Goal: Communication & Community: Answer question/provide support

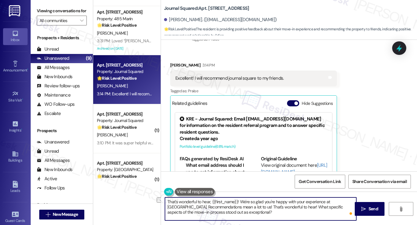
scroll to position [3945, 0]
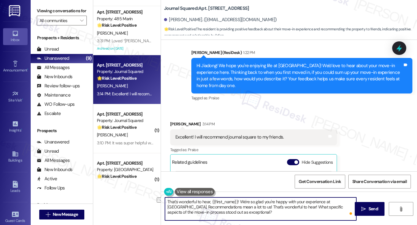
click at [248, 135] on div "Excellent! I will recommend journal square to my friends." at bounding box center [229, 137] width 108 height 6
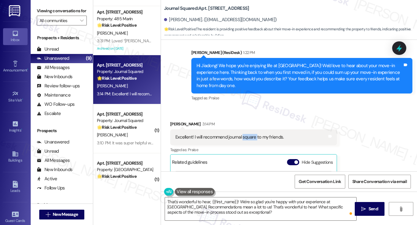
click at [248, 135] on div "Excellent! I will recommend journal square to my friends." at bounding box center [229, 137] width 108 height 6
click at [288, 77] on div "Hi Jiadong! We hope you're enjoying life at Journal Squared! We'd love to hear …" at bounding box center [300, 76] width 206 height 26
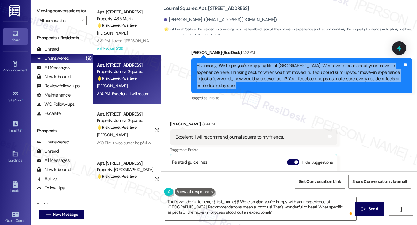
click at [288, 77] on div "Hi Jiadong! We hope you're enjoying life at Journal Squared! We'd love to hear …" at bounding box center [300, 76] width 206 height 26
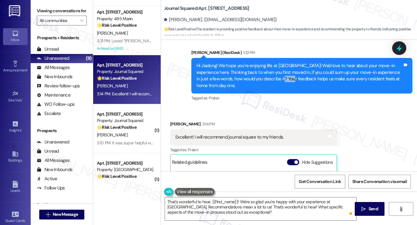
click at [288, 77] on div "Hi Jiadong! We hope you're enjoying life at Journal Squared! We'd love to hear …" at bounding box center [300, 76] width 206 height 26
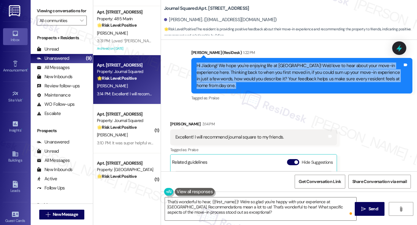
click at [288, 77] on div "Hi Jiadong! We hope you're enjoying life at Journal Squared! We'd love to hear …" at bounding box center [300, 76] width 206 height 26
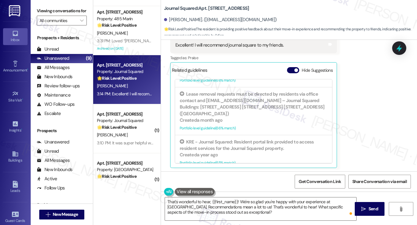
scroll to position [71, 0]
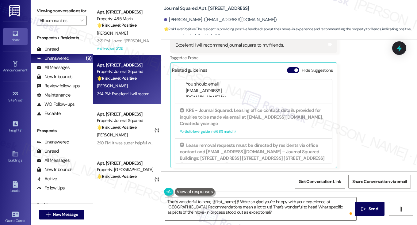
click at [67, 9] on label "Viewing conversations for" at bounding box center [62, 11] width 50 height 10
click at [75, 25] on input "All communities" at bounding box center [58, 21] width 37 height 10
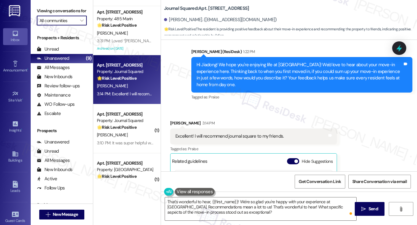
scroll to position [3914, 0]
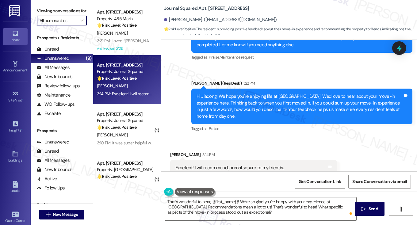
click at [279, 99] on div "Hi Jiadong! We hope you're enjoying life at Journal Squared! We'd love to hear …" at bounding box center [300, 106] width 206 height 26
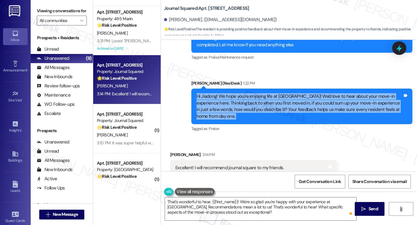
click at [279, 99] on div "Hi Jiadong! We hope you're enjoying life at Journal Squared! We'd love to hear …" at bounding box center [300, 106] width 206 height 26
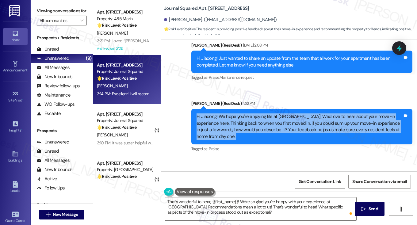
scroll to position [3853, 0]
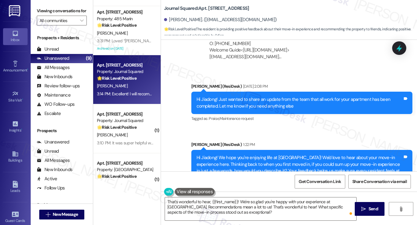
click at [278, 102] on div "Hi Jiadong! Just wanted to share an update from the team that all work for your…" at bounding box center [300, 102] width 206 height 13
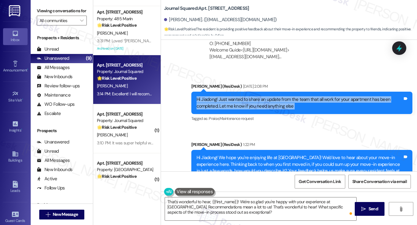
click at [278, 102] on div "Hi Jiadong! Just wanted to share an update from the team that all work for your…" at bounding box center [300, 102] width 206 height 13
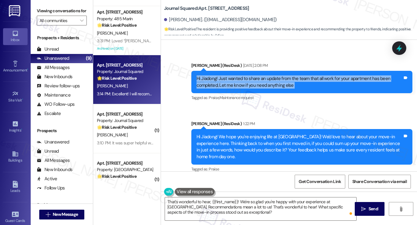
scroll to position [3883, 0]
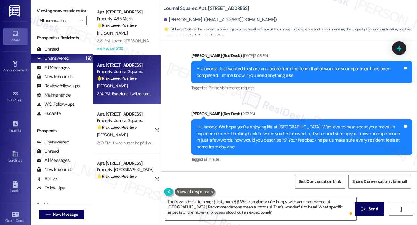
click at [256, 124] on div "Hi Jiadong! We hope you're enjoying life at Journal Squared! We'd love to hear …" at bounding box center [300, 137] width 206 height 26
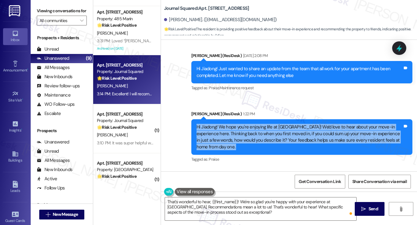
click at [256, 124] on div "Hi Jiadong! We hope you're enjoying life at Journal Squared! We'd love to hear …" at bounding box center [300, 137] width 206 height 26
click at [284, 129] on div "Hi Jiadong! We hope you're enjoying life at Journal Squared! We'd love to hear …" at bounding box center [300, 137] width 206 height 26
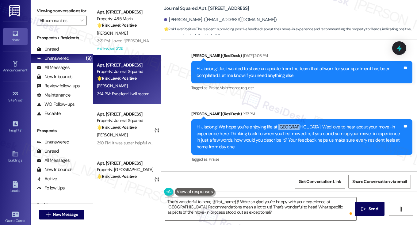
click at [284, 129] on div "Hi Jiadong! We hope you're enjoying life at Journal Squared! We'd love to hear …" at bounding box center [300, 137] width 206 height 26
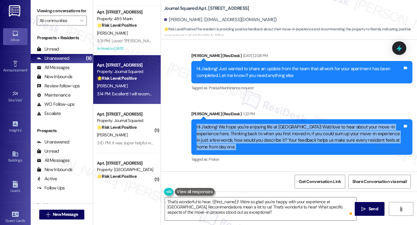
click at [284, 129] on div "Hi Jiadong! We hope you're enjoying life at Journal Squared! We'd love to hear …" at bounding box center [300, 137] width 206 height 26
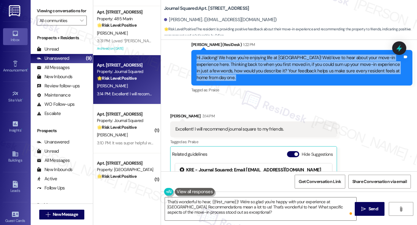
scroll to position [3975, 0]
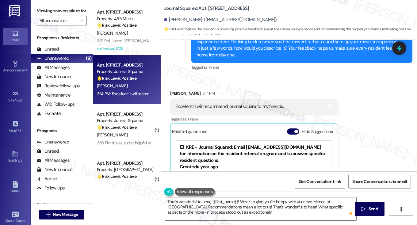
click at [258, 109] on div "Excellent! I will recommend journal square to my friends. Tags and notes" at bounding box center [253, 107] width 167 height 16
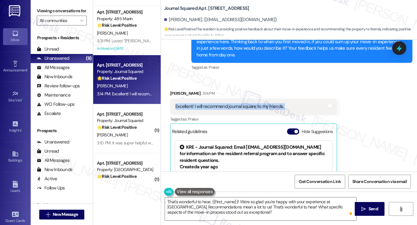
click at [258, 109] on div "Excellent! I will recommend journal square to my friends. Tags and notes" at bounding box center [253, 107] width 167 height 16
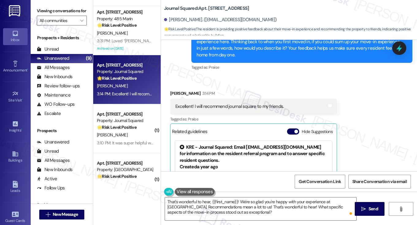
click at [60, 10] on label "Viewing conversations for" at bounding box center [62, 11] width 50 height 10
click at [267, 211] on textarea "That's wonderful to hear, {{first_name}}! We're so glad you're happy with your …" at bounding box center [260, 209] width 191 height 23
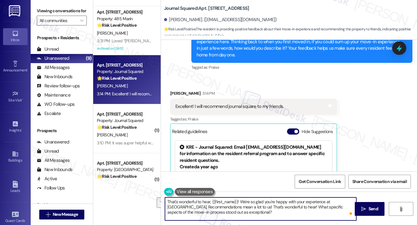
drag, startPoint x: 282, startPoint y: 212, endPoint x: 180, endPoint y: 207, distance: 102.0
click at [180, 207] on textarea "That's wonderful to hear, {{first_name}}! We're so glad you're happy with your …" at bounding box center [260, 209] width 191 height 23
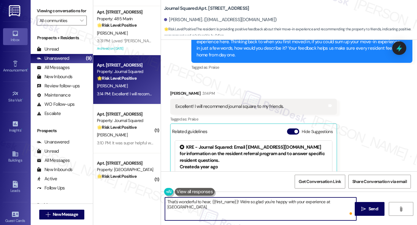
click at [176, 91] on div "Jiadong Chen 3:14 PM" at bounding box center [253, 94] width 167 height 9
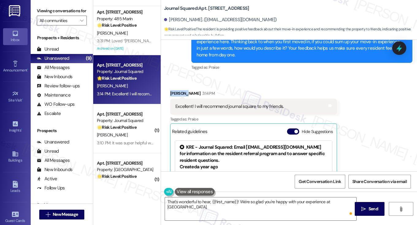
click at [176, 91] on div "Jiadong Chen 3:14 PM" at bounding box center [253, 94] width 167 height 9
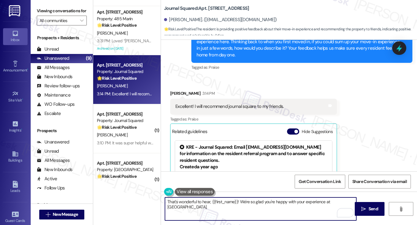
click at [282, 205] on textarea "That's wonderful to hear, {{first_name}}! We're so glad you're happy with your …" at bounding box center [260, 209] width 191 height 23
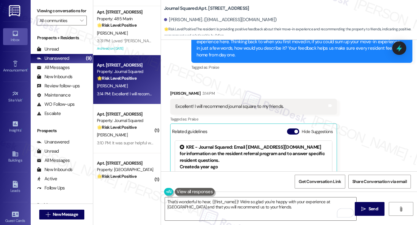
click at [55, 10] on label "Viewing conversations for" at bounding box center [62, 11] width 50 height 10
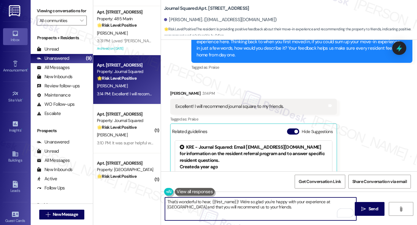
click at [279, 210] on textarea "That's wonderful to hear, {{first_name}}! We're so glad you're happy with your …" at bounding box center [260, 209] width 191 height 23
paste textarea "When you initially toured {{property}} prior to moving in, how closely did the …"
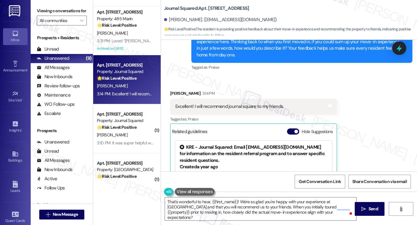
drag, startPoint x: 53, startPoint y: 14, endPoint x: 58, endPoint y: 16, distance: 5.2
click at [53, 14] on label "Viewing conversations for" at bounding box center [62, 11] width 50 height 10
click at [53, 16] on label "Viewing conversations for" at bounding box center [62, 11] width 50 height 10
click at [63, 15] on label "Viewing conversations for" at bounding box center [62, 11] width 50 height 10
click at [62, 9] on label "Viewing conversations for" at bounding box center [62, 11] width 50 height 10
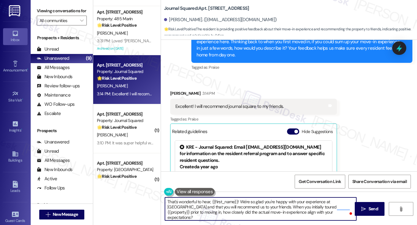
click at [326, 213] on textarea "That's wonderful to hear, {{first_name}}! We're so glad you're happy with your …" at bounding box center [260, 209] width 191 height 23
click at [266, 205] on textarea "That's wonderful to hear, {{first_name}}! We're so glad you're happy with your …" at bounding box center [260, 209] width 191 height 23
click at [312, 209] on textarea "That's wonderful to hear, {{first_name}}! We're so glad you're happy with your …" at bounding box center [260, 209] width 191 height 23
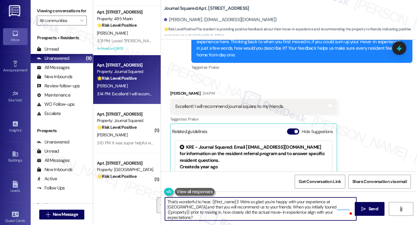
click at [263, 211] on textarea "That's wonderful to hear, {{first_name}}! We're so glad you're happy with your …" at bounding box center [260, 209] width 191 height 23
click at [269, 206] on textarea "That's wonderful to hear, {{first_name}}! We're so glad you're happy with your …" at bounding box center [260, 209] width 191 height 23
type textarea "That's wonderful to hear, {{first_name}}! We're so glad you're happy with your …"
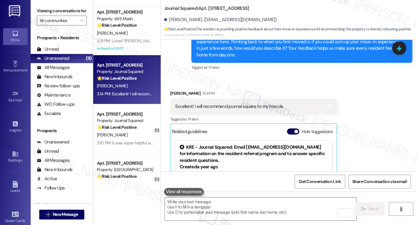
click at [56, 13] on label "Viewing conversations for" at bounding box center [62, 11] width 50 height 10
click at [233, 204] on textarea "To enrich screen reader interactions, please activate Accessibility in Grammarl…" at bounding box center [260, 209] width 191 height 23
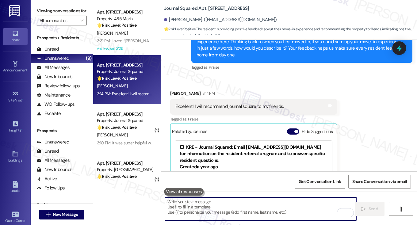
paste textarea "That’s wonderful to hear, {{first_name}}! We’re so glad you’ve had a great expe…"
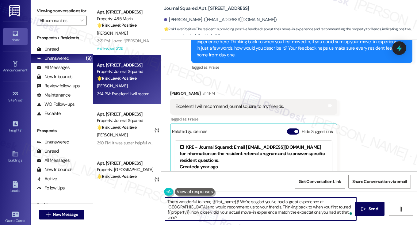
click at [257, 208] on textarea "That’s wonderful to hear, {{first_name}}! We’re so glad you’ve had a great expe…" at bounding box center [260, 209] width 191 height 23
type textarea "That’s wonderful to hear, {{first_name}}! We’re so glad you’ve had a great expe…"
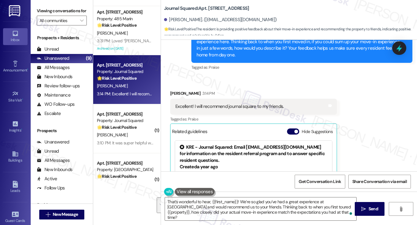
click at [367, 168] on div "Received via SMS Jiadong Chen 3:14 PM Excellent! I will recommend journal squar…" at bounding box center [289, 155] width 256 height 158
click at [242, 207] on textarea "That’s wonderful to hear, {{first_name}}! We’re so glad you’ve had a great expe…" at bounding box center [260, 209] width 191 height 23
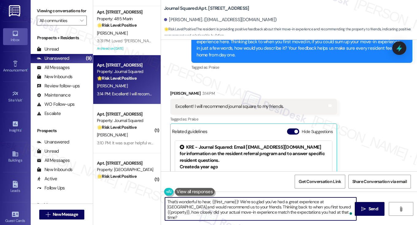
click at [242, 207] on textarea "That’s wonderful to hear, {{first_name}}! We’re so glad you’ve had a great expe…" at bounding box center [260, 209] width 191 height 23
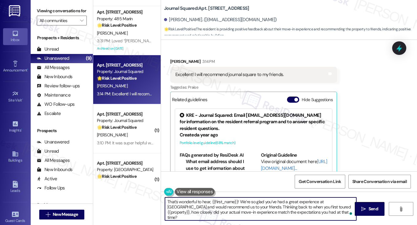
scroll to position [4037, 0]
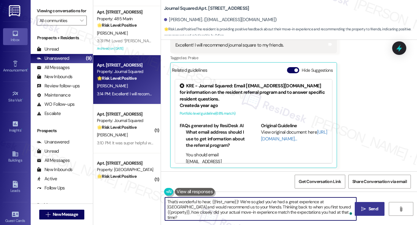
click at [361, 205] on button " Send" at bounding box center [370, 209] width 30 height 14
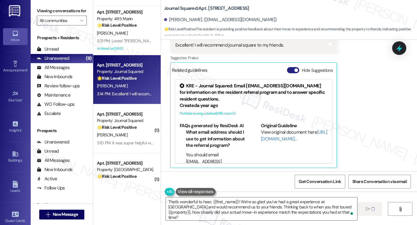
click at [290, 69] on button "Hide Suggestions" at bounding box center [293, 70] width 12 height 6
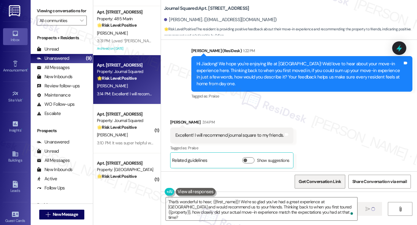
click at [315, 178] on span "Get Conversation Link" at bounding box center [320, 181] width 45 height 13
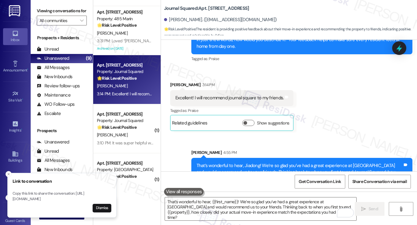
scroll to position [4002, 0]
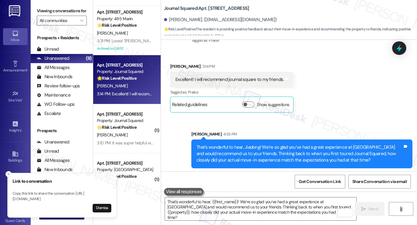
click at [63, 12] on label "Viewing conversations for" at bounding box center [62, 11] width 50 height 10
click at [63, 4] on div "Viewing conversations for All communities " at bounding box center [62, 16] width 62 height 32
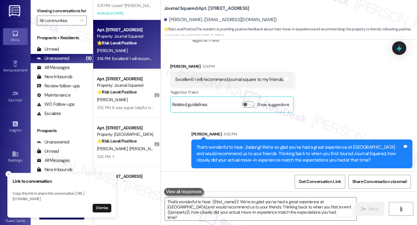
scroll to position [162, 0]
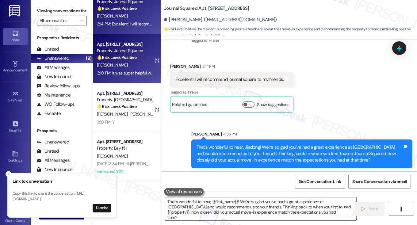
click at [140, 69] on div "3:10 PM: It was super helpful we got to reserve an elevator and that we were ab…" at bounding box center [125, 73] width 58 height 8
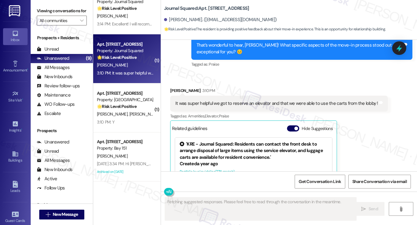
scroll to position [221, 0]
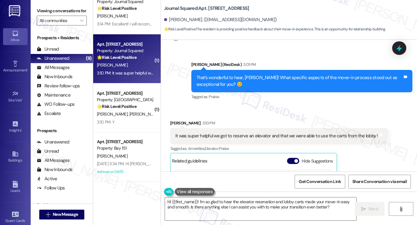
click at [303, 83] on div "That’s wonderful to hear, Zoe! What specific aspects of the move-in process sto…" at bounding box center [300, 81] width 206 height 13
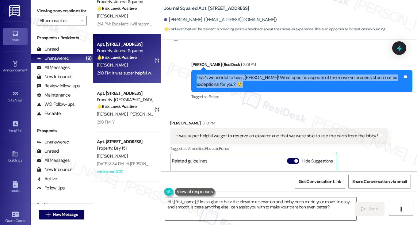
click at [303, 83] on div "That’s wonderful to hear, Zoe! What specific aspects of the move-in process sto…" at bounding box center [300, 81] width 206 height 13
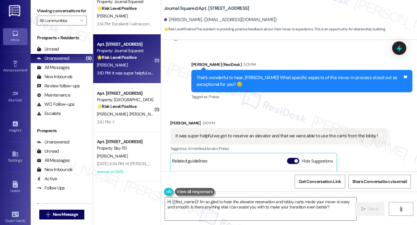
drag, startPoint x: 47, startPoint y: 12, endPoint x: 50, endPoint y: 13, distance: 3.5
click at [47, 12] on label "Viewing conversations for" at bounding box center [62, 11] width 50 height 10
click at [376, 79] on div "That’s wonderful to hear, Zoe! What specific aspects of the move-in process sto…" at bounding box center [300, 81] width 206 height 13
copy div "exceptional"
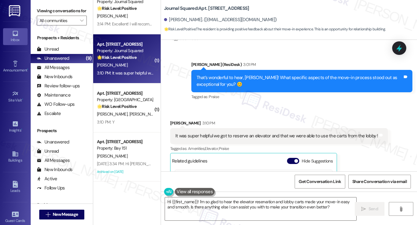
click at [65, 7] on label "Viewing conversations for" at bounding box center [62, 11] width 50 height 10
click at [53, 14] on label "Viewing conversations for" at bounding box center [62, 11] width 50 height 10
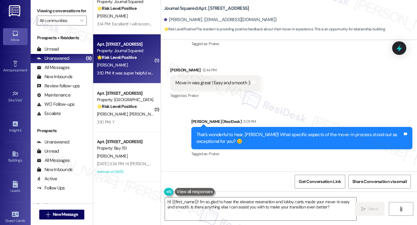
scroll to position [99, 0]
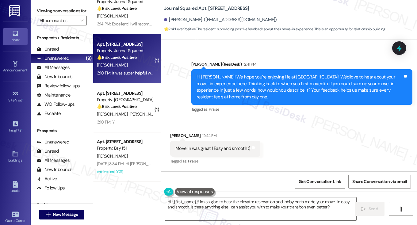
click at [202, 143] on div "Move in was great ! Easy and smooth :) Tags and notes" at bounding box center [215, 149] width 90 height 16
click at [46, 10] on label "Viewing conversations for" at bounding box center [62, 11] width 50 height 10
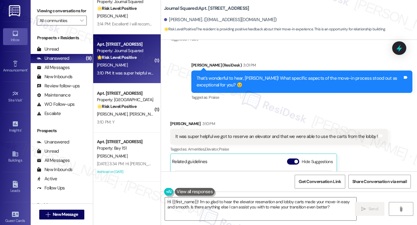
scroll to position [221, 0]
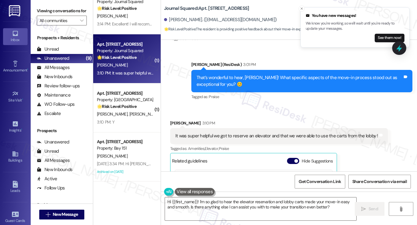
click at [264, 78] on div "That’s wonderful to hear, Zoe! What specific aspects of the move-in process sto…" at bounding box center [300, 81] width 206 height 13
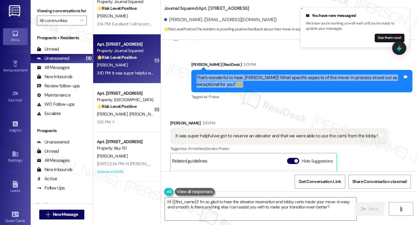
click at [264, 78] on div "That’s wonderful to hear, Zoe! What specific aspects of the move-in process sto…" at bounding box center [300, 81] width 206 height 13
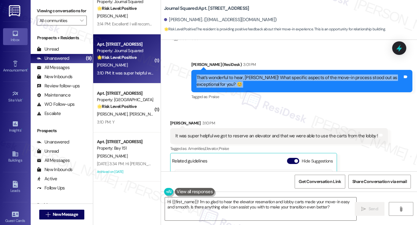
drag, startPoint x: 58, startPoint y: 11, endPoint x: 66, endPoint y: 15, distance: 9.1
click at [58, 11] on label "Viewing conversations for" at bounding box center [62, 11] width 50 height 10
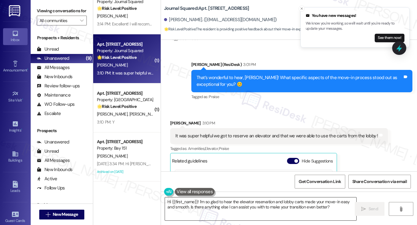
click at [256, 203] on textarea "Hi {{first_name}}! I'm so glad to hear the elevator reservation and lobby carts…" at bounding box center [260, 209] width 191 height 23
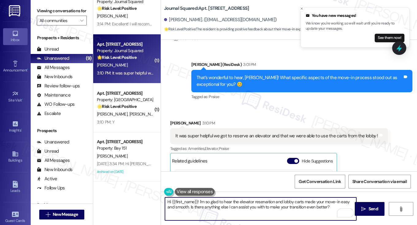
drag, startPoint x: 331, startPoint y: 208, endPoint x: 190, endPoint y: 207, distance: 141.4
click at [190, 207] on textarea "Hi {{first_name}}! I'm so glad to hear the elevator reservation and lobby carts…" at bounding box center [260, 209] width 191 height 23
paste textarea "How does {{property}} compare to other places you've lived before"
click at [190, 208] on textarea "Hi {{first_name}}! I'm so glad to hear the elevator reservation and lobby carts…" at bounding box center [260, 209] width 191 height 23
click at [302, 7] on icon "Close toast" at bounding box center [302, 9] width 4 height 4
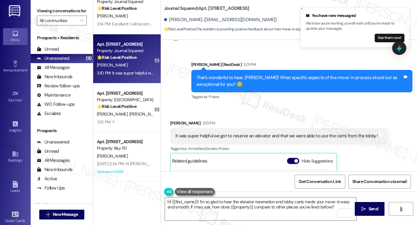
click at [66, 13] on label "Viewing conversations for" at bounding box center [62, 11] width 50 height 10
click at [275, 142] on div "It was super helpful we got to reserve an elevator and that we were able to use…" at bounding box center [279, 136] width 218 height 16
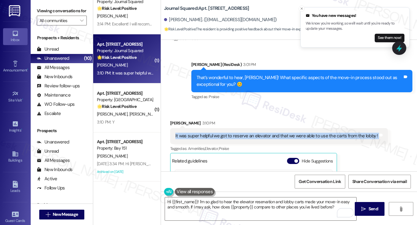
click at [275, 142] on div "It was super helpful we got to reserve an elevator and that we were able to use…" at bounding box center [279, 136] width 218 height 16
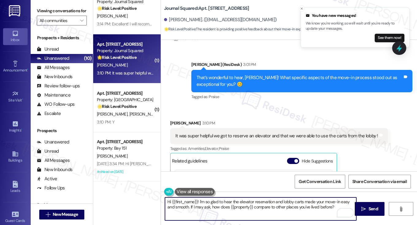
click at [226, 203] on textarea "Hi {{first_name}}! I'm so glad to hear the elevator reservation and lobby carts…" at bounding box center [260, 209] width 191 height 23
click at [226, 202] on textarea "Hi {{first_name}}! I'm so glad to hear the elevator reservation and lobby carts…" at bounding box center [260, 209] width 191 height 23
click at [227, 202] on textarea "Hi {{first_name}}! I'm so glad to hear the elevator reservation and lobby carts…" at bounding box center [260, 209] width 191 height 23
click at [240, 210] on textarea "Hi {{first_name}}! I'm so glad to hear the elevator reservation and lobby carts…" at bounding box center [260, 209] width 191 height 23
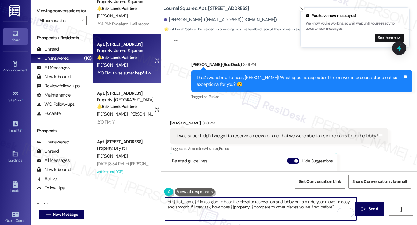
click at [240, 210] on textarea "Hi {{first_name}}! I'm so glad to hear the elevator reservation and lobby carts…" at bounding box center [260, 209] width 191 height 23
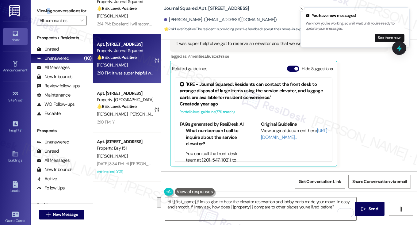
drag, startPoint x: 48, startPoint y: 13, endPoint x: 88, endPoint y: 25, distance: 41.5
click at [49, 13] on label "Viewing conversations for" at bounding box center [62, 11] width 50 height 10
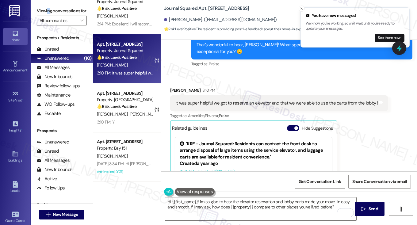
scroll to position [252, 0]
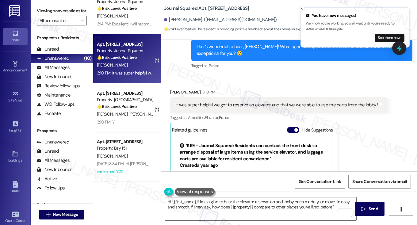
click at [267, 105] on div "It was super helpful we got to reserve an elevator and that we were able to use…" at bounding box center [276, 105] width 203 height 6
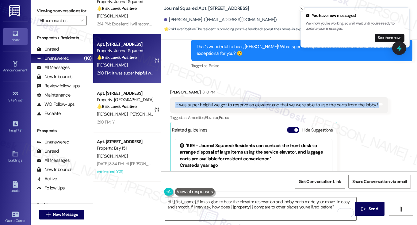
drag, startPoint x: 267, startPoint y: 105, endPoint x: 278, endPoint y: 103, distance: 10.3
click at [267, 105] on div "It was super helpful we got to reserve an elevator and that we were able to use…" at bounding box center [276, 105] width 203 height 6
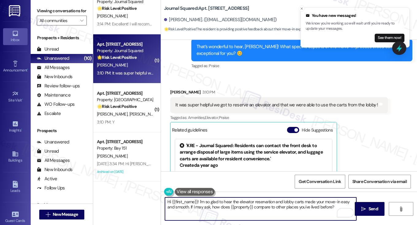
drag, startPoint x: 198, startPoint y: 202, endPoint x: 156, endPoint y: 202, distance: 42.6
click at [156, 202] on div "Apt. 2444, 275 Chosin Few Way Property: Bay 151 A. Khandelwal R. Khandelwal Yes…" at bounding box center [255, 112] width 324 height 225
click at [252, 203] on textarea "I'm so glad to hear the elevator reservation and lobby carts made your move-in …" at bounding box center [260, 209] width 191 height 23
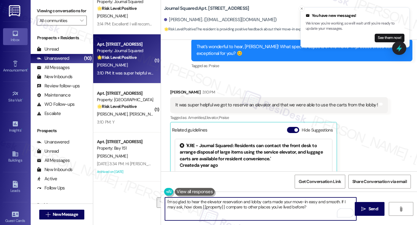
click at [312, 207] on textarea "I'm so glad to hear the elevator reservation and lobby carts made your move-in …" at bounding box center [260, 209] width 191 height 23
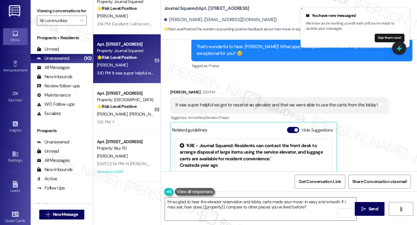
drag, startPoint x: 55, startPoint y: 11, endPoint x: 63, endPoint y: 17, distance: 9.8
click at [55, 11] on label "Viewing conversations for" at bounding box center [62, 11] width 50 height 10
drag, startPoint x: 366, startPoint y: 207, endPoint x: 317, endPoint y: 203, distance: 48.9
click at [317, 203] on div "I'm so glad to hear the elevator reservation and lobby carts made your move-in …" at bounding box center [289, 215] width 256 height 46
click at [338, 202] on textarea "I'm so glad to hear the elevator reservation and lobby carts made your move-in …" at bounding box center [260, 209] width 191 height 23
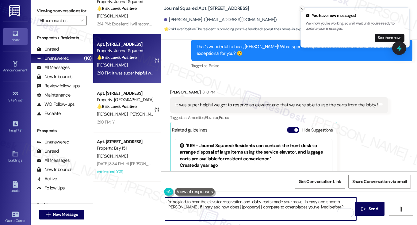
type textarea "I'm so glad to hear the elevator reservation and lobby carts made your move-in …"
click at [303, 8] on icon "Close toast" at bounding box center [302, 9] width 4 height 4
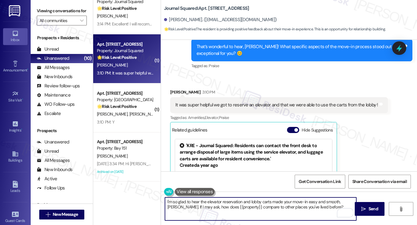
click at [308, 205] on textarea "I'm so glad to hear the elevator reservation and lobby carts made your move-in …" at bounding box center [260, 209] width 191 height 23
click at [314, 205] on textarea "I'm so glad to hear the elevator reservation and lobby carts made your move-in …" at bounding box center [260, 209] width 191 height 23
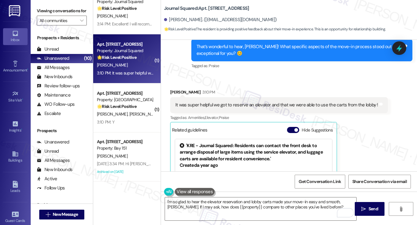
click at [328, 106] on div "It was super helpful we got to reserve an elevator and that we were able to use…" at bounding box center [276, 105] width 203 height 6
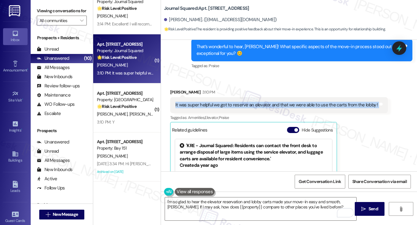
click at [328, 106] on div "It was super helpful we got to reserve an elevator and that we were able to use…" at bounding box center [276, 105] width 203 height 6
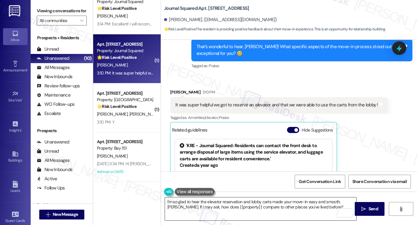
click at [310, 209] on textarea "I'm so glad to hear the elevator reservation and lobby carts made your move-in …" at bounding box center [260, 209] width 191 height 23
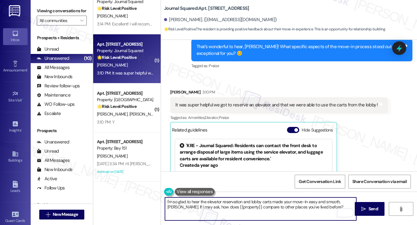
click at [275, 206] on textarea "I'm so glad to hear the elevator reservation and lobby carts made your move-in …" at bounding box center [260, 209] width 191 height 23
click at [301, 206] on textarea "I'm so glad to hear the elevator reservation and lobby carts made your move-in …" at bounding box center [260, 209] width 191 height 23
click at [307, 206] on textarea "I'm so glad to hear the elevator reservation and lobby carts made your move-in …" at bounding box center [260, 209] width 191 height 23
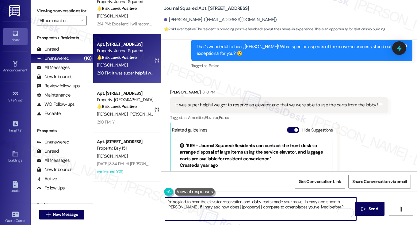
click at [307, 206] on textarea "I'm so glad to hear the elevator reservation and lobby carts made your move-in …" at bounding box center [260, 209] width 191 height 23
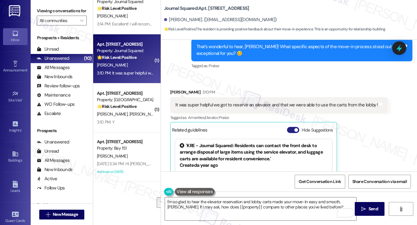
click at [289, 130] on button "Hide Suggestions" at bounding box center [293, 130] width 12 height 6
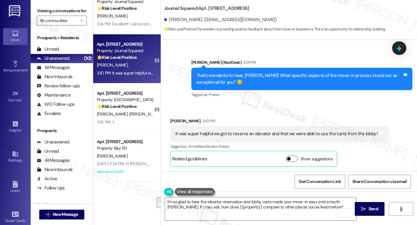
click at [292, 159] on button "Show suggestions" at bounding box center [292, 159] width 12 height 6
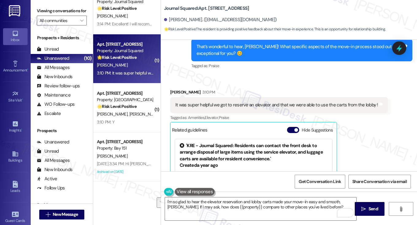
click at [299, 111] on div "It was super helpful we got to reserve an elevator and that we were able to use…" at bounding box center [279, 105] width 218 height 16
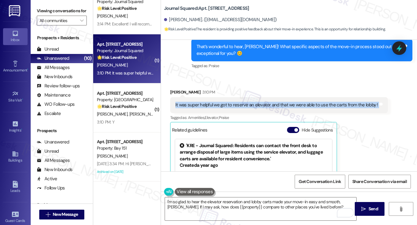
click at [299, 111] on div "It was super helpful we got to reserve an elevator and that we were able to use…" at bounding box center [279, 105] width 218 height 16
click at [290, 130] on button "Hide Suggestions" at bounding box center [293, 130] width 12 height 6
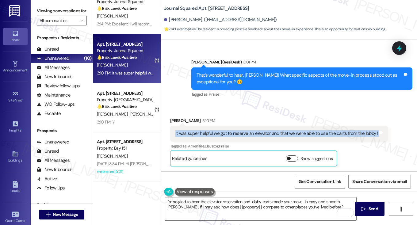
scroll to position [224, 0]
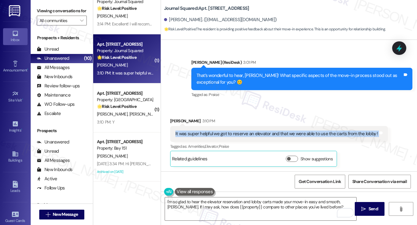
click at [297, 136] on div "It was super helpful we got to reserve an elevator and that we were able to use…" at bounding box center [276, 134] width 203 height 6
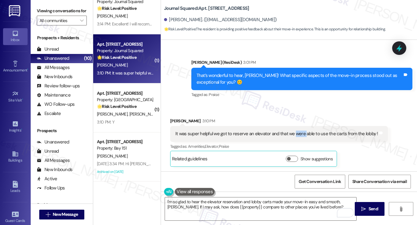
click at [297, 136] on div "It was super helpful we got to reserve an elevator and that we were able to use…" at bounding box center [276, 134] width 203 height 6
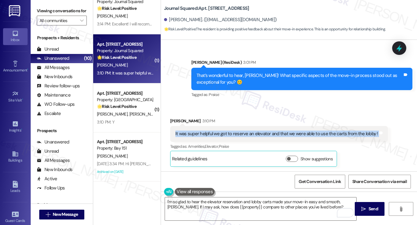
click at [297, 136] on div "It was super helpful we got to reserve an elevator and that we were able to use…" at bounding box center [276, 134] width 203 height 6
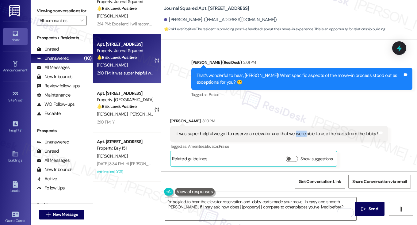
click at [297, 136] on div "It was super helpful we got to reserve an elevator and that we were able to use…" at bounding box center [276, 134] width 203 height 6
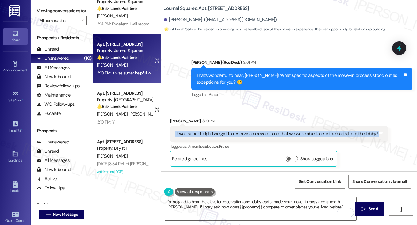
click at [297, 136] on div "It was super helpful we got to reserve an elevator and that we were able to use…" at bounding box center [276, 134] width 203 height 6
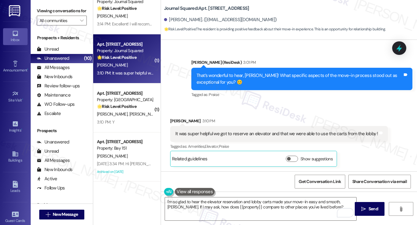
click at [299, 82] on div "That’s wonderful to hear, Zoe! What specific aspects of the move-in process sto…" at bounding box center [300, 78] width 206 height 13
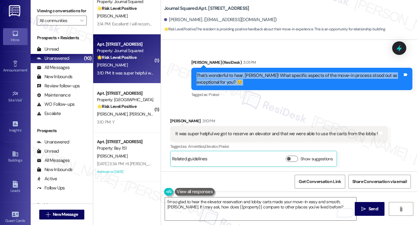
click at [299, 82] on div "That’s wonderful to hear, Zoe! What specific aspects of the move-in process sto…" at bounding box center [300, 78] width 206 height 13
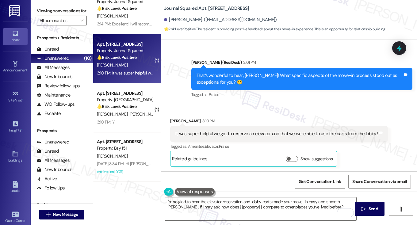
click at [283, 135] on div "It was super helpful we got to reserve an elevator and that we were able to use…" at bounding box center [276, 134] width 203 height 6
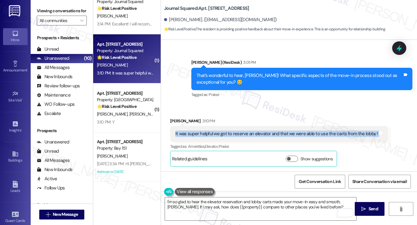
click at [283, 135] on div "It was super helpful we got to reserve an elevator and that we were able to use…" at bounding box center [276, 134] width 203 height 6
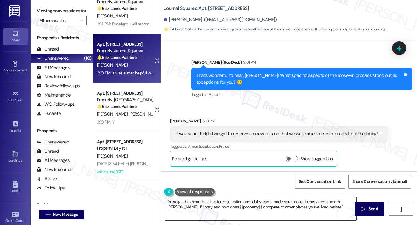
click at [288, 200] on textarea "I'm so glad to hear the elevator reservation and lobby carts made your move-in …" at bounding box center [260, 209] width 191 height 23
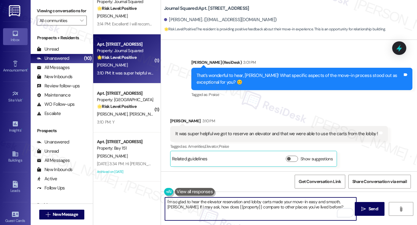
click at [288, 200] on textarea "I'm so glad to hear the elevator reservation and lobby carts made your move-in …" at bounding box center [260, 209] width 191 height 23
click at [344, 135] on div "It was super helpful we got to reserve an elevator and that we were able to use…" at bounding box center [276, 134] width 203 height 6
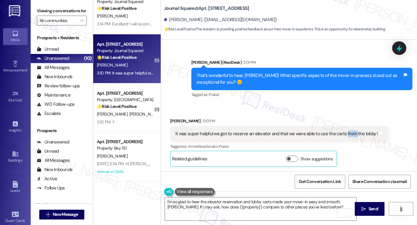
click at [344, 135] on div "It was super helpful we got to reserve an elevator and that we were able to use…" at bounding box center [276, 134] width 203 height 6
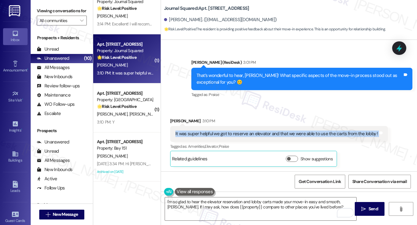
click at [344, 135] on div "It was super helpful we got to reserve an elevator and that we were able to use…" at bounding box center [276, 134] width 203 height 6
click at [344, 134] on div "It was super helpful we got to reserve an elevator and that we were able to use…" at bounding box center [276, 134] width 203 height 6
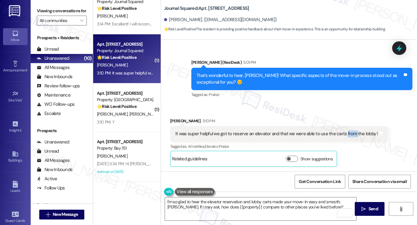
click at [344, 134] on div "It was super helpful we got to reserve an elevator and that we were able to use…" at bounding box center [276, 134] width 203 height 6
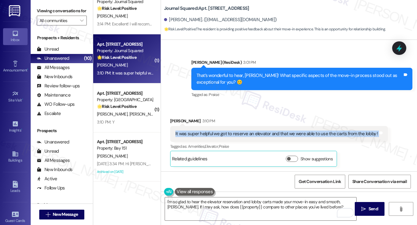
click at [344, 134] on div "It was super helpful we got to reserve an elevator and that we were able to use…" at bounding box center [276, 134] width 203 height 6
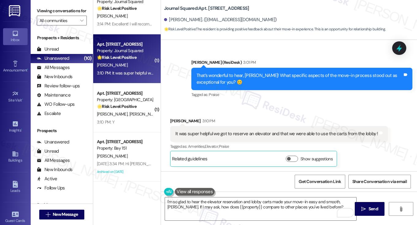
click at [300, 72] on div "That’s wonderful to hear, Zoe! What specific aspects of the move-in process sto…" at bounding box center [300, 78] width 206 height 13
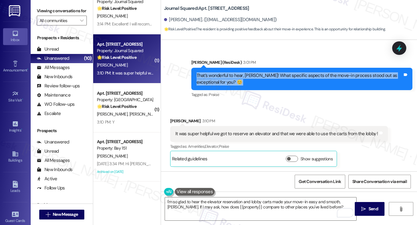
drag, startPoint x: 300, startPoint y: 72, endPoint x: 298, endPoint y: 75, distance: 3.7
click at [300, 72] on div "That’s wonderful to hear, Zoe! What specific aspects of the move-in process sto…" at bounding box center [300, 78] width 206 height 13
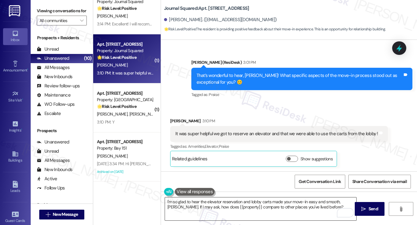
click at [212, 206] on textarea "I'm so glad to hear the elevator reservation and lobby carts made your move-in …" at bounding box center [260, 209] width 191 height 23
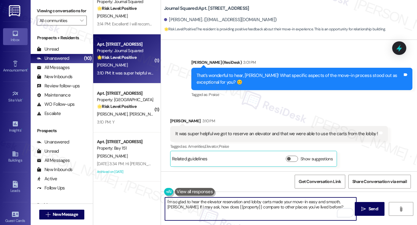
click at [212, 206] on textarea "I'm so glad to hear the elevator reservation and lobby carts made your move-in …" at bounding box center [260, 209] width 191 height 23
click at [281, 198] on textarea "I'm so glad to hear the elevator reservation and lobby carts made your move-in …" at bounding box center [260, 209] width 191 height 23
click at [318, 207] on textarea "I'm so glad to hear the elevator reservation and lobby carts made your move-in …" at bounding box center [260, 209] width 191 height 23
click at [313, 208] on textarea "I'm so glad to hear the elevator reservation and lobby carts made your move-in …" at bounding box center [260, 209] width 191 height 23
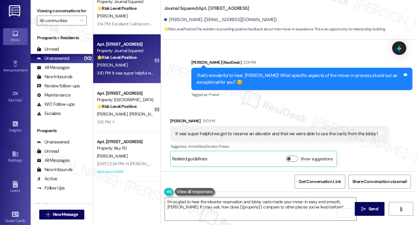
click at [53, 12] on label "Viewing conversations for" at bounding box center [62, 11] width 50 height 10
click at [301, 207] on textarea "I'm so glad to hear the elevator reservation and lobby carts made your move-in …" at bounding box center [260, 209] width 191 height 23
drag, startPoint x: 364, startPoint y: 206, endPoint x: 301, endPoint y: 201, distance: 63.1
click at [301, 201] on div "I'm so glad to hear the elevator reservation and lobby carts made your move-in …" at bounding box center [289, 215] width 256 height 46
click at [301, 201] on textarea "I'm so glad to hear the elevator reservation and lobby carts made your move-in …" at bounding box center [260, 209] width 191 height 23
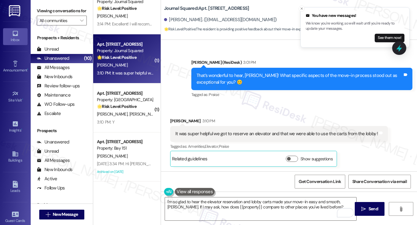
drag, startPoint x: 58, startPoint y: 8, endPoint x: 63, endPoint y: 11, distance: 5.2
click at [58, 8] on label "Viewing conversations for" at bounding box center [62, 11] width 50 height 10
click at [310, 207] on textarea "I'm so glad to hear the elevator reservation and lobby carts made your move-in …" at bounding box center [260, 209] width 191 height 23
click at [372, 207] on span "Send" at bounding box center [374, 209] width 10 height 6
click at [302, 10] on icon "Close toast" at bounding box center [302, 9] width 4 height 4
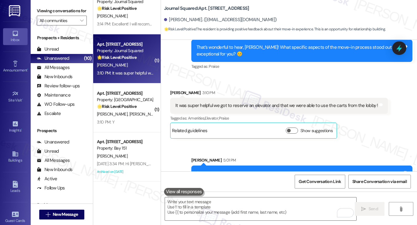
scroll to position [273, 0]
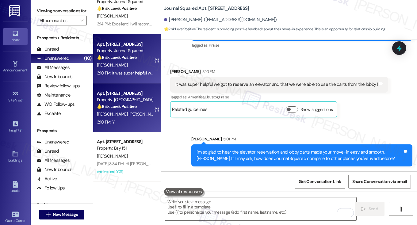
click at [129, 108] on strong "🌟 Risk Level: Positive" at bounding box center [117, 107] width 40 height 6
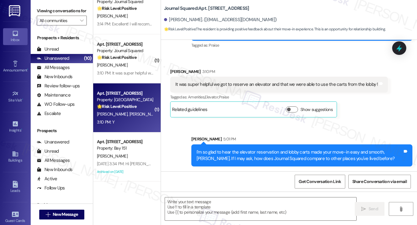
type textarea "Fetching suggested responses. Please feel free to read through the conversation…"
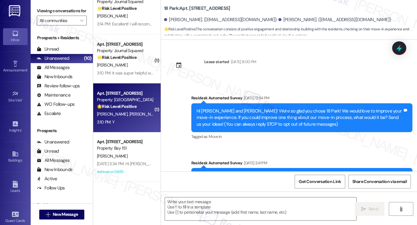
scroll to position [2200, 0]
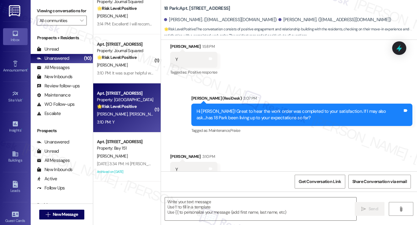
type textarea "Fetching suggested responses. Please feel free to read through the conversation…"
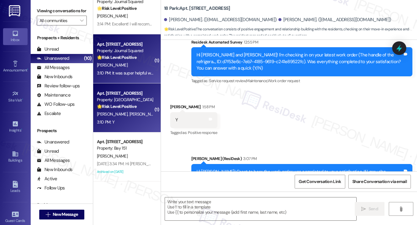
scroll to position [2139, 0]
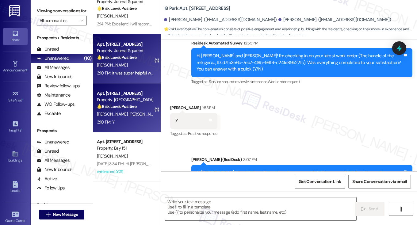
click at [115, 67] on div "Z. Lurie" at bounding box center [125, 65] width 58 height 8
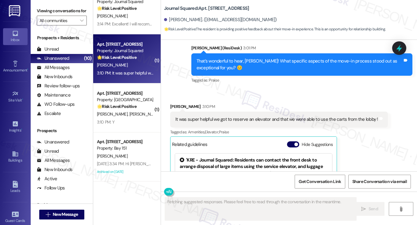
scroll to position [221, 0]
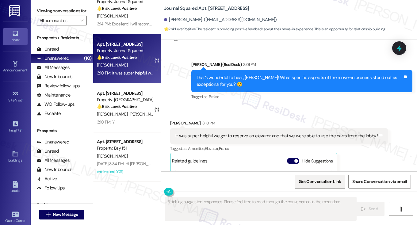
click at [318, 176] on span "Get Conversation Link" at bounding box center [320, 181] width 45 height 13
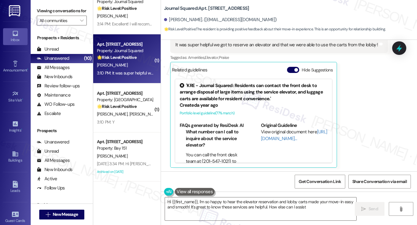
scroll to position [280, 0]
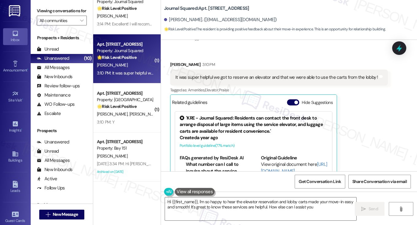
type textarea "Hi {{first_name}}, I'm so happy to hear the elevator reservation and lobby cart…"
click at [46, 8] on label "Viewing conversations for" at bounding box center [62, 11] width 50 height 10
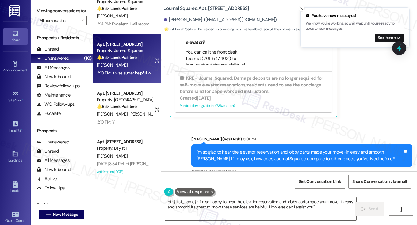
scroll to position [372, 0]
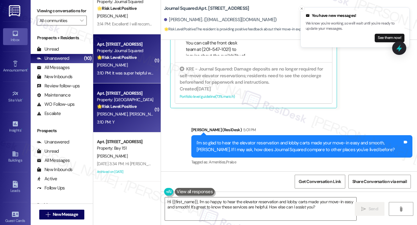
click at [129, 103] on div "🌟 Risk Level: Positive The conversation consists of positive engagement and rel…" at bounding box center [125, 106] width 57 height 6
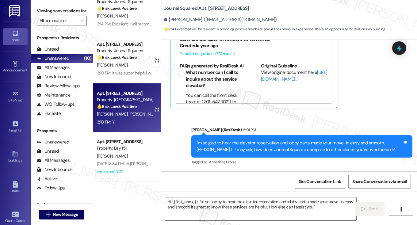
type textarea "Fetching suggested responses. Please feel free to read through the conversation…"
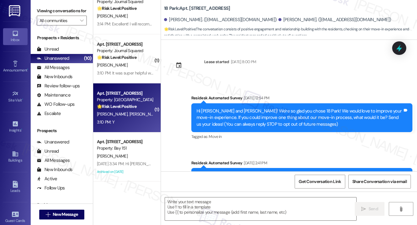
scroll to position [2200, 0]
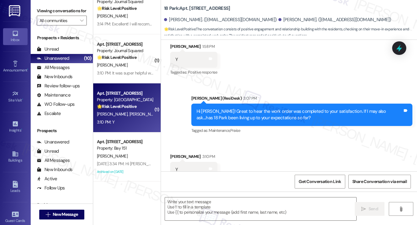
type textarea "Fetching suggested responses. Please feel free to read through the conversation…"
click at [316, 108] on div "Hi Connie! Great to hear the work order was completed to your satisfaction. If …" at bounding box center [300, 114] width 206 height 13
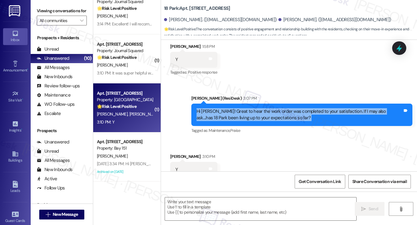
click at [316, 108] on div "Hi Connie! Great to hear the work order was completed to your satisfaction. If …" at bounding box center [300, 114] width 206 height 13
drag, startPoint x: 59, startPoint y: 12, endPoint x: 64, endPoint y: 23, distance: 11.9
click at [59, 12] on label "Viewing conversations for" at bounding box center [62, 11] width 50 height 10
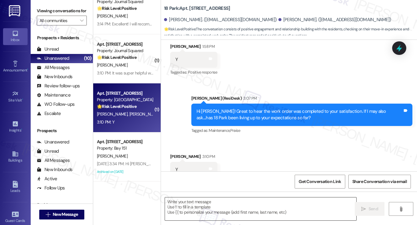
click at [181, 208] on textarea at bounding box center [260, 209] width 191 height 23
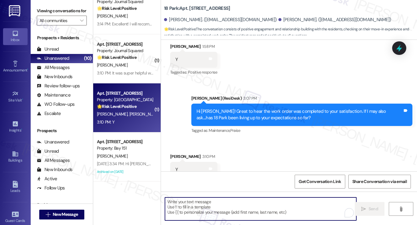
paste textarea "Hi {{first_name}}! I'm glad to hear that the latest work order was completed to…"
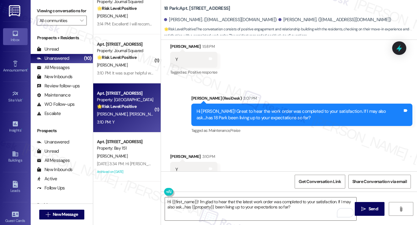
click at [180, 153] on div "Connie Lai 3:10 PM" at bounding box center [193, 157] width 47 height 9
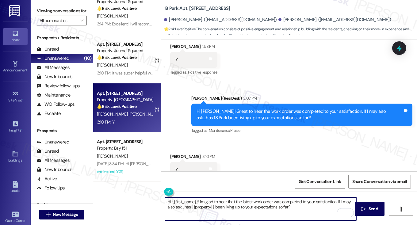
click at [214, 198] on textarea "Hi {{first_name}}! I'm glad to hear that the latest work order was completed to…" at bounding box center [260, 209] width 191 height 23
drag, startPoint x: 199, startPoint y: 200, endPoint x: 122, endPoint y: 187, distance: 77.4
click at [134, 195] on div "Apt. 2444, 275 Chosin Few Way Property: Bay 151 A. Khandelwal R. Khandelwal Yes…" at bounding box center [255, 112] width 324 height 225
click at [283, 211] on textarea "I'm glad to hear that the latest work order was completed to your satisfaction.…" at bounding box center [260, 209] width 191 height 23
type textarea "I'm glad to hear that the latest work order was completed to your satisfaction.…"
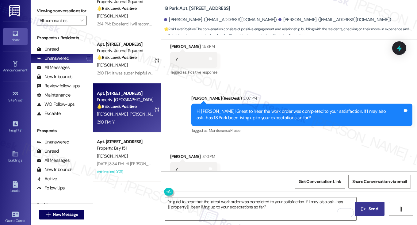
click at [363, 208] on icon "" at bounding box center [363, 209] width 5 height 5
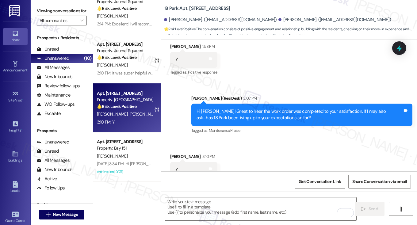
click at [51, 13] on label "Viewing conversations for" at bounding box center [62, 11] width 50 height 10
click at [229, 206] on textarea "To enrich screen reader interactions, please activate Accessibility in Grammarl…" at bounding box center [260, 209] width 191 height 23
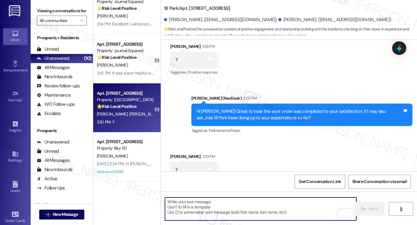
paste textarea "That’s wonderful to hear, Yu-Shou, thank you! 💛 If you’re comfortable, would yo…"
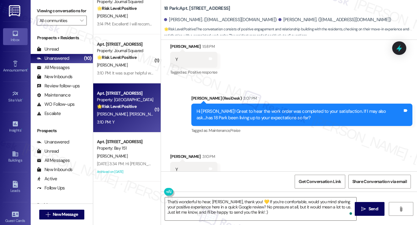
click at [174, 153] on div "Connie Lai 3:10 PM" at bounding box center [193, 157] width 47 height 9
copy div "Connie"
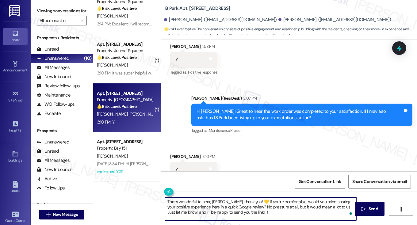
drag, startPoint x: 210, startPoint y: 201, endPoint x: 226, endPoint y: 200, distance: 15.7
click at [226, 200] on textarea "That’s wonderful to hear, Yu-Shou, thank you! 💛 If you’re comfortable, would yo…" at bounding box center [260, 209] width 191 height 23
paste textarea "Connie"
drag, startPoint x: 243, startPoint y: 201, endPoint x: 223, endPoint y: 202, distance: 20.3
click at [223, 202] on textarea "That’s wonderful to hear, Connie, thank you! 💛 If you’re comfortable, would you…" at bounding box center [260, 209] width 191 height 23
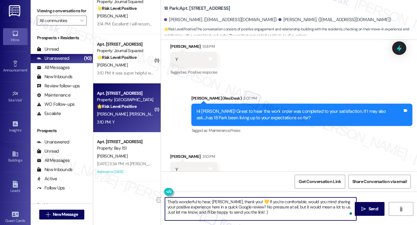
click at [251, 200] on textarea "That’s wonderful to hear, Connie, thank you! 💛 If you’re comfortable, would you…" at bounding box center [260, 209] width 191 height 23
type textarea "That’s wonderful to hear, Connie, thank you! If you’re comfortable, would you m…"
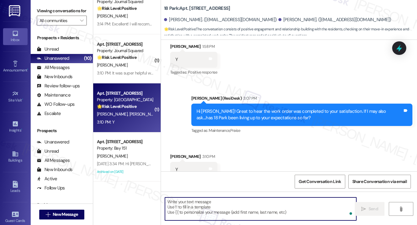
click at [256, 156] on div "Received via SMS Connie Lai 3:10 PM Y Tags and notes Tagged as: Positive respon…" at bounding box center [289, 166] width 256 height 52
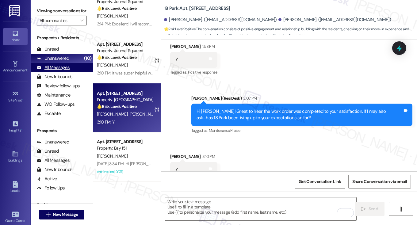
click at [66, 71] on div "All Messages" at bounding box center [53, 67] width 33 height 6
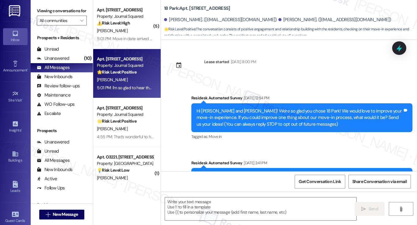
scroll to position [2200, 0]
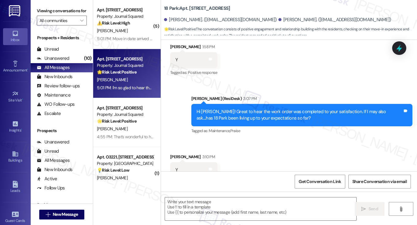
type textarea "Fetching suggested responses. Please feel free to read through the conversation…"
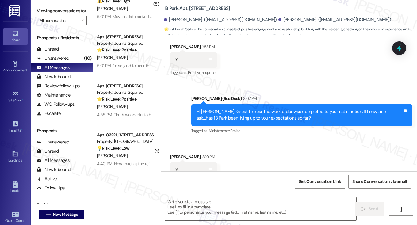
scroll to position [0, 0]
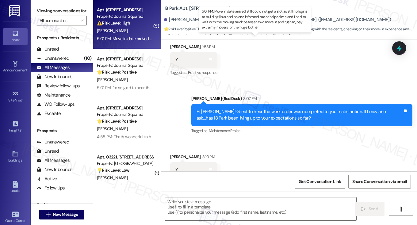
click at [129, 37] on div "5:01 PM: Move in date arrived still could not get a slot as still no logins to …" at bounding box center [309, 39] width 425 height 6
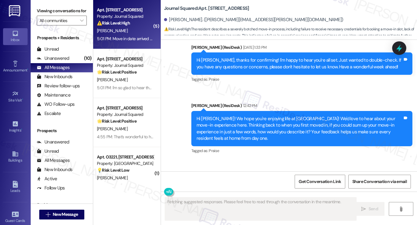
scroll to position [4223, 0]
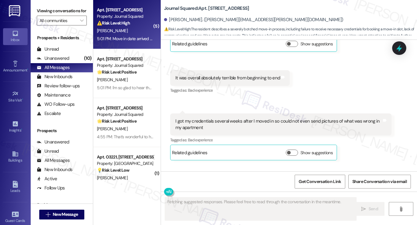
click at [222, 183] on div "Move in date arrived still could not get a slot as still no logins to building …" at bounding box center [278, 193] width 206 height 20
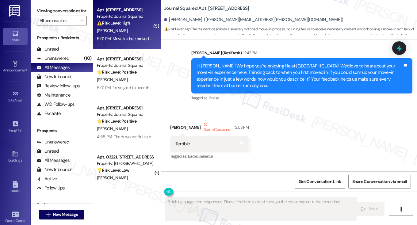
scroll to position [3947, 0]
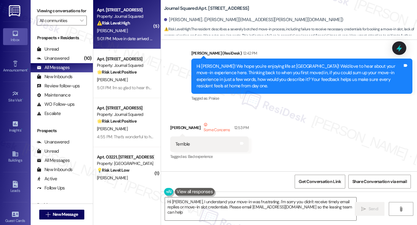
type textarea "Hi Alice, I understand your move-in was frustrating. I'm sorry you didn't recei…"
click at [221, 193] on div "Hi Andre, I'm sorry the move-in didn't go as smoothly as we'd hoped. Could you …" at bounding box center [300, 199] width 206 height 13
click at [254, 193] on div "Hi Andre, I'm sorry the move-in didn't go as smoothly as we'd hoped. Could you …" at bounding box center [300, 199] width 206 height 13
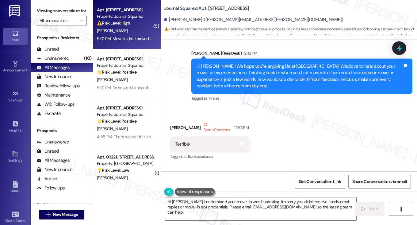
click at [254, 193] on div "Hi Andre, I'm sorry the move-in didn't go as smoothly as we'd hoped. Could you …" at bounding box center [300, 199] width 206 height 13
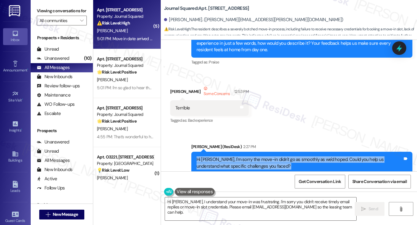
scroll to position [4039, 0]
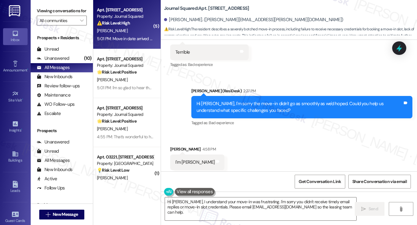
click at [178, 159] on div "I'm Alice" at bounding box center [194, 162] width 39 height 6
click at [199, 193] on div "Everything went wrong, got no reply to my email, didn't get my credentials to b…" at bounding box center [278, 199] width 206 height 13
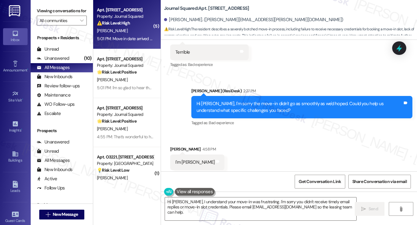
click at [199, 193] on div "Everything went wrong, got no reply to my email, didn't get my credentials to b…" at bounding box center [278, 199] width 206 height 13
click at [245, 193] on div "Everything went wrong, got no reply to my email, didn't get my credentials to b…" at bounding box center [278, 199] width 206 height 13
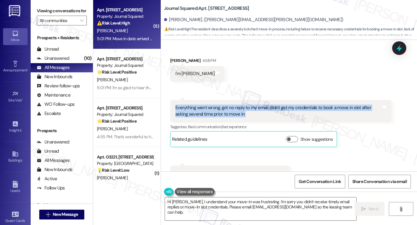
scroll to position [4131, 0]
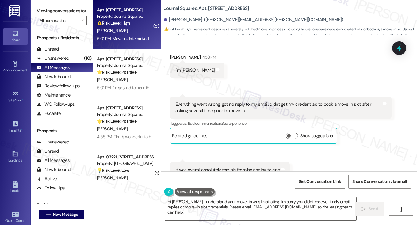
click at [200, 167] on div "It was overall absolutely terrible from beginning to end" at bounding box center [227, 170] width 105 height 6
click at [228, 210] on div "I got my credentials several weeks after I moved in so could not even send pict…" at bounding box center [278, 216] width 206 height 13
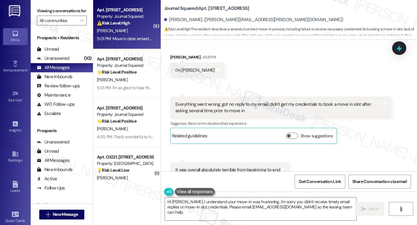
click at [228, 210] on div "I got my credentials several weeks after I moved in so could not even send pict…" at bounding box center [278, 216] width 206 height 13
click at [215, 210] on div "I got my credentials several weeks after I moved in so could not even send pict…" at bounding box center [278, 216] width 206 height 13
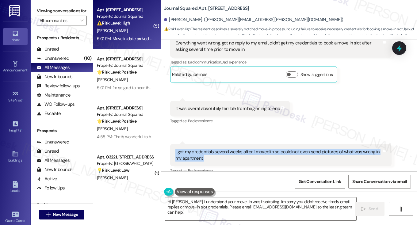
scroll to position [4223, 0]
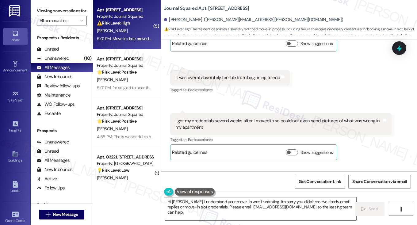
click at [195, 183] on div "Move in date arrived still could not get a slot as still no logins to building …" at bounding box center [278, 193] width 206 height 20
click at [220, 183] on div "Move in date arrived still could not get a slot as still no logins to building …" at bounding box center [278, 193] width 206 height 20
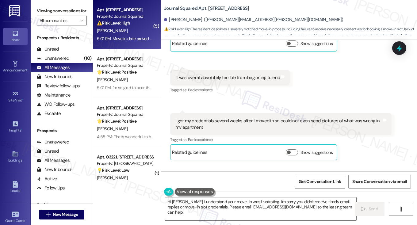
click at [220, 183] on div "Move in date arrived still could not get a slot as still no logins to building …" at bounding box center [278, 193] width 206 height 20
click at [224, 183] on div "Move in date arrived still could not get a slot as still no logins to building …" at bounding box center [278, 193] width 206 height 20
click at [225, 183] on div "Move in date arrived still could not get a slot as still no logins to building …" at bounding box center [278, 193] width 206 height 20
click at [213, 183] on div "Move in date arrived still could not get a slot as still no logins to building …" at bounding box center [278, 193] width 206 height 20
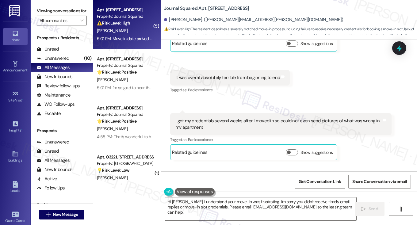
click at [213, 183] on div "Move in date arrived still could not get a slot as still no logins to building …" at bounding box center [278, 193] width 206 height 20
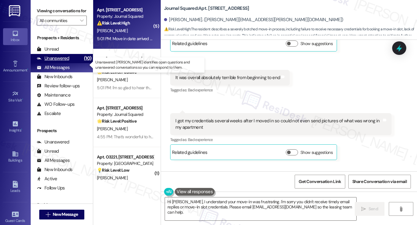
click at [76, 63] on div "Unanswered (10)" at bounding box center [62, 58] width 62 height 9
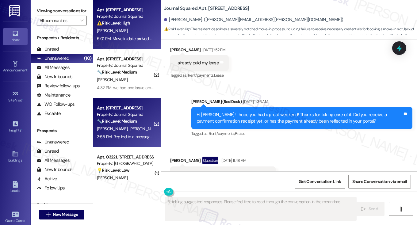
scroll to position [4223, 0]
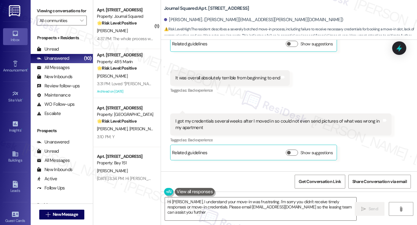
type textarea "Hi Alice, I understand your move-in was frustrating. I'm sorry you didn't recei…"
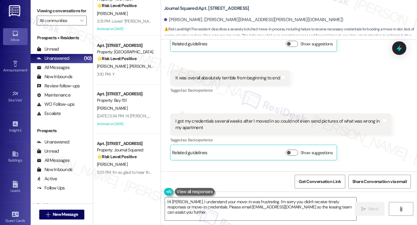
scroll to position [309, 0]
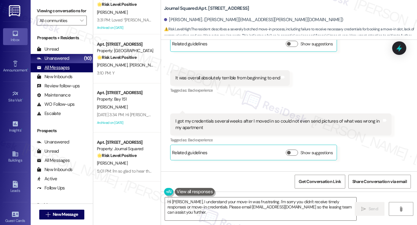
click at [63, 71] on div "All Messages" at bounding box center [53, 67] width 33 height 6
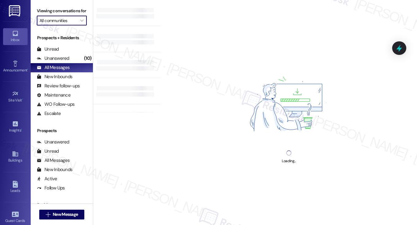
click at [73, 25] on input "All communities" at bounding box center [58, 21] width 37 height 10
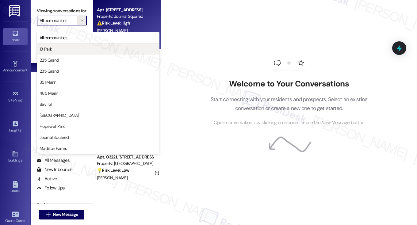
click at [65, 49] on span "18 Park" at bounding box center [98, 49] width 117 height 6
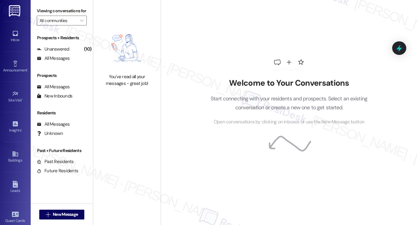
type input "18 Park"
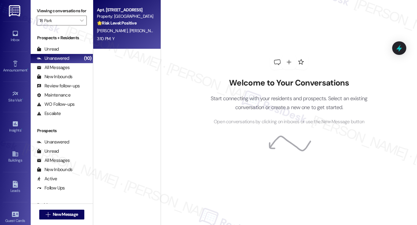
click at [130, 30] on div "C. Lai T. Lim" at bounding box center [125, 31] width 58 height 8
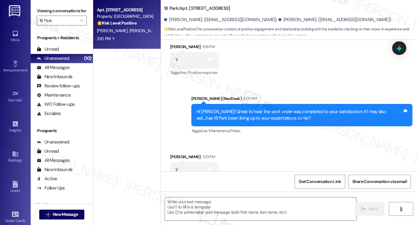
type textarea "Fetching suggested responses. Please feel free to read through the conversation…"
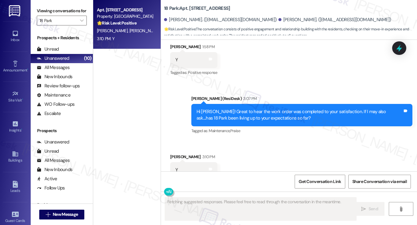
scroll to position [2200, 0]
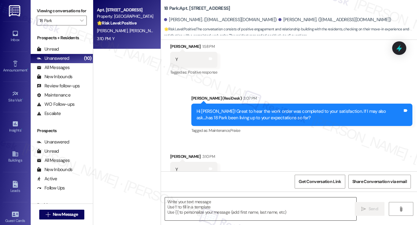
click at [214, 206] on textarea at bounding box center [260, 209] width 191 height 23
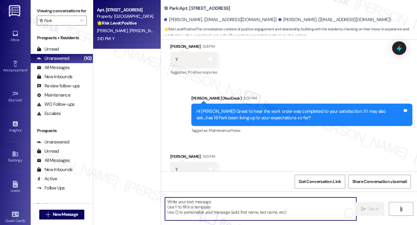
paste textarea "That’s wonderful to hear, Connie, thank you! If you’re comfortable, would you m…"
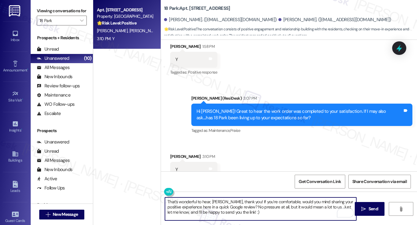
click at [248, 200] on textarea "That’s wonderful to hear, Connie, thank you! If you’re comfortable, would you m…" at bounding box center [260, 209] width 191 height 23
click at [251, 208] on textarea "That’s wonderful to hear, Connie, thank you! If you’re comfortable, would you m…" at bounding box center [260, 209] width 191 height 23
type textarea "That’s wonderful to hear, Connie, thank you! If you’re comfortable, would you m…"
click at [361, 207] on icon "" at bounding box center [363, 209] width 5 height 5
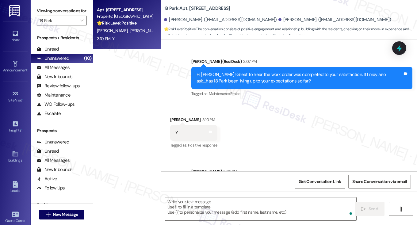
scroll to position [2256, 0]
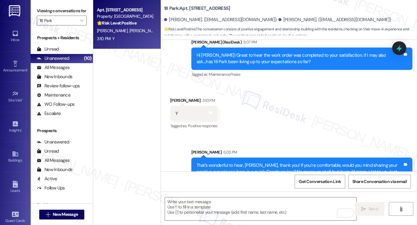
click at [288, 162] on div "That’s wonderful to hear, Connie, thank you! If you’re comfortable, would you m…" at bounding box center [300, 172] width 206 height 20
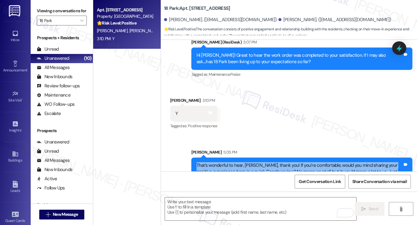
click at [288, 162] on div "That’s wonderful to hear, Connie, thank you! If you’re comfortable, would you m…" at bounding box center [300, 172] width 206 height 20
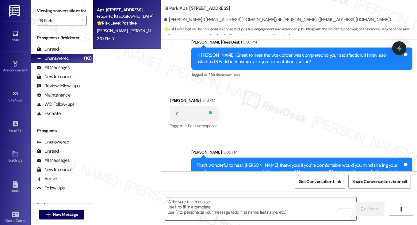
click at [211, 110] on icon at bounding box center [210, 112] width 5 height 5
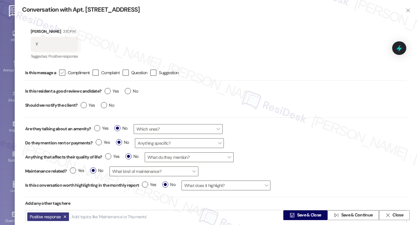
click at [68, 73] on label " Compliment" at bounding box center [74, 73] width 30 height 6
click at [60, 73] on input " Compliment" at bounding box center [58, 73] width 4 height 4
checkbox input "true"
click at [108, 93] on label "Yes" at bounding box center [112, 91] width 14 height 6
click at [108, 93] on input "Yes" at bounding box center [112, 92] width 14 height 8
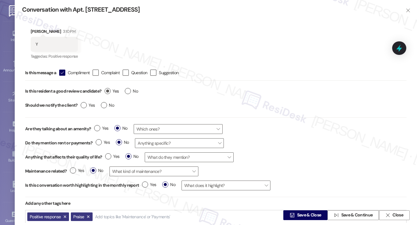
radio input "true"
click at [106, 107] on span "No" at bounding box center [107, 105] width 13 height 6
click at [106, 107] on input "No" at bounding box center [107, 106] width 13 height 8
radio input "true"
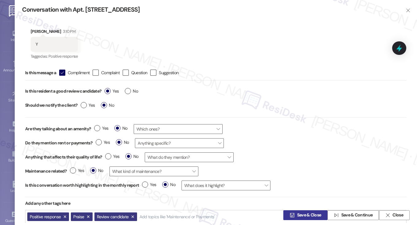
click at [297, 216] on span "Save & Close" at bounding box center [309, 215] width 24 height 6
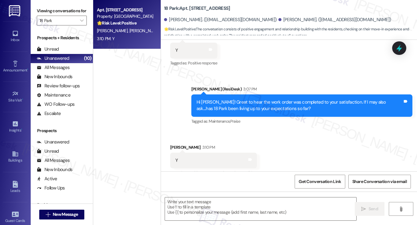
scroll to position [2200, 0]
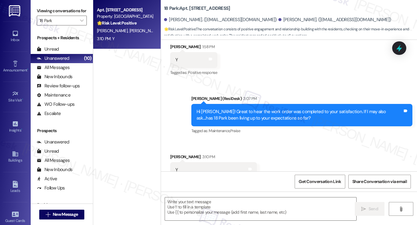
type textarea "Fetching suggested responses. Please feel free to read through the conversation…"
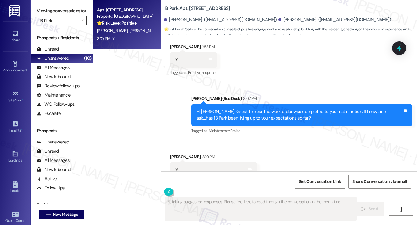
click at [75, 25] on input "18 Park" at bounding box center [58, 21] width 37 height 10
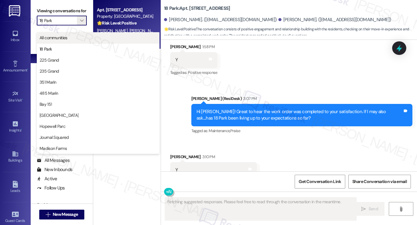
click at [64, 35] on span "All communities" at bounding box center [54, 38] width 28 height 6
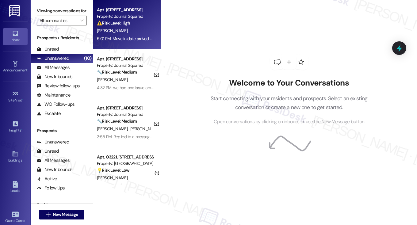
click at [138, 35] on div "5:01 PM: Move in date arrived still could not get a slot as still no logins to …" at bounding box center [125, 39] width 58 height 8
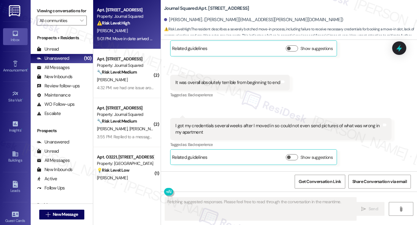
scroll to position [4223, 0]
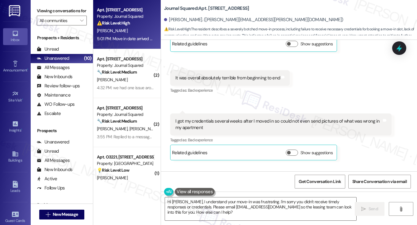
click at [53, 11] on label "Viewing conversations for" at bounding box center [62, 11] width 50 height 10
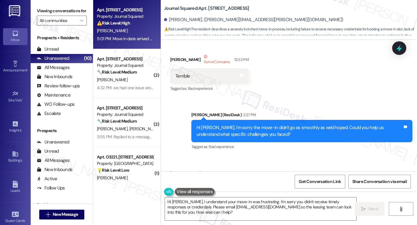
scroll to position [4008, 0]
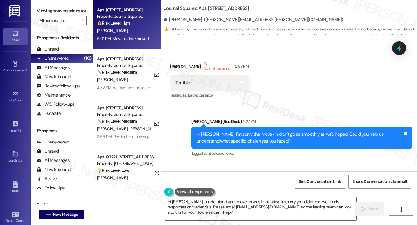
click at [209, 131] on div "Hi Andre, I'm sorry the move-in didn't go as smoothly as we'd hoped. Could you …" at bounding box center [300, 137] width 206 height 13
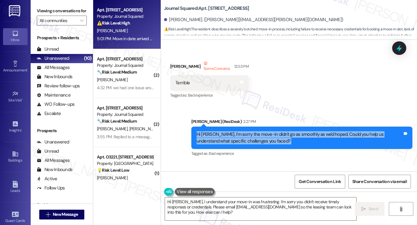
click at [209, 131] on div "Hi Andre, I'm sorry the move-in didn't go as smoothly as we'd hoped. Could you …" at bounding box center [300, 137] width 206 height 13
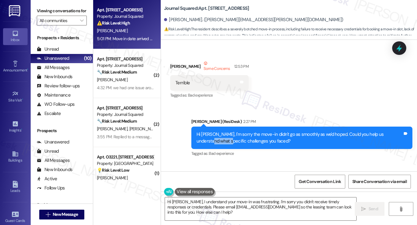
click at [209, 131] on div "Hi Andre, I'm sorry the move-in didn't go as smoothly as we'd hoped. Could you …" at bounding box center [300, 137] width 206 height 13
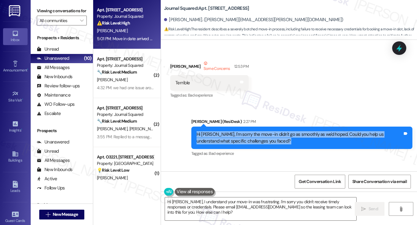
click at [209, 131] on div "Hi Andre, I'm sorry the move-in didn't go as smoothly as we'd hoped. Could you …" at bounding box center [300, 137] width 206 height 13
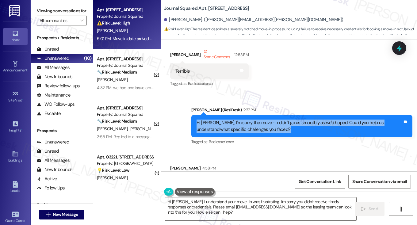
scroll to position [4100, 0]
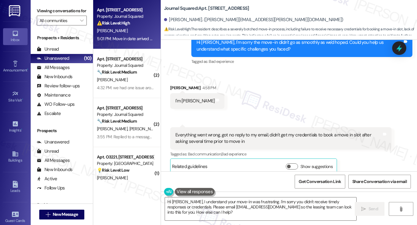
click at [208, 132] on div "Everything went wrong, got no reply to my email, didn't get my credentials to b…" at bounding box center [278, 138] width 206 height 13
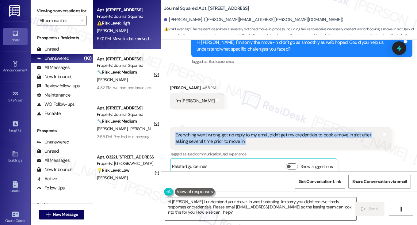
click at [208, 132] on div "Everything went wrong, got no reply to my email, didn't get my credentials to b…" at bounding box center [278, 138] width 206 height 13
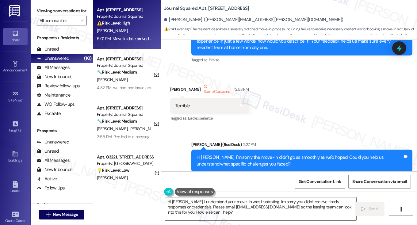
scroll to position [4008, 0]
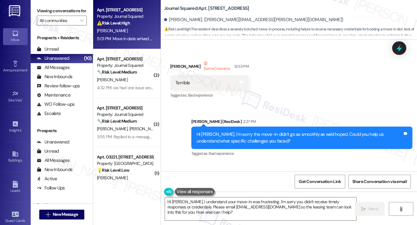
copy div "Everything went wrong, got no reply to my email, didn't get my credentials to b…"
click at [207, 205] on textarea "Hi Alice, I understand your move-in was frustrating. I'm sorry you didn't recei…" at bounding box center [260, 209] width 191 height 23
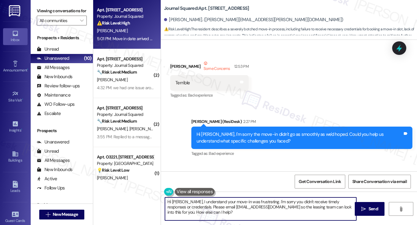
click at [207, 205] on textarea "Hi Alice, I understand your move-in was frustrating. I'm sorry you didn't recei…" at bounding box center [260, 209] width 191 height 23
click at [204, 212] on textarea "Hi Alice, I understand your move-in was frustrating. I'm sorry you didn't recei…" at bounding box center [260, 209] width 191 height 23
drag, startPoint x: 204, startPoint y: 212, endPoint x: 173, endPoint y: 200, distance: 32.8
click at [173, 200] on textarea "Hi Alice, I understand your move-in was frustrating. I'm sorry you didn't recei…" at bounding box center [260, 209] width 191 height 23
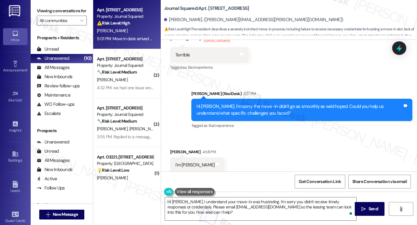
scroll to position [4069, 0]
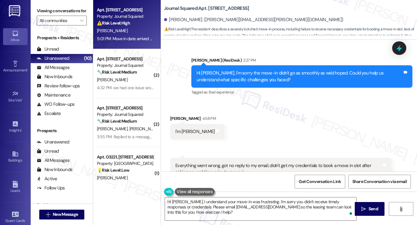
click at [295, 163] on div "Everything went wrong, got no reply to my email, didn't get my credentials to b…" at bounding box center [278, 169] width 206 height 13
click at [294, 163] on div "Everything went wrong, got no reply to my email, didn't get my credentials to b…" at bounding box center [278, 169] width 206 height 13
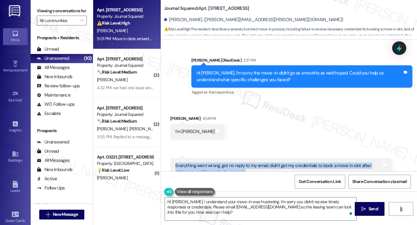
click at [294, 163] on div "Everything went wrong, got no reply to my email, didn't get my credentials to b…" at bounding box center [278, 169] width 206 height 13
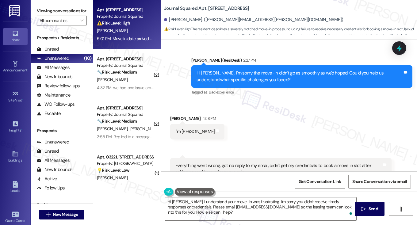
click at [57, 11] on label "Viewing conversations for" at bounding box center [62, 11] width 50 height 10
click at [215, 163] on div "Everything went wrong, got no reply to my email, didn't get my credentials to b…" at bounding box center [278, 169] width 206 height 13
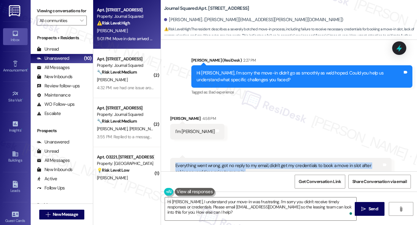
click at [215, 163] on div "Everything went wrong, got no reply to my email, didn't get my credentials to b…" at bounding box center [278, 169] width 206 height 13
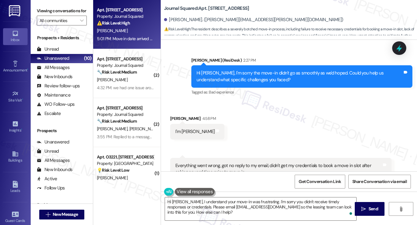
click at [209, 163] on div "Everything went wrong, got no reply to my email, didn't get my credentials to b…" at bounding box center [278, 169] width 206 height 13
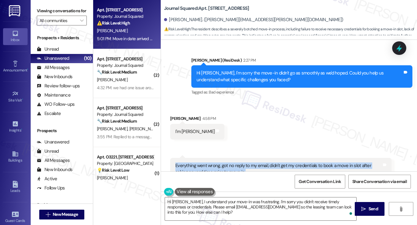
click at [209, 163] on div "Everything went wrong, got no reply to my email, didn't get my credentials to b…" at bounding box center [278, 169] width 206 height 13
click at [212, 153] on div "Received via SMS 4:59 PM Andre Delore 4:59 PM Everything went wrong, got no rep…" at bounding box center [281, 181] width 231 height 56
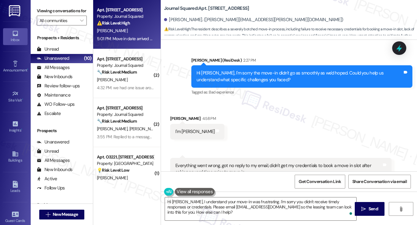
click at [213, 163] on div "Everything went wrong, got no reply to my email, didn't get my credentials to b…" at bounding box center [278, 169] width 206 height 13
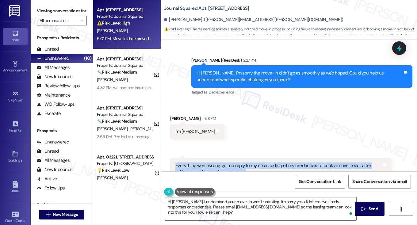
click at [213, 163] on div "Everything went wrong, got no reply to my email, didn't get my credentials to b…" at bounding box center [278, 169] width 206 height 13
click at [221, 163] on div "Everything went wrong, got no reply to my email, didn't get my credentials to b…" at bounding box center [278, 169] width 206 height 13
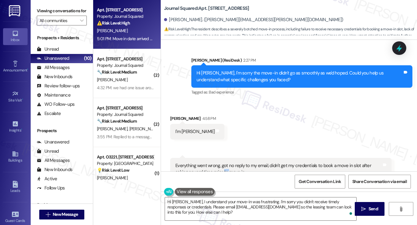
click at [221, 163] on div "Everything went wrong, got no reply to my email, didn't get my credentials to b…" at bounding box center [278, 169] width 206 height 13
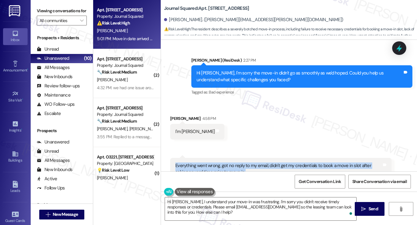
click at [221, 163] on div "Everything went wrong, got no reply to my email, didn't get my credentials to b…" at bounding box center [278, 169] width 206 height 13
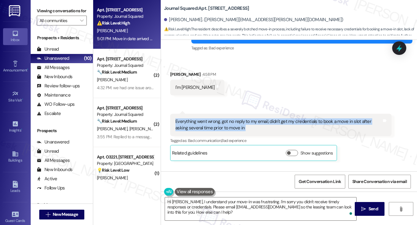
scroll to position [4161, 0]
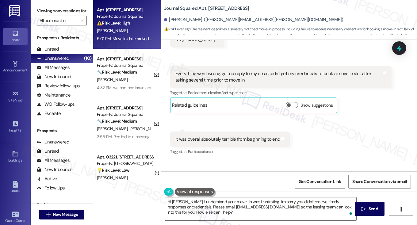
click at [217, 136] on div "It was overall absolutely terrible from beginning to end" at bounding box center [227, 139] width 105 height 6
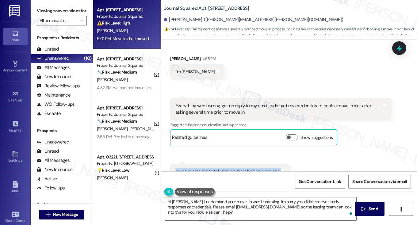
scroll to position [4100, 0]
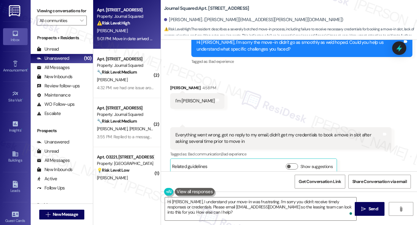
click at [207, 132] on div "Everything went wrong, got no reply to my email, didn't get my credentials to b…" at bounding box center [278, 138] width 206 height 13
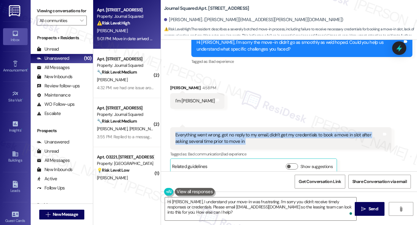
click at [207, 132] on div "Everything went wrong, got no reply to my email, didn't get my credentials to b…" at bounding box center [278, 138] width 206 height 13
copy div "Everything went wrong, got no reply to my email, didn't get my credentials to b…"
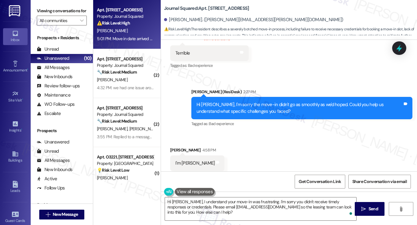
scroll to position [4008, 0]
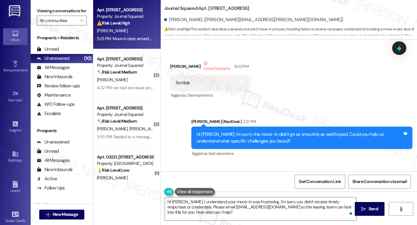
click at [204, 131] on div "Hi Andre, I'm sorry the move-in didn't go as smoothly as we'd hoped. Could you …" at bounding box center [300, 137] width 206 height 13
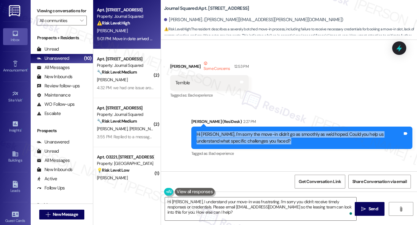
click at [204, 131] on div "Hi Andre, I'm sorry the move-in didn't go as smoothly as we'd hoped. Could you …" at bounding box center [300, 137] width 206 height 13
copy div "Hi Andre, I'm sorry the move-in didn't go as smoothly as we'd hoped. Could you …"
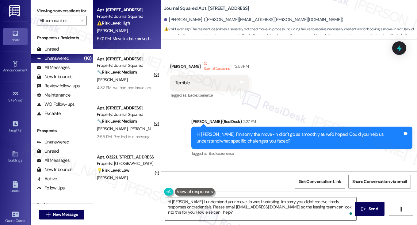
click at [61, 14] on label "Viewing conversations for" at bounding box center [62, 11] width 50 height 10
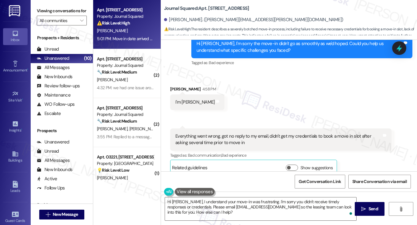
scroll to position [4100, 0]
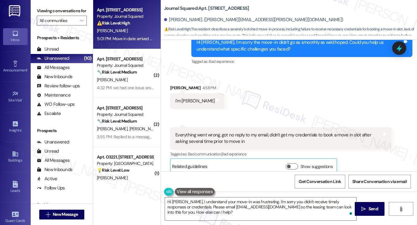
click at [207, 132] on div "Everything went wrong, got no reply to my email, didn't get my credentials to b…" at bounding box center [278, 138] width 206 height 13
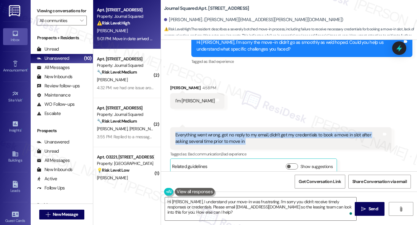
click at [207, 132] on div "Everything went wrong, got no reply to my email, didn't get my credentials to b…" at bounding box center [278, 138] width 206 height 13
copy div "Everything went wrong, got no reply to my email, didn't get my credentials to b…"
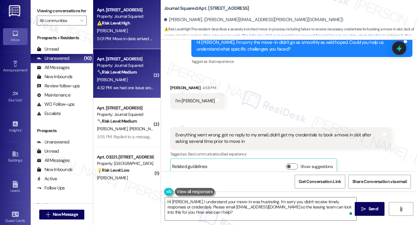
drag, startPoint x: 55, startPoint y: 7, endPoint x: 99, endPoint y: 54, distance: 65.1
click at [55, 7] on label "Viewing conversations for" at bounding box center [62, 11] width 50 height 10
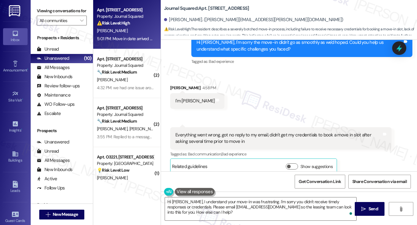
click at [197, 198] on div "It was overall absolutely terrible from beginning to end" at bounding box center [227, 201] width 105 height 6
copy div "It was overall absolutely terrible from beginning to end Tags and notes"
click at [50, 8] on label "Viewing conversations for" at bounding box center [62, 11] width 50 height 10
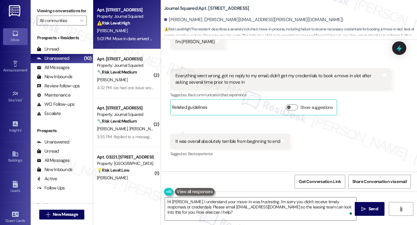
scroll to position [4161, 0]
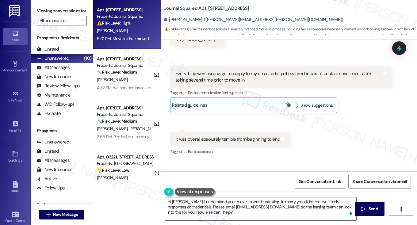
click at [221, 179] on div "I got my credentials several weeks after I moved in so could not even send pict…" at bounding box center [278, 185] width 206 height 13
copy div "I got my credentials several weeks after I moved in so could not even send pict…"
click at [56, 12] on label "Viewing conversations for" at bounding box center [62, 11] width 50 height 10
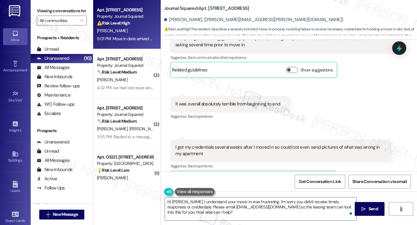
scroll to position [4223, 0]
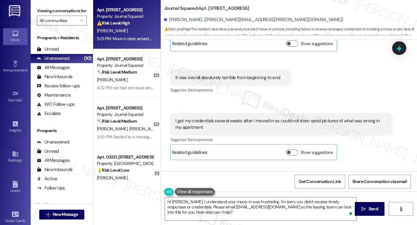
click at [201, 174] on div "Received via SMS 5:01 PM Andre Delore 5:01 PM Move in date arrived still could …" at bounding box center [281, 205] width 231 height 63
copy div "Move in date arrived still could not get a slot as still no logins to building …"
click at [44, 5] on div "Viewing conversations for All communities " at bounding box center [62, 16] width 62 height 32
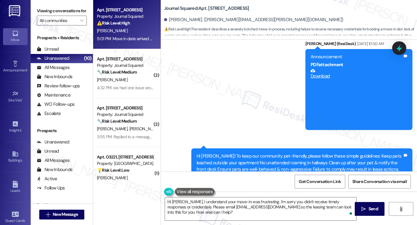
scroll to position [245, 0]
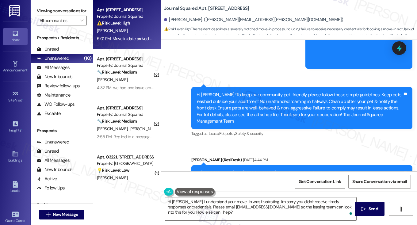
click at [226, 98] on div "Hi Alice! To keep our community pet-friendly, please follow these simple guidel…" at bounding box center [300, 108] width 206 height 33
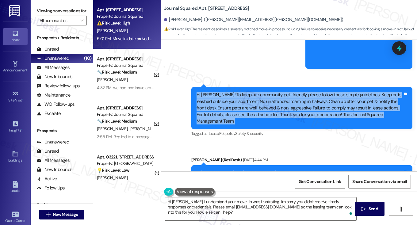
click at [226, 98] on div "Hi Alice! To keep our community pet-friendly, please follow these simple guidel…" at bounding box center [300, 108] width 206 height 33
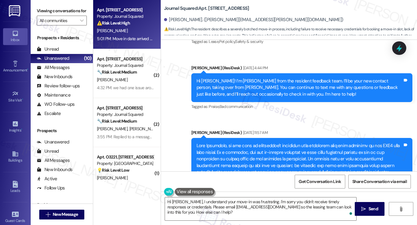
click at [233, 82] on div "Hi Alice! I’m Jane from the resident feedback team. I’ll be your new contact pe…" at bounding box center [300, 88] width 206 height 20
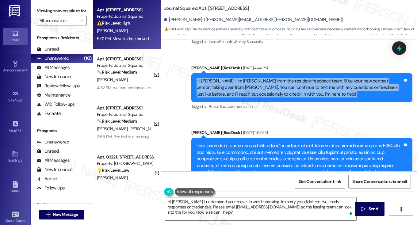
click at [233, 82] on div "Hi Alice! I’m Jane from the resident feedback team. I’ll be your new contact pe…" at bounding box center [300, 88] width 206 height 20
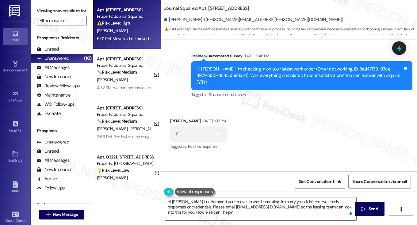
scroll to position [2116, 0]
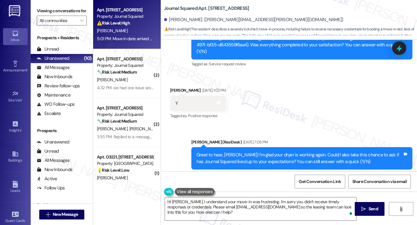
click at [245, 152] on div "Great to hear, Alice! I'm glad your dryer is working again. Could I also take t…" at bounding box center [300, 158] width 206 height 13
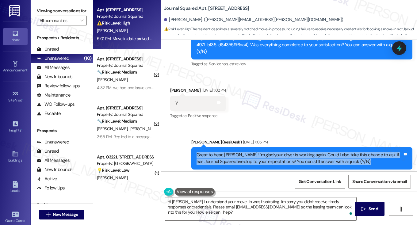
click at [245, 152] on div "Great to hear, Alice! I'm glad your dryer is working again. Could I also take t…" at bounding box center [300, 158] width 206 height 13
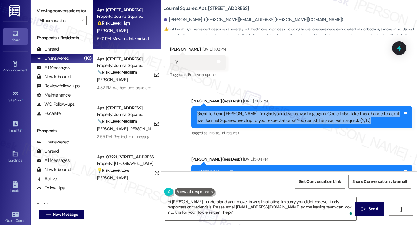
scroll to position [2208, 0]
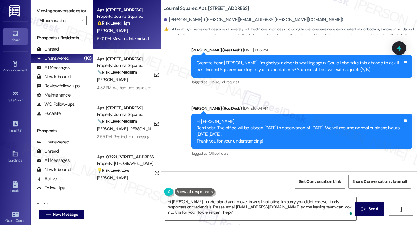
click at [215, 118] on div "Hi Alice! Reminder: The office will be closed this Monday in observance of Memo…" at bounding box center [300, 131] width 206 height 26
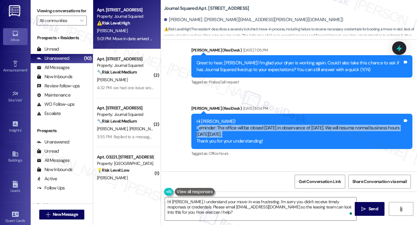
click at [215, 118] on div "Hi Alice! Reminder: The office will be closed this Monday in observance of Memo…" at bounding box center [300, 131] width 206 height 26
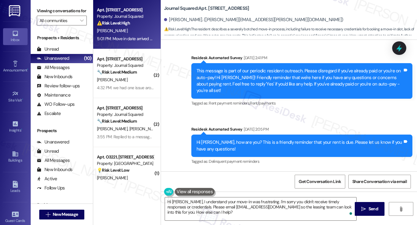
scroll to position [2485, 0]
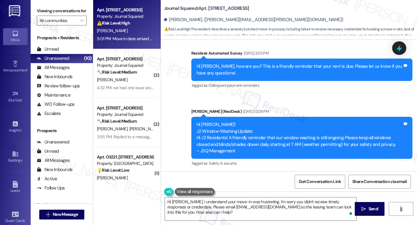
click at [200, 121] on div "Hi Alice! J2 Window-Washing Update: Hi J2 Residents! A friendly reminder that o…" at bounding box center [300, 137] width 206 height 33
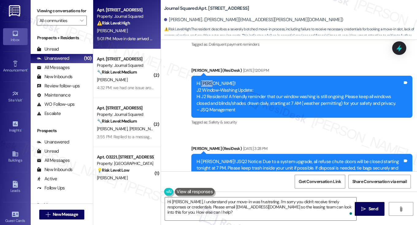
scroll to position [2577, 0]
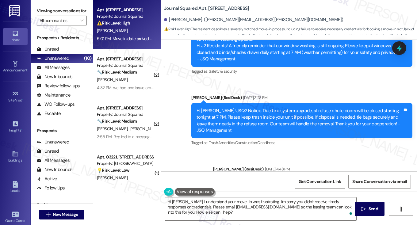
click at [215, 108] on div "Hi Alice! JSQ2 Notice: Due to a system upgrade, all refuse chute doors will be …" at bounding box center [300, 121] width 206 height 26
click at [216, 108] on div "Hi Alice! JSQ2 Notice: Due to a system upgrade, all refuse chute doors will be …" at bounding box center [300, 121] width 206 height 26
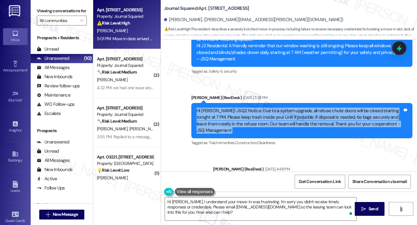
click at [216, 108] on div "Hi Alice! JSQ2 Notice: Due to a system upgrade, all refuse chute doors will be …" at bounding box center [300, 121] width 206 height 26
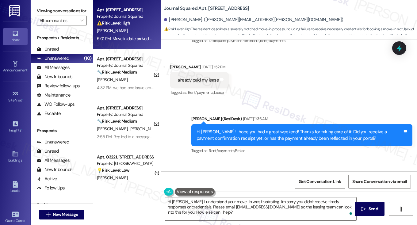
scroll to position [3650, 0]
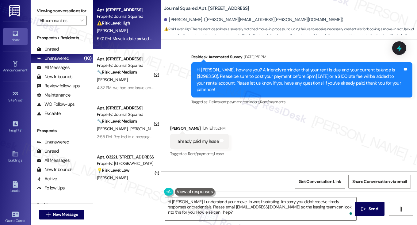
click at [277, 190] on div "Hi Alice! I hope you had a great weekend! Thanks for taking care of it. Did you…" at bounding box center [300, 196] width 206 height 13
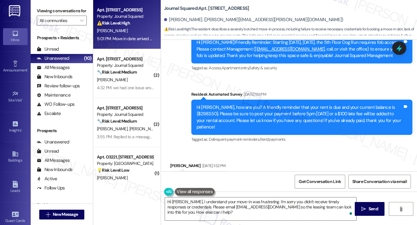
scroll to position [3527, 0]
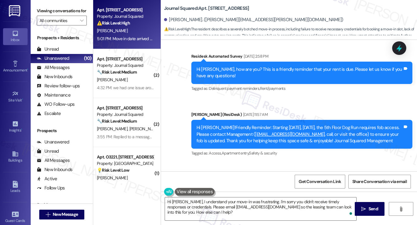
click at [253, 190] on div "Hi Alice, how are you? A friendly reminder that your rent is due and your curre…" at bounding box center [300, 203] width 206 height 26
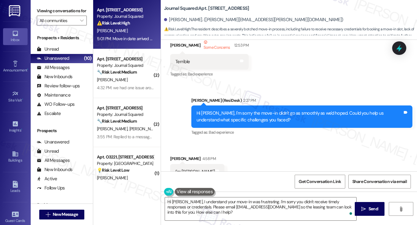
scroll to position [4110, 0]
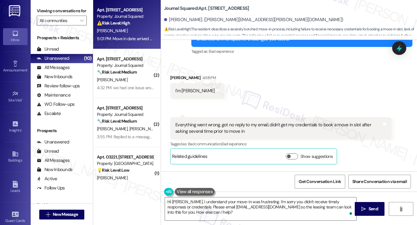
click at [54, 10] on label "Viewing conversations for" at bounding box center [62, 11] width 50 height 10
click at [198, 202] on textarea "Hi Alice, I understand your move-in was frustrating. I'm sorry you didn't recei…" at bounding box center [260, 209] width 191 height 23
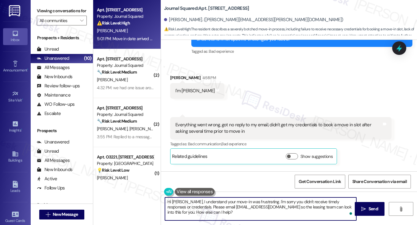
click at [198, 202] on textarea "Hi Alice, I understand your move-in was frustrating. I'm sorry you didn't recei…" at bounding box center [260, 209] width 191 height 23
click at [227, 213] on textarea "Hi Alice, I understand your move-in was frustrating. I'm sorry you didn't recei…" at bounding box center [260, 209] width 191 height 23
drag, startPoint x: 225, startPoint y: 213, endPoint x: 181, endPoint y: 198, distance: 46.3
click at [181, 198] on textarea "Hi Alice, I understand your move-in was frustrating. I'm sorry you didn't recei…" at bounding box center [260, 209] width 191 height 23
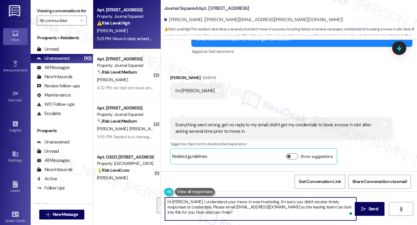
paste textarea "Hi Andre, I’m really sorry to hear about how difficult your move-in experience …"
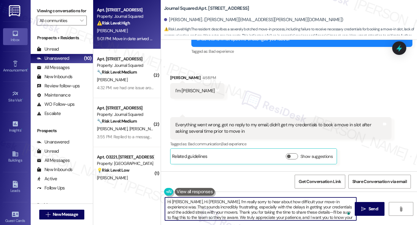
scroll to position [0, 0]
drag, startPoint x: 198, startPoint y: 201, endPoint x: 140, endPoint y: 198, distance: 57.7
click at [140, 198] on div "Apt. 3509, 605 Pavonia Avenue Property: Journal Squared ⚠️ Risk Level: High The…" at bounding box center [255, 112] width 324 height 225
click at [173, 201] on textarea "I’m really sorry to hear about how difficult your move-in experience was. That …" at bounding box center [260, 209] width 191 height 23
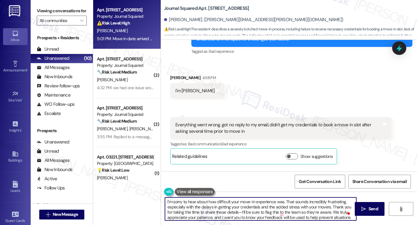
click at [284, 201] on textarea "I’m sorry to hear about how difficult your move-in experience was. That sounds …" at bounding box center [260, 209] width 191 height 23
click at [282, 201] on textarea "I’m sorry to hear about how difficult your move-in experience was. That sounds …" at bounding box center [260, 209] width 191 height 23
click at [228, 201] on textarea "I’m sorry to hear about how difficult your move-in experience was. That sounds …" at bounding box center [260, 209] width 191 height 23
drag, startPoint x: 208, startPoint y: 201, endPoint x: 229, endPoint y: 201, distance: 21.8
click at [229, 201] on textarea "I’m sorry to hear about how difficult your move-in experience was. That sounds …" at bounding box center [260, 209] width 191 height 23
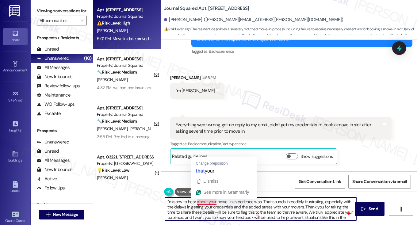
click at [255, 201] on textarea "I’m sorry to hear about your move-in experience was. That sounds incredibly fru…" at bounding box center [260, 209] width 191 height 23
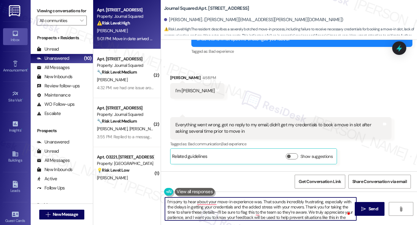
click at [255, 201] on textarea "I’m sorry to hear about your move-in experience was. That sounds incredibly fru…" at bounding box center [260, 209] width 191 height 23
type textarea "I’m sorry to hear about your move-in experience, Alice. That sounds incredibly …"
drag, startPoint x: 264, startPoint y: 202, endPoint x: 325, endPoint y: 202, distance: 61.0
click at [325, 202] on textarea "I’m sorry to hear about your move-in experience, Alice. That sounds incredibly …" at bounding box center [260, 209] width 191 height 23
click at [313, 202] on textarea "I’m sorry to hear about your move-in experience, Alice. That sounds incredibly …" at bounding box center [260, 209] width 191 height 23
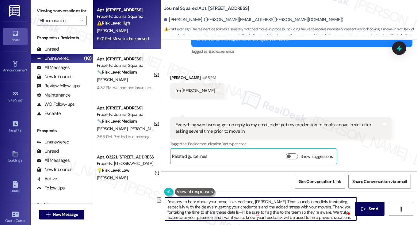
click at [313, 202] on textarea "I’m sorry to hear about your move-in experience, Alice. That sounds incredibly …" at bounding box center [260, 209] width 191 height 23
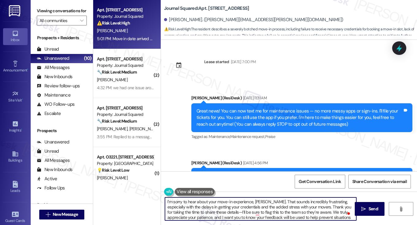
scroll to position [4110, 0]
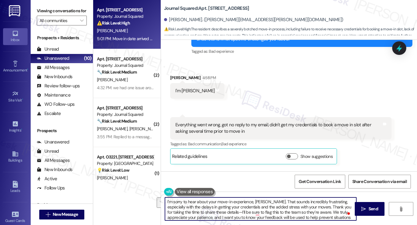
drag, startPoint x: 302, startPoint y: 207, endPoint x: 266, endPoint y: 201, distance: 37.4
click at [266, 201] on textarea "I’m sorry to hear about your move-in experience, Alice. That sounds incredibly …" at bounding box center [260, 209] width 191 height 23
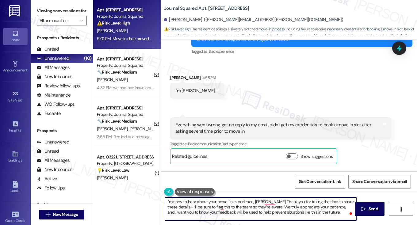
click at [179, 209] on textarea "I’m sorry to hear about your move-in experience, Alice Thank you for taking the…" at bounding box center [260, 209] width 191 height 23
click at [207, 207] on textarea "I’m sorry to hear about your move-in experience, Alice. Thank you for taking th…" at bounding box center [260, 209] width 191 height 23
drag, startPoint x: 181, startPoint y: 207, endPoint x: 185, endPoint y: 207, distance: 4.0
click at [181, 207] on textarea "I’m sorry to hear about your move-in experience, Alice. Thank you for taking th…" at bounding box center [260, 209] width 191 height 23
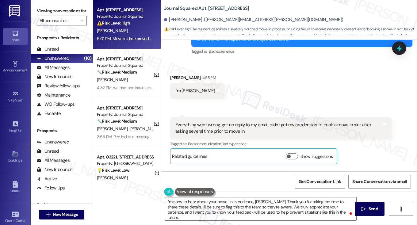
click at [60, 14] on label "Viewing conversations for" at bounding box center [62, 11] width 50 height 10
click at [330, 211] on textarea "I’m sorry to hear about your move-in experience, Alice. Thank you for taking th…" at bounding box center [260, 209] width 191 height 23
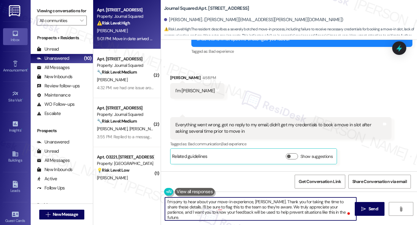
scroll to position [5, 0]
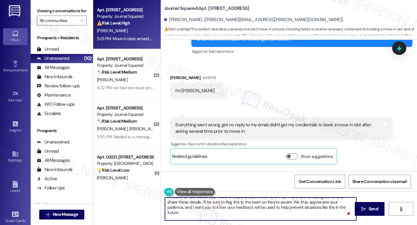
paste textarea "What would need to be different for future residents to have a better move-in e…"
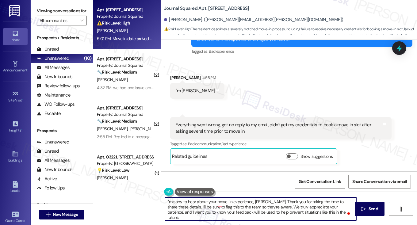
scroll to position [0, 0]
click at [247, 200] on textarea "I’m sorry to hear about your move-in experience, Alice. Thank you for taking th…" at bounding box center [260, 209] width 191 height 23
click at [242, 203] on textarea "I’m sorry to hear about your move-in experience, Alice. Thank you for taking th…" at bounding box center [260, 209] width 191 height 23
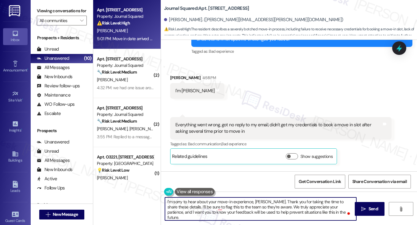
click at [287, 203] on textarea "I’m sorry to hear about your move-in experience, Alice. Thank you for taking th…" at bounding box center [260, 209] width 191 height 23
click at [274, 214] on textarea "I’m sorry to hear about your move-in experience, Alice. Thank you for taking th…" at bounding box center [260, 209] width 191 height 23
click at [271, 207] on textarea "I’m sorry to hear about your move-in experience, Alice. Thank you for taking th…" at bounding box center [260, 209] width 191 height 23
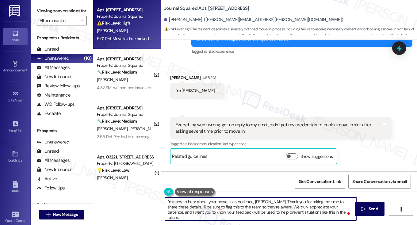
click at [271, 206] on textarea "I’m sorry to hear about your move-in experience, Alice. Thank you for taking th…" at bounding box center [260, 209] width 191 height 23
click at [300, 207] on textarea "I’m sorry to hear about your move-in experience, Alice. Thank you for taking th…" at bounding box center [260, 209] width 191 height 23
type textarea "I’m sorry to hear about your move-in experience, Alice. Thank you for taking th…"
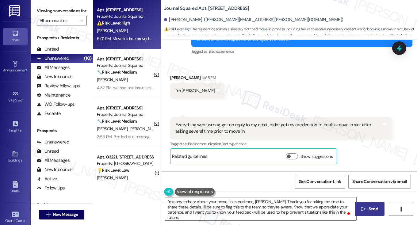
click at [362, 207] on icon "" at bounding box center [363, 209] width 5 height 5
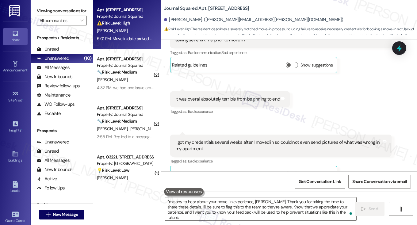
scroll to position [4223, 0]
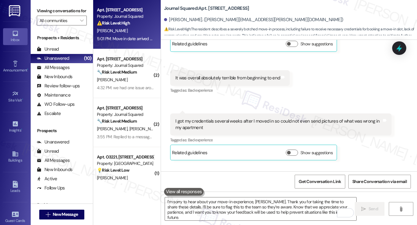
click at [56, 5] on div "Viewing conversations for All communities " at bounding box center [62, 16] width 62 height 32
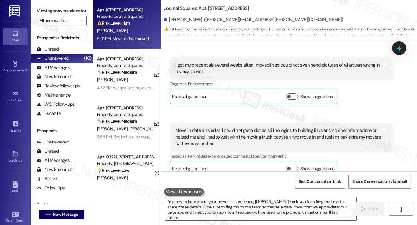
scroll to position [0, 0]
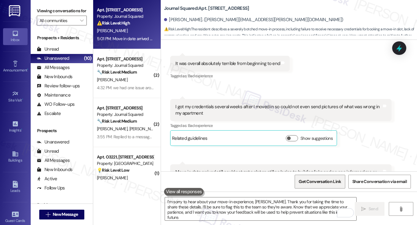
click at [317, 178] on span "Get Conversation Link" at bounding box center [320, 181] width 45 height 13
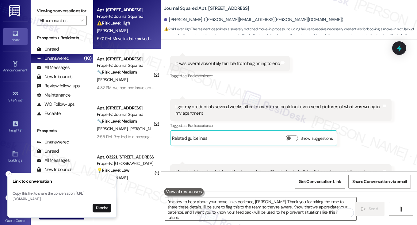
click at [213, 10] on b "Journal Squared: Apt. 3509, 605 Pavonia Avenue" at bounding box center [206, 8] width 85 height 6
drag, startPoint x: 64, startPoint y: 12, endPoint x: 72, endPoint y: 16, distance: 9.3
click at [64, 12] on label "Viewing conversations for" at bounding box center [62, 11] width 50 height 10
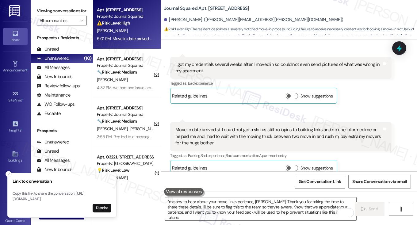
scroll to position [4299, 0]
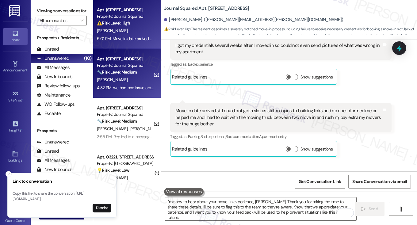
click at [137, 83] on div "S. Savlani" at bounding box center [125, 80] width 58 height 8
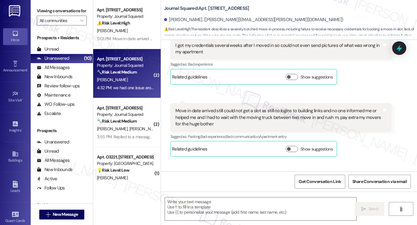
type textarea "Fetching suggested responses. Please feel free to read through the conversation…"
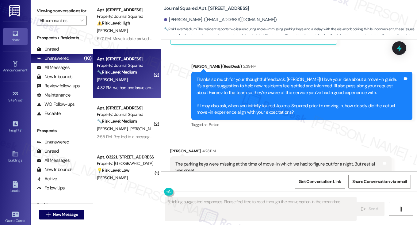
scroll to position [371, 0]
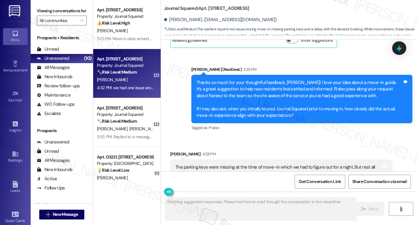
click at [263, 89] on div "Thanks so much for your thoughtful feedback, Shraddha! I love your idea about a…" at bounding box center [300, 99] width 206 height 40
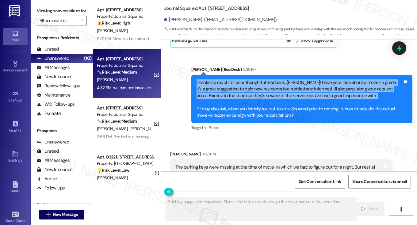
click at [263, 89] on div "Thanks so much for your thoughtful feedback, Shraddha! I love your idea about a…" at bounding box center [300, 99] width 206 height 40
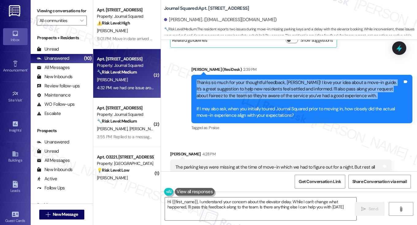
type textarea "Hi {{first_name}}, I understand your concern about the elevator delay. While I …"
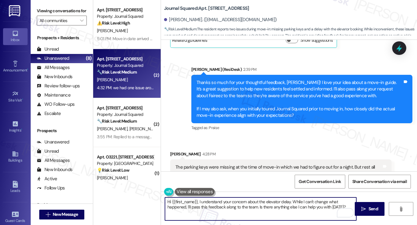
drag, startPoint x: 171, startPoint y: 201, endPoint x: 196, endPoint y: 197, distance: 26.0
click at [196, 198] on textarea "Hi {{first_name}}, I understand your concern about the elevator delay. While I …" at bounding box center [260, 209] width 191 height 23
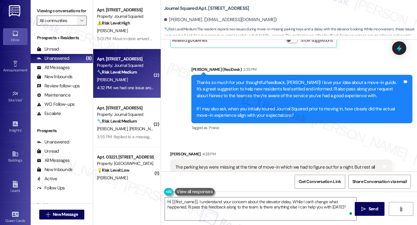
click at [81, 23] on icon "" at bounding box center [81, 20] width 3 height 5
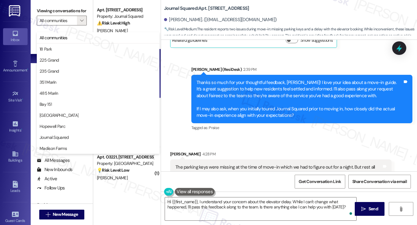
click at [204, 58] on div "Sent via SMS Jane (ResiDesk) 2:39 PM Thanks so much for your thoughtful feedbac…" at bounding box center [289, 94] width 256 height 85
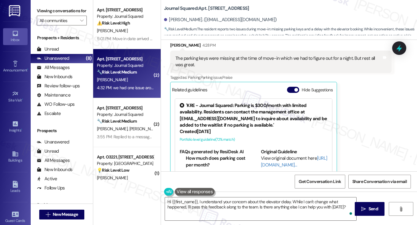
scroll to position [432, 0]
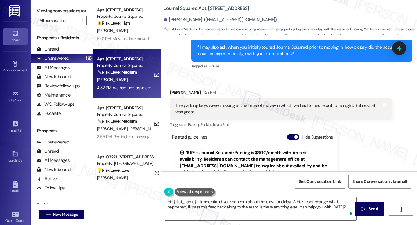
click at [218, 105] on div "The parking keys were missing at the time of move-in which we had to figure out…" at bounding box center [278, 108] width 206 height 13
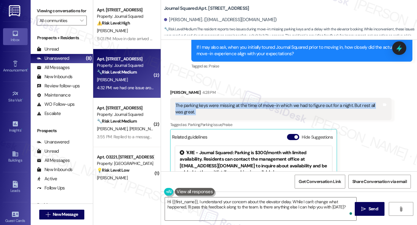
click at [218, 105] on div "The parking keys were missing at the time of move-in which we had to figure out…" at bounding box center [278, 108] width 206 height 13
click at [289, 103] on div "The parking keys were missing at the time of move-in which we had to figure out…" at bounding box center [278, 108] width 206 height 13
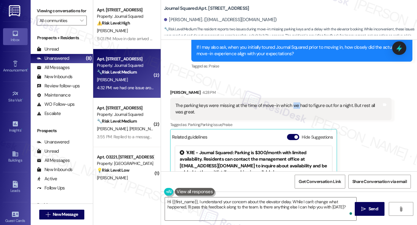
click at [289, 103] on div "The parking keys were missing at the time of move-in which we had to figure out…" at bounding box center [278, 108] width 206 height 13
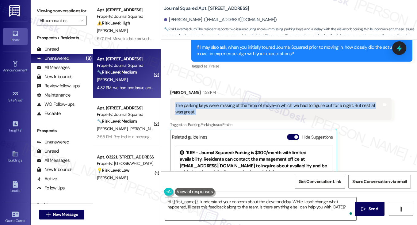
click at [289, 103] on div "The parking keys were missing at the time of move-in which we had to figure out…" at bounding box center [278, 108] width 206 height 13
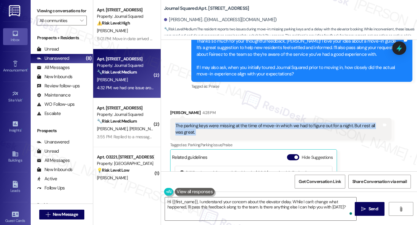
scroll to position [402, 0]
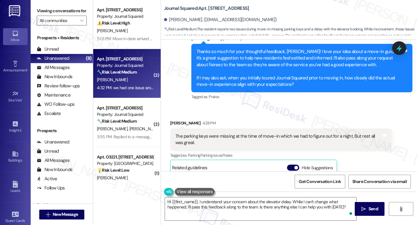
click at [287, 82] on div "Thanks so much for your thoughtful feedback, Shraddha! I love your idea about a…" at bounding box center [300, 68] width 206 height 40
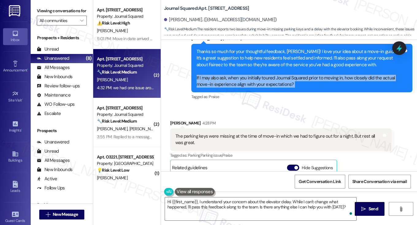
click at [287, 82] on div "Thanks so much for your thoughtful feedback, Shraddha! I love your idea about a…" at bounding box center [300, 68] width 206 height 40
click at [280, 84] on div "Thanks so much for your thoughtful feedback, Shraddha! I love your idea about a…" at bounding box center [300, 68] width 206 height 40
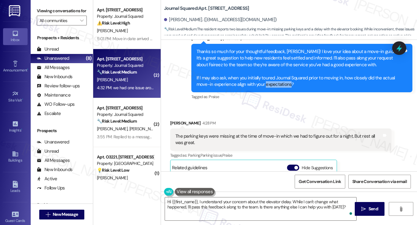
click at [280, 84] on div "Thanks so much for your thoughtful feedback, Shraddha! I love your idea about a…" at bounding box center [300, 68] width 206 height 40
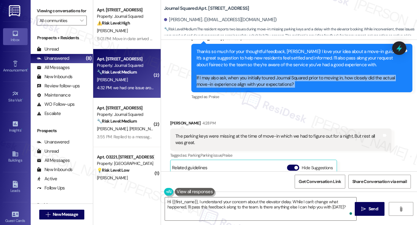
click at [280, 84] on div "Thanks so much for your thoughtful feedback, Shraddha! I love your idea about a…" at bounding box center [300, 68] width 206 height 40
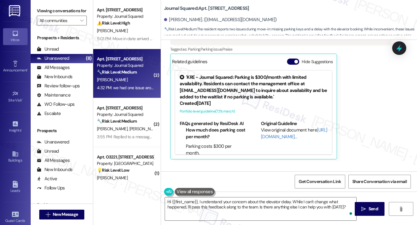
scroll to position [555, 0]
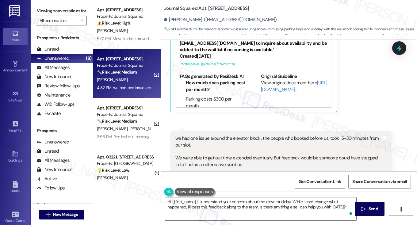
click at [212, 140] on div "we had one issue around the elevator block.. the people who booked before us, t…" at bounding box center [278, 151] width 206 height 33
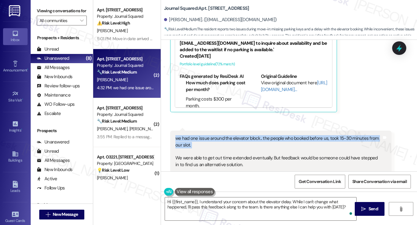
click at [212, 140] on div "we had one issue around the elevator block.. the people who booked before us, t…" at bounding box center [278, 151] width 206 height 33
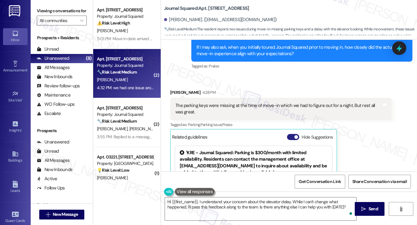
click at [294, 136] on span "button" at bounding box center [296, 137] width 4 height 4
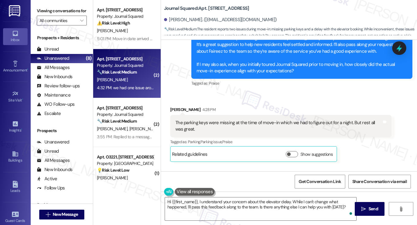
scroll to position [402, 0]
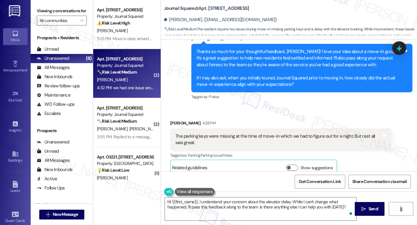
click at [267, 45] on div "Thanks so much for your thoughtful feedback, Shraddha! I love your idea about a…" at bounding box center [301, 68] width 221 height 49
click at [269, 51] on div "Thanks so much for your thoughtful feedback, Shraddha! I love your idea about a…" at bounding box center [300, 68] width 206 height 40
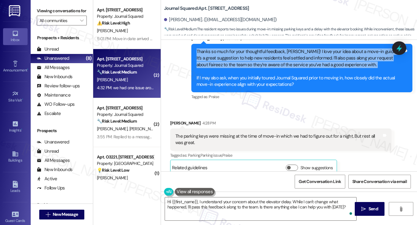
click at [269, 51] on div "Thanks so much for your thoughtful feedback, Shraddha! I love your idea about a…" at bounding box center [300, 68] width 206 height 40
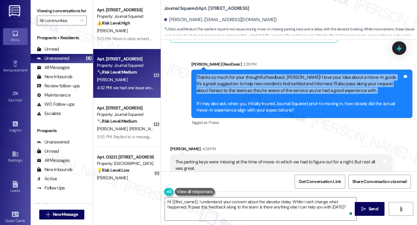
scroll to position [373, 0]
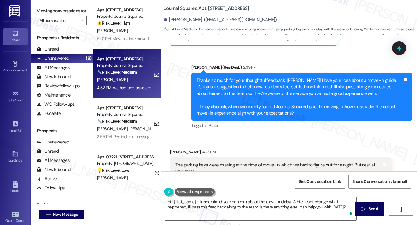
click at [344, 105] on div "Thanks so much for your thoughtful feedback, Shraddha! I love your idea about a…" at bounding box center [300, 97] width 206 height 40
click at [271, 110] on div "Thanks so much for your thoughtful feedback, Shraddha! I love your idea about a…" at bounding box center [300, 97] width 206 height 40
copy div "expectations"
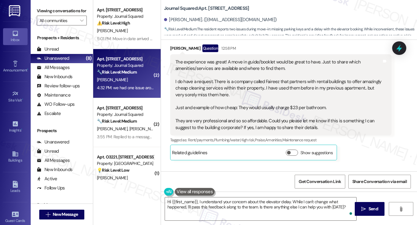
click at [55, 11] on label "Viewing conversations for" at bounding box center [62, 11] width 50 height 10
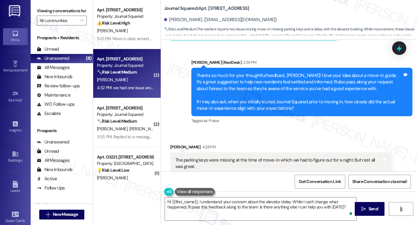
scroll to position [381, 0]
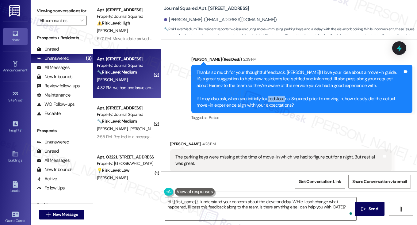
drag, startPoint x: 265, startPoint y: 98, endPoint x: 283, endPoint y: 102, distance: 18.1
click at [283, 102] on div "Thanks so much for your thoughtful feedback, Shraddha! I love your idea about a…" at bounding box center [300, 89] width 206 height 40
click at [279, 103] on div "Thanks so much for your thoughtful feedback, Shraddha! I love your idea about a…" at bounding box center [300, 89] width 206 height 40
click at [49, 7] on label "Viewing conversations for" at bounding box center [62, 11] width 50 height 10
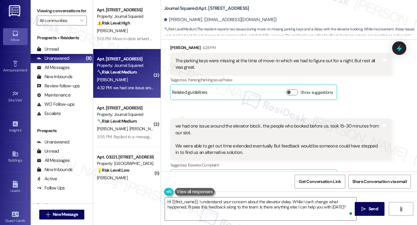
scroll to position [496, 0]
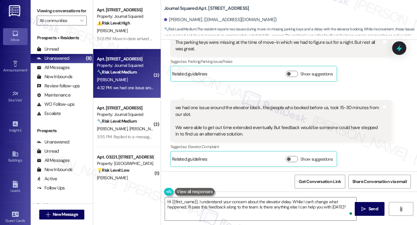
click at [58, 6] on label "Viewing conversations for" at bounding box center [62, 11] width 50 height 10
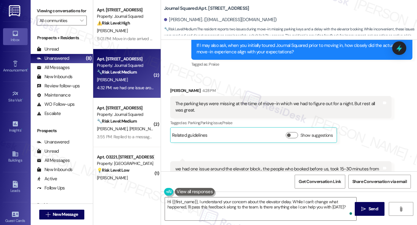
scroll to position [465, 0]
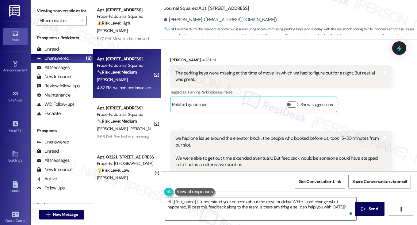
click at [192, 72] on div "The parking keys were missing at the time of move-in which we had to figure out…" at bounding box center [278, 76] width 206 height 13
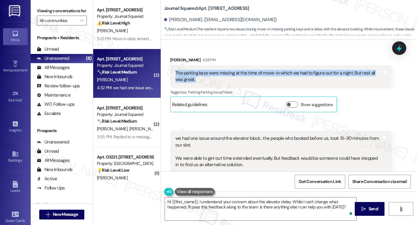
click at [192, 72] on div "The parking keys were missing at the time of move-in which we had to figure out…" at bounding box center [278, 76] width 206 height 13
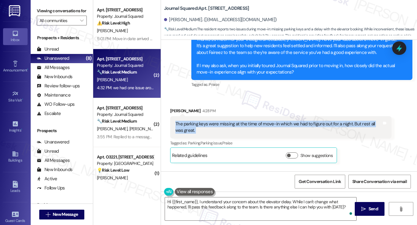
scroll to position [404, 0]
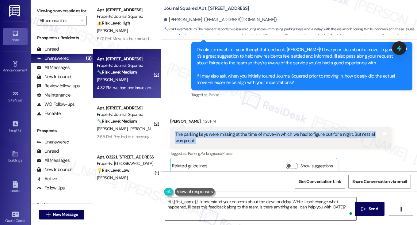
click at [216, 130] on div "The parking keys were missing at the time of move-in which we had to figure out…" at bounding box center [280, 138] width 221 height 22
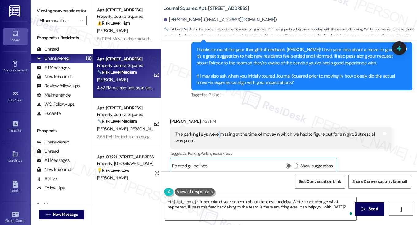
click at [216, 130] on div "The parking keys were missing at the time of move-in which we had to figure out…" at bounding box center [280, 138] width 221 height 22
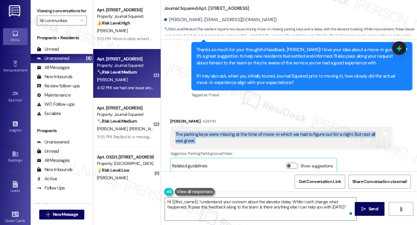
click at [216, 130] on div "The parking keys were missing at the time of move-in which we had to figure out…" at bounding box center [280, 138] width 221 height 22
click at [226, 136] on div "The parking keys were missing at the time of move-in which we had to figure out…" at bounding box center [278, 137] width 206 height 13
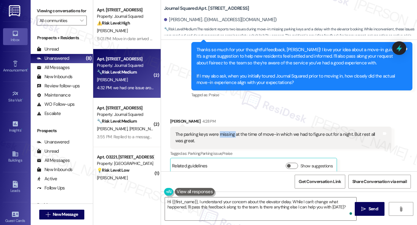
click at [226, 136] on div "The parking keys were missing at the time of move-in which we had to figure out…" at bounding box center [278, 137] width 206 height 13
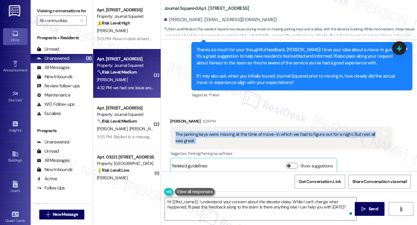
click at [226, 136] on div "The parking keys were missing at the time of move-in which we had to figure out…" at bounding box center [278, 137] width 206 height 13
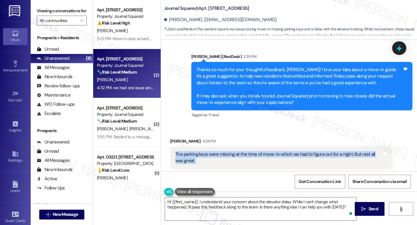
scroll to position [373, 0]
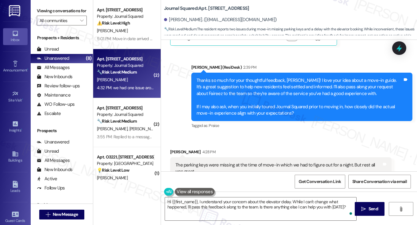
click at [206, 80] on div "Thanks so much for your thoughtful feedback, Shraddha! I love your idea about a…" at bounding box center [300, 97] width 206 height 40
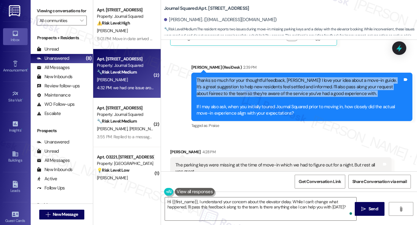
click at [206, 80] on div "Thanks so much for your thoughtful feedback, Shraddha! I love your idea about a…" at bounding box center [300, 97] width 206 height 40
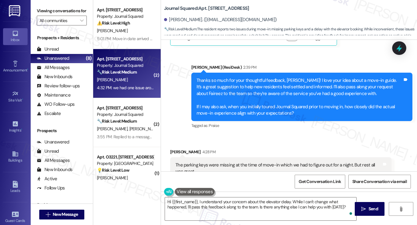
drag, startPoint x: 54, startPoint y: 17, endPoint x: 58, endPoint y: 2, distance: 15.8
click at [54, 16] on label "Viewing conversations for" at bounding box center [62, 11] width 50 height 10
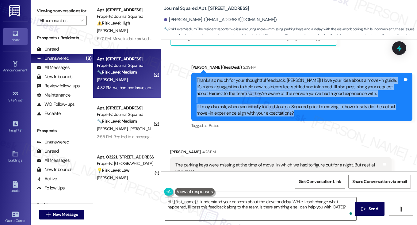
drag, startPoint x: 195, startPoint y: 79, endPoint x: 304, endPoint y: 113, distance: 114.6
click at [304, 113] on div "Thanks so much for your thoughtful feedback, Shraddha! I love your idea about a…" at bounding box center [300, 97] width 208 height 40
copy div "Thanks so much for your thoughtful feedback, Shraddha! I love your idea about a…"
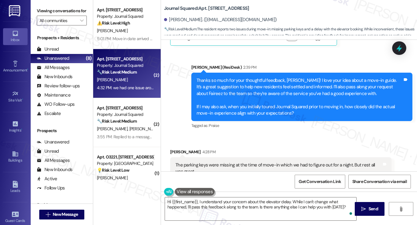
drag, startPoint x: 50, startPoint y: 11, endPoint x: 60, endPoint y: 17, distance: 12.1
click at [50, 11] on label "Viewing conversations for" at bounding box center [62, 11] width 50 height 10
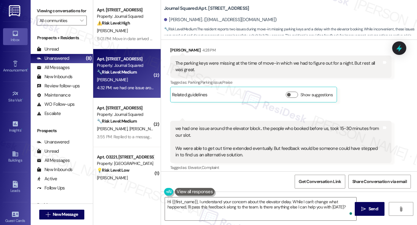
scroll to position [465, 0]
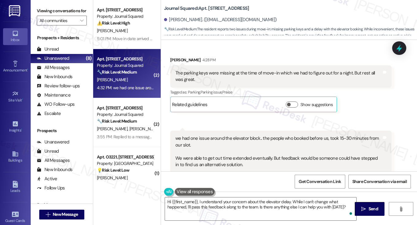
click at [201, 71] on div "The parking keys were missing at the time of move-in which we had to figure out…" at bounding box center [278, 76] width 206 height 13
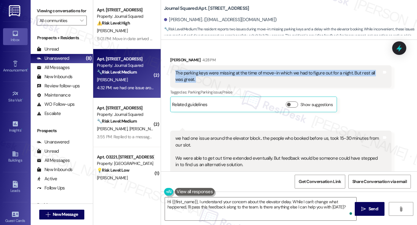
click at [201, 71] on div "The parking keys were missing at the time of move-in which we had to figure out…" at bounding box center [278, 76] width 206 height 13
copy div "The parking keys were missing at the time of move-in which we had to figure out…"
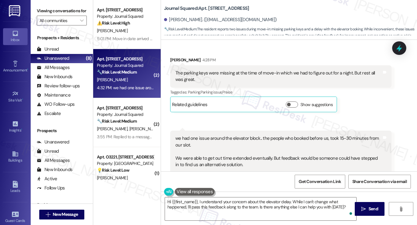
click at [54, 6] on label "Viewing conversations for" at bounding box center [62, 11] width 50 height 10
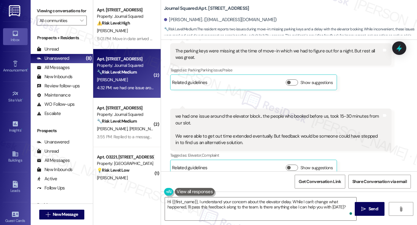
scroll to position [496, 0]
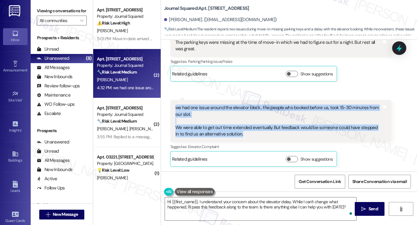
drag, startPoint x: 237, startPoint y: 133, endPoint x: 172, endPoint y: 106, distance: 70.6
click at [172, 106] on div "we had one issue around the elevator block.. the people who booked before us, t…" at bounding box center [280, 121] width 221 height 42
copy div "we had one issue around the elevator block.. the people who booked before us, t…"
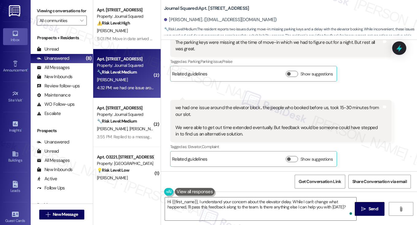
click at [51, 7] on label "Viewing conversations for" at bounding box center [62, 11] width 50 height 10
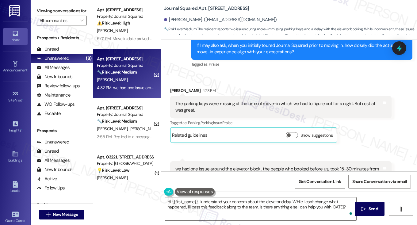
scroll to position [404, 0]
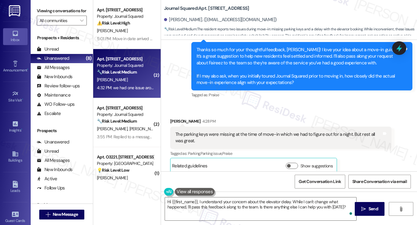
click at [62, 10] on label "Viewing conversations for" at bounding box center [62, 11] width 50 height 10
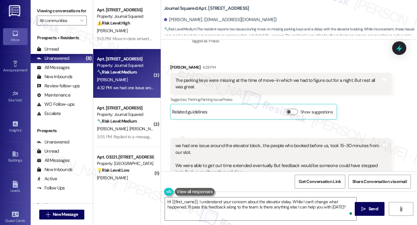
scroll to position [496, 0]
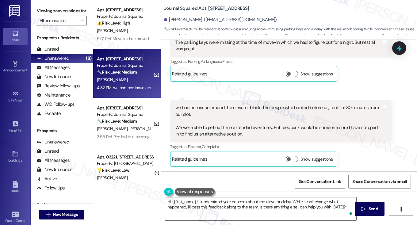
click at [62, 12] on label "Viewing conversations for" at bounding box center [62, 11] width 50 height 10
drag, startPoint x: 57, startPoint y: 13, endPoint x: 58, endPoint y: 8, distance: 5.3
click at [57, 13] on label "Viewing conversations for" at bounding box center [62, 11] width 50 height 10
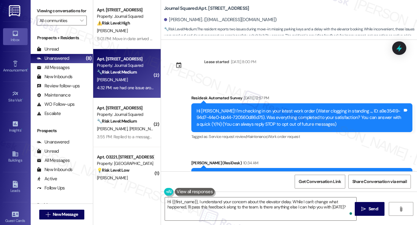
scroll to position [496, 0]
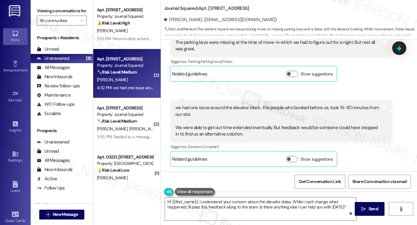
drag, startPoint x: 48, startPoint y: 11, endPoint x: 60, endPoint y: 21, distance: 16.0
click at [48, 11] on label "Viewing conversations for" at bounding box center [62, 11] width 50 height 10
click at [223, 202] on textarea "Hi {{first_name}}, I understand your concern about the elevator delay. While I …" at bounding box center [260, 209] width 191 height 23
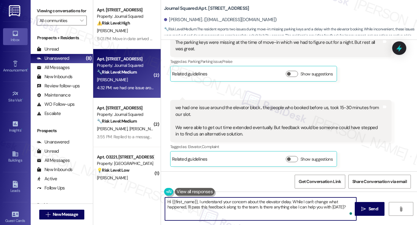
click at [223, 202] on textarea "Hi {{first_name}}, I understand your concern about the elevator delay. While I …" at bounding box center [260, 209] width 191 height 23
paste textarea "Thanks for sharing that, Shraddha—I’m glad most of the move-in went well, but I…"
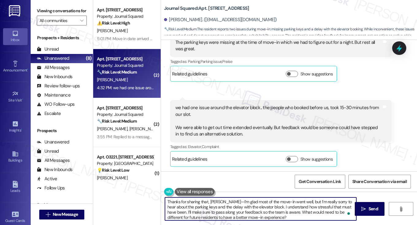
drag, startPoint x: 227, startPoint y: 201, endPoint x: 207, endPoint y: 201, distance: 19.9
click at [207, 201] on textarea "Thanks for sharing that, Shraddha—I’m glad most of the move-in went well, but I…" at bounding box center [260, 209] width 191 height 23
click at [254, 198] on textarea "Thanks for sharing that! I’m glad most of the move-in went well, but I’m really…" at bounding box center [260, 209] width 191 height 23
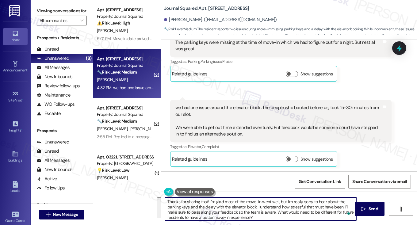
click at [281, 201] on textarea "Thanks for sharing that! I’m glad most of the move-in went well, but I’m really…" at bounding box center [260, 209] width 191 height 23
click at [294, 199] on textarea "Thanks for sharing that! I’m glad most of the move-in went well, and I’m really…" at bounding box center [260, 209] width 191 height 23
click at [210, 211] on textarea "Thanks for sharing that! I’m glad most of the move-in went well, and I’m sorry …" at bounding box center [260, 209] width 191 height 23
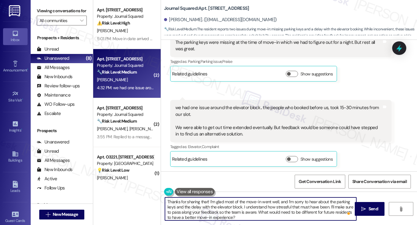
click at [210, 211] on textarea "Thanks for sharing that! I’m glad most of the move-in went well, and I’m sorry …" at bounding box center [260, 209] width 191 height 23
click at [256, 211] on textarea "Thanks for sharing that! I’m glad most of the move-in went well, and I’m sorry …" at bounding box center [260, 209] width 191 height 23
click at [261, 214] on textarea "Thanks for sharing that! I’m glad most of the move-in went well, and I’m sorry …" at bounding box center [260, 209] width 191 height 23
click at [231, 217] on textarea "Thanks for sharing that! I’m glad most of the move-in went well, and I’m sorry …" at bounding box center [260, 209] width 191 height 23
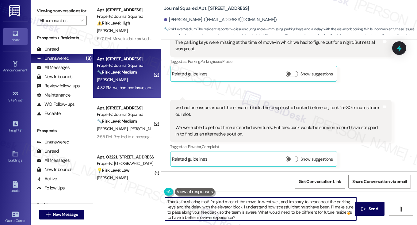
click at [257, 211] on textarea "Thanks for sharing that! I’m glad most of the move-in went well, and I’m sorry …" at bounding box center [260, 209] width 191 height 23
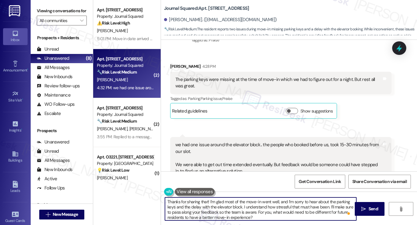
scroll to position [404, 0]
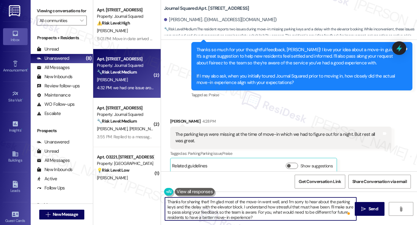
click at [293, 216] on textarea "Thanks for sharing that! I’m glad most of the move-in went well, and I’m sorry …" at bounding box center [260, 209] width 191 height 23
type textarea "Thanks for sharing that! I’m glad most of the move-in went well, and I’m sorry …"
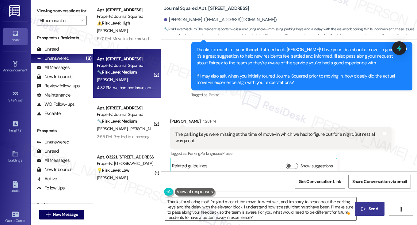
click at [367, 204] on button " Send" at bounding box center [370, 209] width 30 height 14
click at [332, 102] on div "Sent via SMS Jane (ResiDesk) 2:39 PM Thanks so much for your thoughtful feedbac…" at bounding box center [302, 66] width 231 height 75
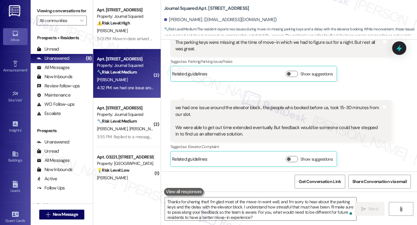
scroll to position [558, 0]
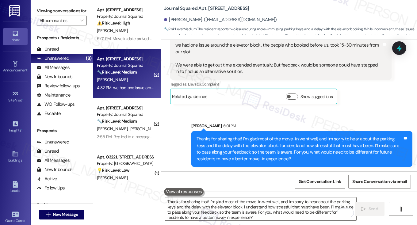
click at [311, 153] on div "Thanks for sharing that! I’m glad most of the move-in went well, and I’m sorry …" at bounding box center [300, 149] width 206 height 26
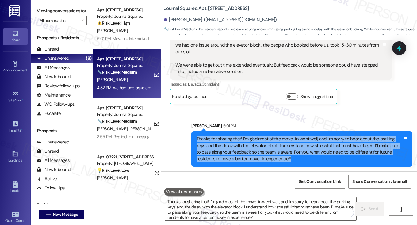
click at [311, 153] on div "Thanks for sharing that! I’m glad most of the move-in went well, and I’m sorry …" at bounding box center [300, 149] width 206 height 26
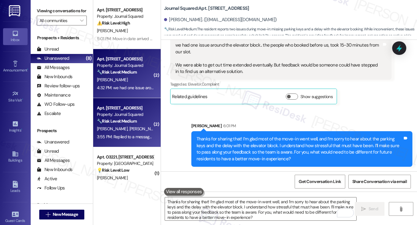
click at [136, 125] on div "B. Yang X. Liang" at bounding box center [125, 129] width 58 height 8
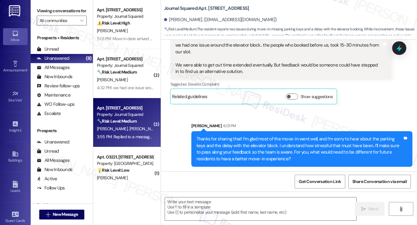
type textarea "Fetching suggested responses. Please feel free to read through the conversation…"
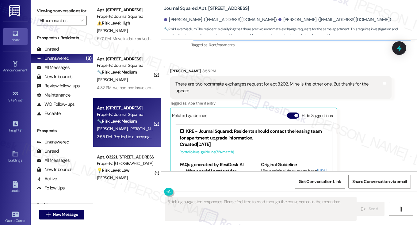
scroll to position [564, 0]
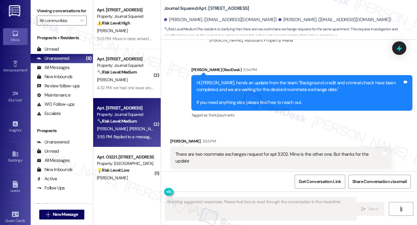
click at [261, 99] on div "Hi Beiyi, here's an update from the team: "Background credit and criminal check…" at bounding box center [300, 93] width 206 height 26
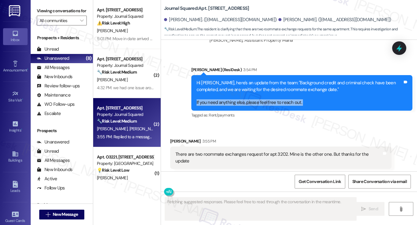
click at [261, 99] on div "Hi Beiyi, here's an update from the team: "Background credit and criminal check…" at bounding box center [300, 93] width 206 height 26
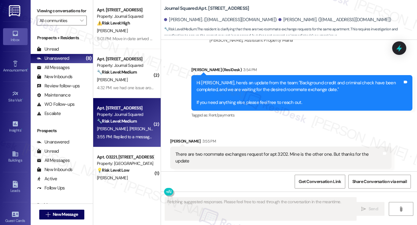
click at [269, 81] on div "Hi Beiyi, here's an update from the team: "Background credit and criminal check…" at bounding box center [300, 93] width 206 height 26
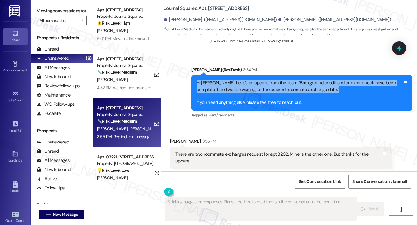
click at [269, 81] on div "Hi Beiyi, here's an update from the team: "Background credit and criminal check…" at bounding box center [300, 93] width 206 height 26
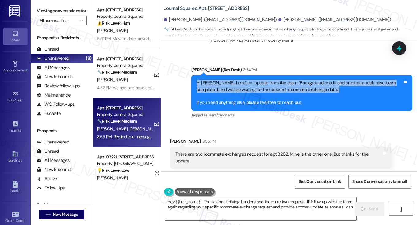
click at [236, 85] on div "Hi Beiyi, here's an update from the team: "Background credit and criminal check…" at bounding box center [300, 93] width 206 height 26
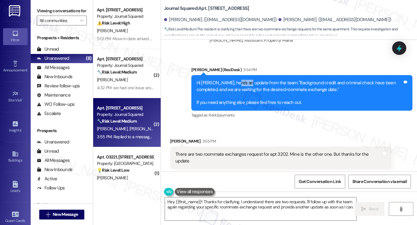
click at [236, 85] on div "Hi Beiyi, here's an update from the team: "Background credit and criminal check…" at bounding box center [300, 93] width 206 height 26
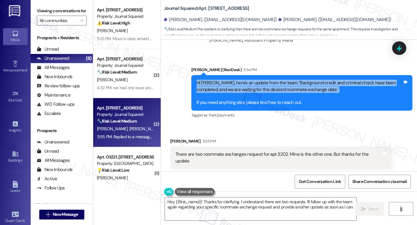
click at [236, 85] on div "Hi Beiyi, here's an update from the team: "Background credit and criminal check…" at bounding box center [300, 93] width 206 height 26
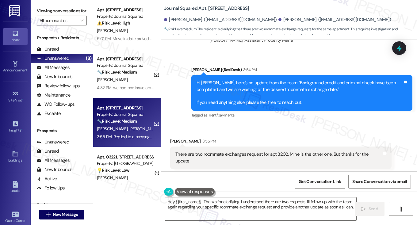
click at [232, 158] on div "There are two roommate exchanges request for apt 3202. Mine is the other one. B…" at bounding box center [280, 158] width 221 height 22
click at [236, 156] on div "There are two roommate exchanges request for apt 3202. Mine is the other one. B…" at bounding box center [278, 157] width 206 height 13
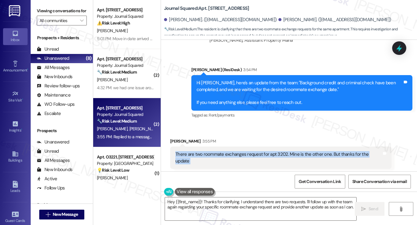
click at [236, 156] on div "There are two roommate exchanges request for apt 3202. Mine is the other one. B…" at bounding box center [278, 157] width 206 height 13
click at [283, 155] on div "There are two roommate exchanges request for apt 3202. Mine is the other one. B…" at bounding box center [278, 157] width 206 height 13
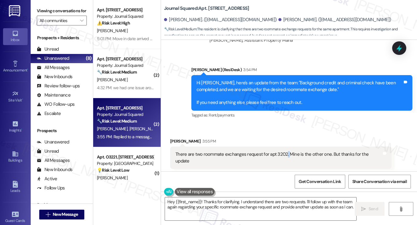
click at [283, 155] on div "There are two roommate exchanges request for apt 3202. Mine is the other one. B…" at bounding box center [278, 157] width 206 height 13
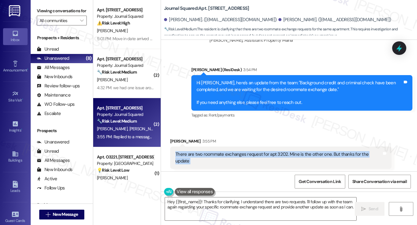
click at [283, 155] on div "There are two roommate exchanges request for apt 3202. Mine is the other one. B…" at bounding box center [278, 157] width 206 height 13
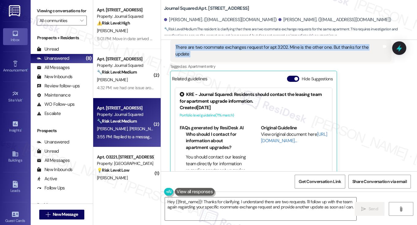
scroll to position [717, 0]
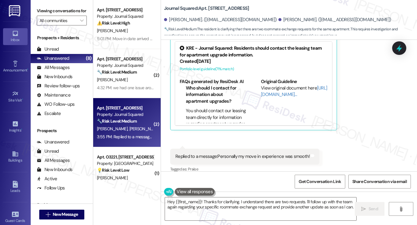
click at [245, 153] on div "Replied to a message:Personally my move in experience was smooth!" at bounding box center [242, 156] width 134 height 6
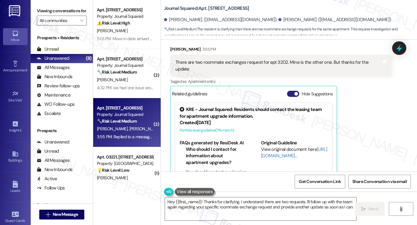
click at [295, 92] on span "button" at bounding box center [296, 94] width 4 height 4
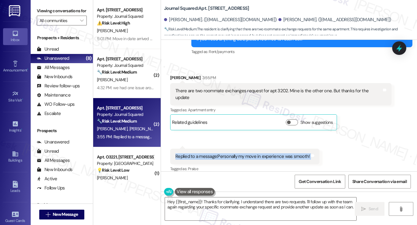
click at [227, 153] on div "Replied to a message:Personally my move in experience was smooth!" at bounding box center [242, 156] width 134 height 6
click at [254, 153] on div "Replied to a message:Personally my move in experience was smooth!" at bounding box center [242, 156] width 134 height 6
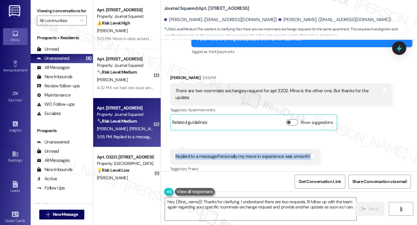
click at [254, 153] on div "Replied to a message:Personally my move in experience was smooth!" at bounding box center [242, 156] width 134 height 6
click at [236, 89] on div "There are two roommate exchanges request for apt 3202. Mine is the other one. B…" at bounding box center [278, 94] width 206 height 13
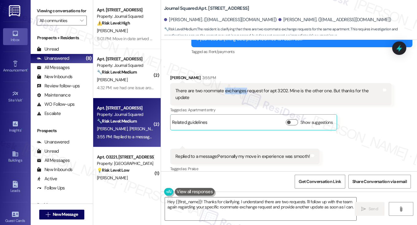
click at [236, 89] on div "There are two roommate exchanges request for apt 3202. Mine is the other one. B…" at bounding box center [278, 94] width 206 height 13
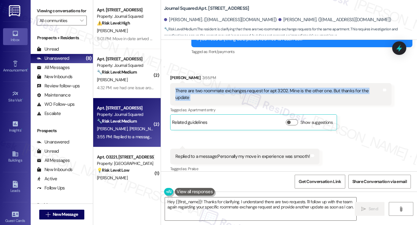
click at [236, 89] on div "There are two roommate exchanges request for apt 3202. Mine is the other one. B…" at bounding box center [278, 94] width 206 height 13
click at [217, 204] on textarea "Hey {{first_name}}! Thanks for clarifying. I understand there are two requests.…" at bounding box center [260, 209] width 191 height 23
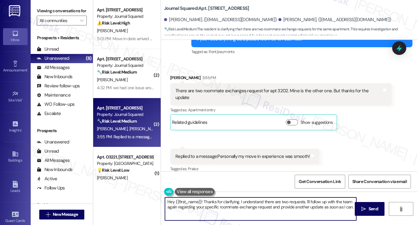
click at [217, 204] on textarea "Hey {{first_name}}! Thanks for clarifying. I understand there are two requests.…" at bounding box center [260, 209] width 191 height 23
click at [301, 91] on div "There are two roommate exchanges request for apt 3202. Mine is the other one. B…" at bounding box center [278, 94] width 206 height 13
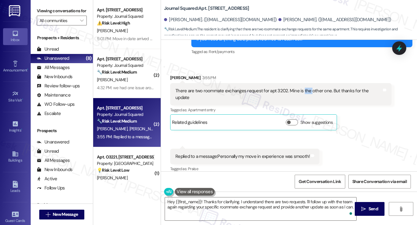
click at [301, 91] on div "There are two roommate exchanges request for apt 3202. Mine is the other one. B…" at bounding box center [278, 94] width 206 height 13
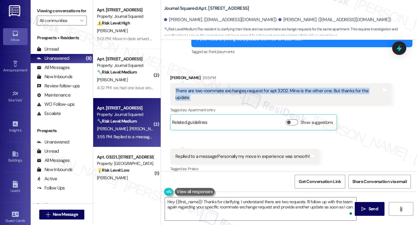
click at [301, 91] on div "There are two roommate exchanges request for apt 3202. Mine is the other one. B…" at bounding box center [278, 94] width 206 height 13
click at [327, 88] on div "There are two roommate exchanges request for apt 3202. Mine is the other one. B…" at bounding box center [278, 94] width 206 height 13
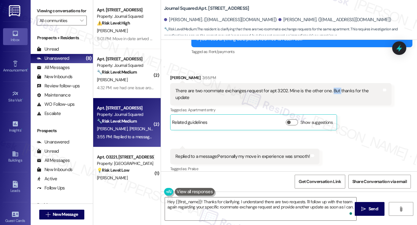
click at [327, 88] on div "There are two roommate exchanges request for apt 3202. Mine is the other one. B…" at bounding box center [278, 94] width 206 height 13
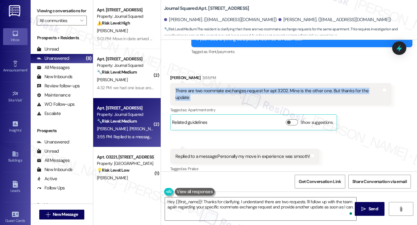
click at [327, 88] on div "There are two roommate exchanges request for apt 3202. Mine is the other one. B…" at bounding box center [278, 94] width 206 height 13
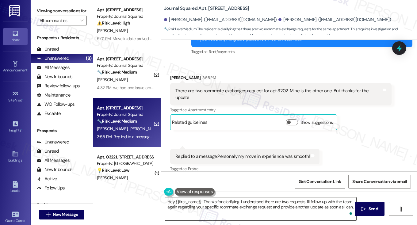
click at [267, 203] on textarea "Hey {{first_name}}! Thanks for clarifying. I understand there are two requests.…" at bounding box center [260, 209] width 191 height 23
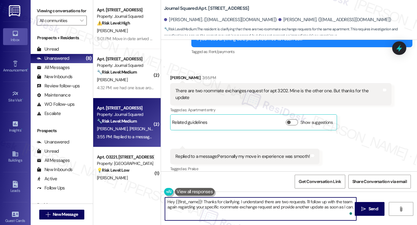
click at [267, 203] on textarea "Hey {{first_name}}! Thanks for clarifying. I understand there are two requests.…" at bounding box center [260, 209] width 191 height 23
drag, startPoint x: 302, startPoint y: 201, endPoint x: 157, endPoint y: 202, distance: 145.7
click at [157, 202] on div "Apt. 3509, 605 Pavonia Avenue Property: Journal Squared ⚠️ Risk Level: High The…" at bounding box center [255, 112] width 324 height 225
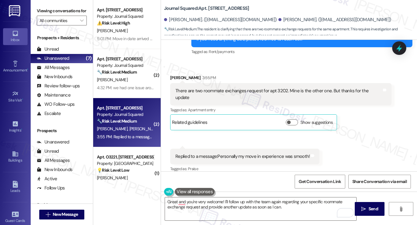
click at [208, 89] on div "There are two roommate exchanges request for apt 3202. Mine is the other one. B…" at bounding box center [278, 94] width 206 height 13
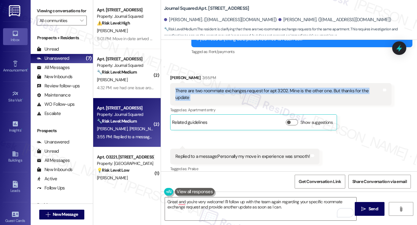
click at [208, 89] on div "There are two roommate exchanges request for apt 3202. Mine is the other one. B…" at bounding box center [278, 94] width 206 height 13
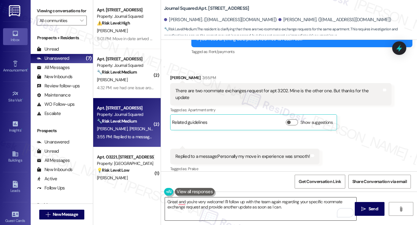
click at [239, 209] on textarea "Great and you're very welcome! I'll follow up with the team again regarding you…" at bounding box center [260, 209] width 191 height 23
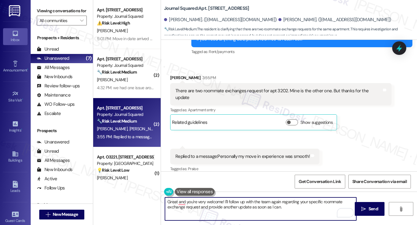
click at [239, 209] on textarea "Great and you're very welcome! I'll follow up with the team again regarding you…" at bounding box center [260, 209] width 191 height 23
click at [282, 202] on textarea "Great and you're very welcome! I'll follow up with the team again regarding you…" at bounding box center [260, 209] width 191 height 23
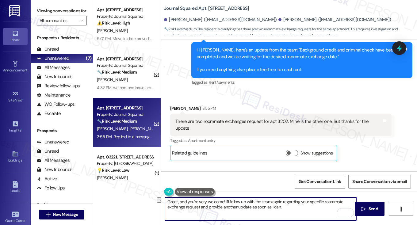
drag, startPoint x: 179, startPoint y: 199, endPoint x: 221, endPoint y: 196, distance: 43.1
click at [221, 196] on div "Great, and you're very welcome! I'll follow up with the team again regarding yo…" at bounding box center [289, 215] width 256 height 46
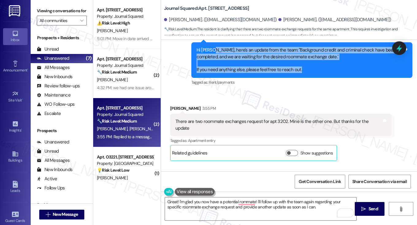
drag, startPoint x: 305, startPoint y: 68, endPoint x: 210, endPoint y: 53, distance: 96.6
click at [210, 53] on div "Hi Beiyi, here's an update from the team: "Background credit and criminal check…" at bounding box center [301, 60] width 221 height 36
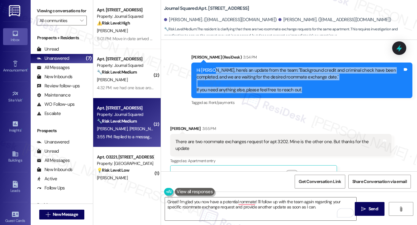
scroll to position [566, 0]
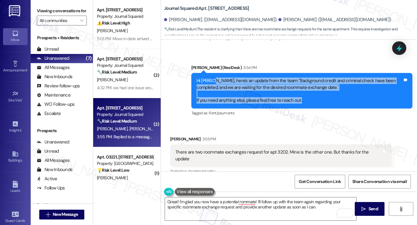
click at [217, 78] on div "Hi Beiyi, here's an update from the team: "Background credit and criminal check…" at bounding box center [300, 91] width 206 height 26
drag, startPoint x: 189, startPoint y: 80, endPoint x: 349, endPoint y: 102, distance: 162.2
click at [349, 102] on div "Sent via SMS Jane (ResiDesk) 3:54 PM Hi Beiyi, here's an update from the team: …" at bounding box center [302, 91] width 231 height 62
copy div "Hi Beiyi, here's an update from the team: "Background credit and criminal check…"
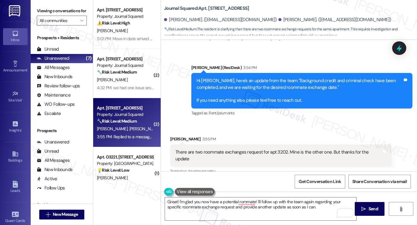
click at [46, 9] on label "Viewing conversations for" at bounding box center [62, 11] width 50 height 10
click at [220, 154] on div "There are two roommate exchanges request for apt 3202. Mine is the other one. B…" at bounding box center [278, 155] width 206 height 13
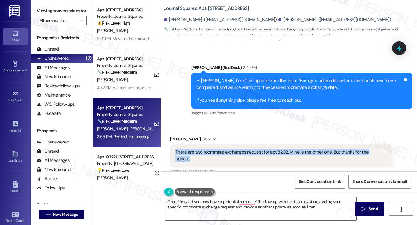
click at [220, 154] on div "There are two roommate exchanges request for apt 3202. Mine is the other one. B…" at bounding box center [278, 155] width 206 height 13
copy div "There are two roommate exchanges request for apt 3202. Mine is the other one. B…"
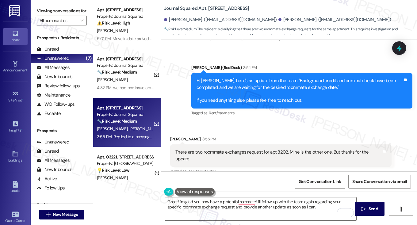
click at [55, 15] on label "Viewing conversations for" at bounding box center [62, 11] width 50 height 10
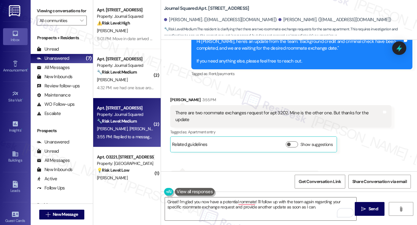
scroll to position [627, 0]
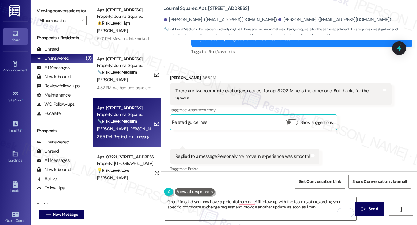
click at [220, 153] on div "Replied to a message:Personally my move in experience was smooth!" at bounding box center [242, 156] width 134 height 6
click at [232, 153] on div "Replied to a message:Personally my move in experience was smooth!" at bounding box center [242, 156] width 134 height 6
drag, startPoint x: 216, startPoint y: 149, endPoint x: 319, endPoint y: 152, distance: 103.7
click at [319, 152] on div "Received via SMS 3:55 PM Beiyi Yang 3:55 PM Replied to a message:Personally my …" at bounding box center [245, 161] width 159 height 34
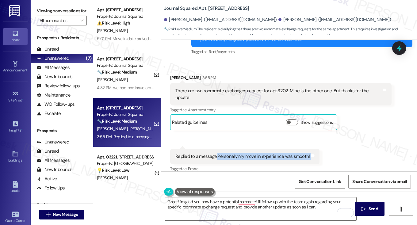
copy div "Personally my move in experience was smooth! Tags and notes"
drag, startPoint x: 54, startPoint y: 8, endPoint x: 73, endPoint y: 16, distance: 20.5
click at [54, 8] on label "Viewing conversations for" at bounding box center [62, 11] width 50 height 10
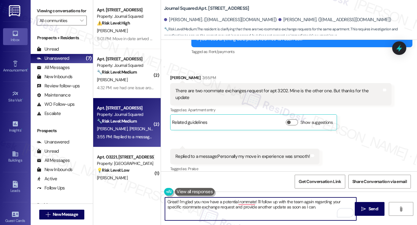
click at [210, 202] on textarea "Great! I'm glad you now have a potential rommate! I'll follow up with the team …" at bounding box center [260, 209] width 191 height 23
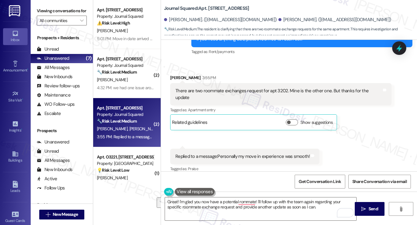
click at [62, 6] on label "Viewing conversations for" at bounding box center [62, 11] width 50 height 10
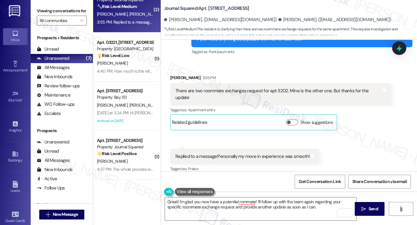
scroll to position [61, 0]
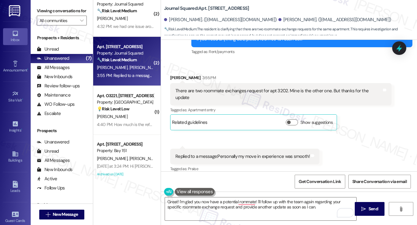
click at [39, 6] on label "Viewing conversations for" at bounding box center [62, 11] width 50 height 10
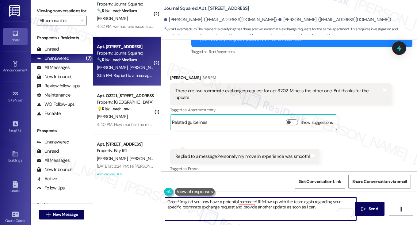
click at [218, 205] on textarea "Great! I'm glad you now have a potential rommate! I'll follow up with the team …" at bounding box center [260, 209] width 191 height 23
paste textarea "Thanks for clarifying, Beiyi—I’ll flag that note about the second roommate exch…"
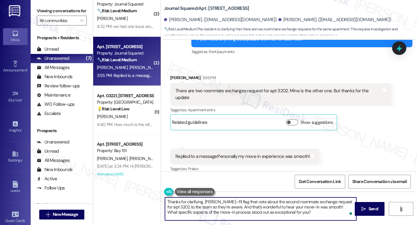
click at [212, 202] on textarea "Thanks for clarifying, Beiyi—I’ll flag that note about the second roommate exch…" at bounding box center [260, 209] width 191 height 23
click at [302, 91] on div "There are two roommate exchanges request for apt 3202. Mine is the other one. B…" at bounding box center [278, 94] width 206 height 13
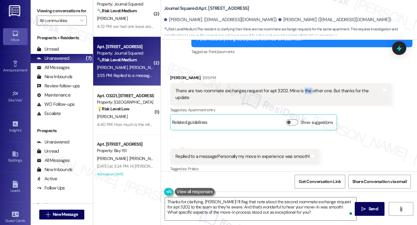
click at [302, 91] on div "There are two roommate exchanges request for apt 3202. Mine is the other one. B…" at bounding box center [278, 94] width 206 height 13
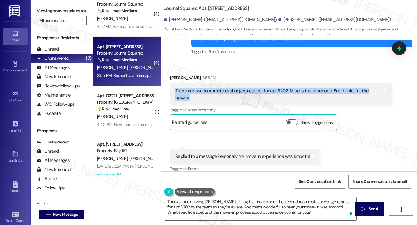
click at [302, 91] on div "There are two roommate exchanges request for apt 3202. Mine is the other one. B…" at bounding box center [278, 94] width 206 height 13
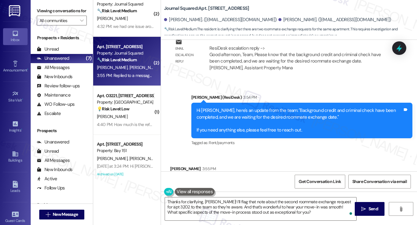
scroll to position [535, 0]
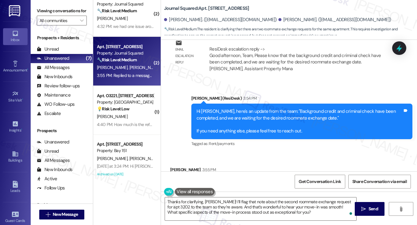
click at [264, 119] on div "Hi Beiyi, here's an update from the team: "Background credit and criminal check…" at bounding box center [300, 121] width 206 height 26
click at [264, 118] on div "Hi Beiyi, here's an update from the team: "Background credit and criminal check…" at bounding box center [300, 121] width 206 height 26
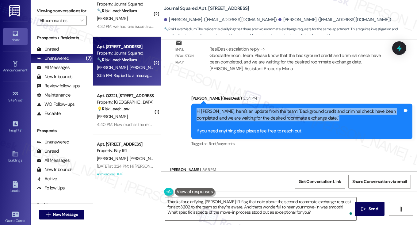
click at [264, 118] on div "Hi Beiyi, here's an update from the team: "Background credit and criminal check…" at bounding box center [300, 121] width 206 height 26
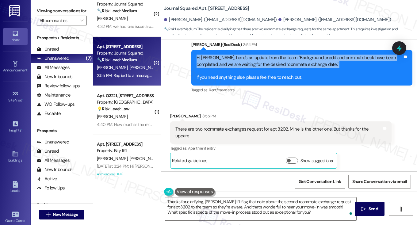
scroll to position [597, 0]
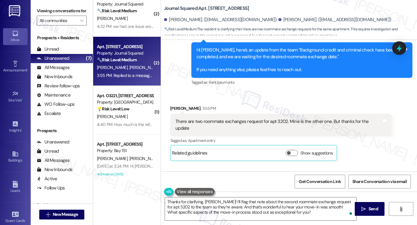
click at [236, 122] on div "There are two roommate exchanges request for apt 3202. Mine is the other one. B…" at bounding box center [278, 124] width 206 height 13
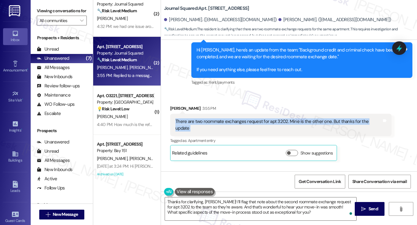
click at [236, 122] on div "There are two roommate exchanges request for apt 3202. Mine is the other one. B…" at bounding box center [278, 124] width 206 height 13
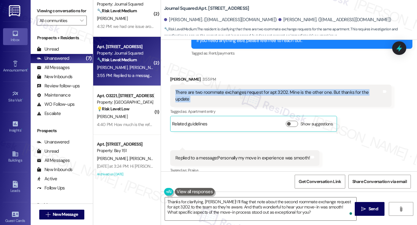
scroll to position [627, 0]
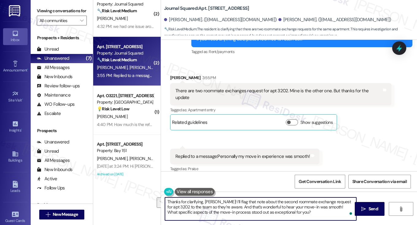
drag, startPoint x: 186, startPoint y: 202, endPoint x: 213, endPoint y: 207, distance: 27.6
click at [213, 207] on textarea "Thanks for clarifying, Beiyi! I’ll flag that note about the second roommate exc…" at bounding box center [260, 209] width 191 height 23
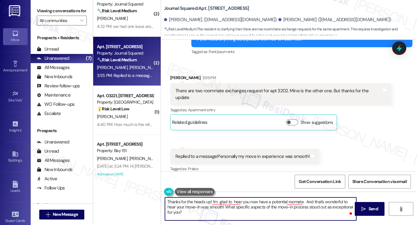
click at [309, 201] on textarea "Thanks for the heads up! I'm glad to hear you now have a potential roomate. And…" at bounding box center [260, 209] width 191 height 23
click at [316, 201] on textarea "Thanks for the heads up! I'm glad to hear you now have a potential roomate. Als…" at bounding box center [260, 209] width 191 height 23
click at [324, 201] on textarea "Thanks for the heads up! I'm glad to hear you now have a potential roommate. Al…" at bounding box center [260, 209] width 191 height 23
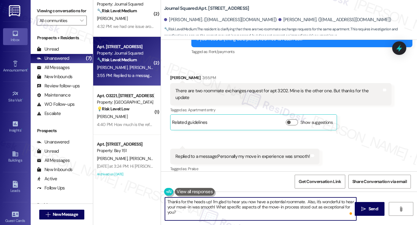
click at [324, 201] on textarea "Thanks for the heads up! I'm glad to hear you now have a potential roommate. Al…" at bounding box center [260, 209] width 191 height 23
click at [229, 216] on textarea "Thanks for the heads up! I'm glad to hear you now have a potential roommate. Al…" at bounding box center [260, 209] width 191 height 23
click at [220, 205] on textarea "Thanks for the heads up! I'm glad to hear you now have a potential roommate. Al…" at bounding box center [260, 209] width 191 height 23
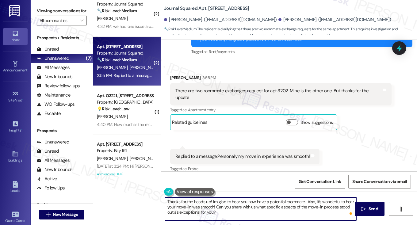
click at [285, 211] on textarea "Thanks for the heads up! I'm glad to hear you now have a potential roommate. Al…" at bounding box center [260, 209] width 191 height 23
type textarea "Thanks for the heads up! I'm glad to hear you now have a potential roommate. Al…"
click at [365, 207] on icon "" at bounding box center [363, 209] width 5 height 5
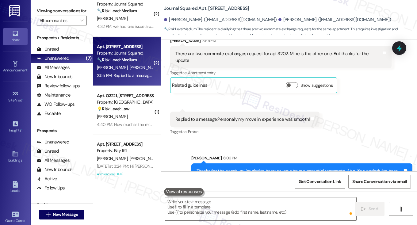
scroll to position [683, 0]
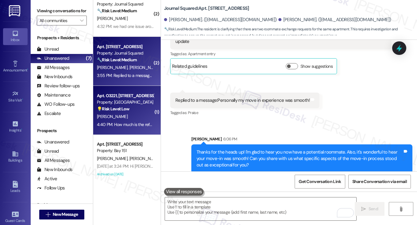
click at [111, 105] on div "Property: [GEOGRAPHIC_DATA]" at bounding box center [125, 102] width 57 height 6
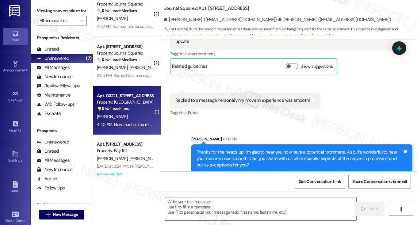
type textarea "Fetching suggested responses. Please feel free to read through the conversation…"
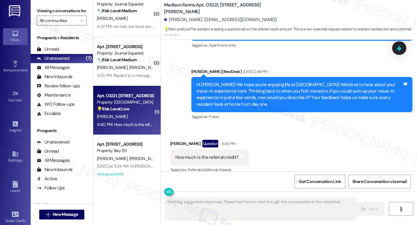
scroll to position [981, 0]
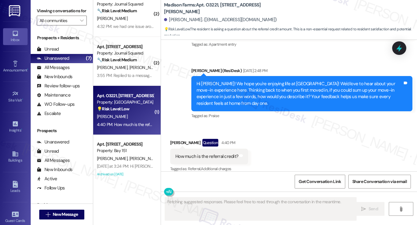
click at [216, 153] on div "How much is the referral credit?" at bounding box center [206, 156] width 63 height 6
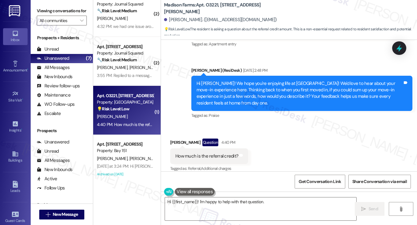
click at [265, 83] on div "Hi [PERSON_NAME]! We hope you're enjoying life at [GEOGRAPHIC_DATA]! We'd love …" at bounding box center [300, 93] width 206 height 26
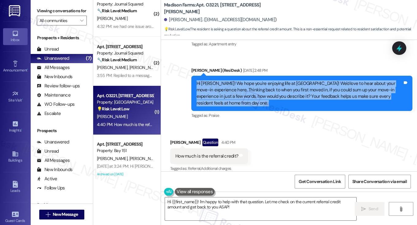
click at [265, 83] on div "Hi [PERSON_NAME]! We hope you're enjoying life at [GEOGRAPHIC_DATA]! We'd love …" at bounding box center [300, 93] width 206 height 26
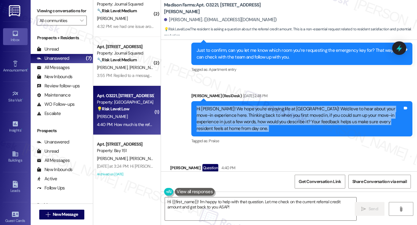
scroll to position [920, 0]
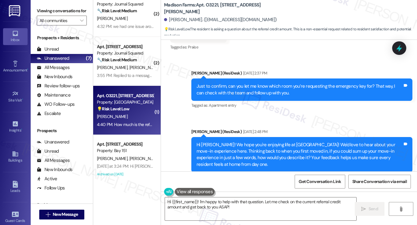
click at [237, 83] on div "Just to confirm, can you let me know which room you’re requesting the emergency…" at bounding box center [300, 89] width 206 height 13
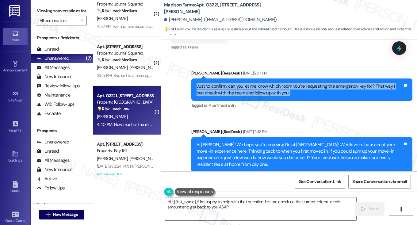
click at [237, 83] on div "Just to confirm, can you let me know which room you’re requesting the emergency…" at bounding box center [300, 89] width 206 height 13
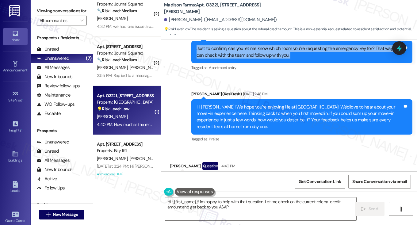
scroll to position [981, 0]
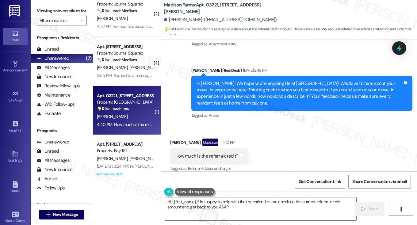
click at [252, 84] on div "Hi [PERSON_NAME]! We hope you're enjoying life at [GEOGRAPHIC_DATA]! We'd love …" at bounding box center [300, 93] width 206 height 26
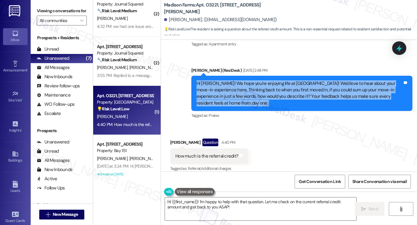
click at [252, 84] on div "Hi [PERSON_NAME]! We hope you're enjoying life at [GEOGRAPHIC_DATA]! We'd love …" at bounding box center [300, 93] width 206 height 26
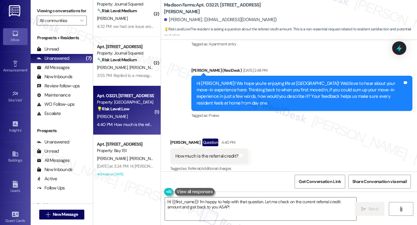
click at [192, 153] on div "How much is the referral credit?" at bounding box center [206, 156] width 63 height 6
click at [219, 153] on div "How much is the referral credit?" at bounding box center [206, 156] width 63 height 6
drag, startPoint x: 234, startPoint y: 149, endPoint x: 190, endPoint y: 148, distance: 43.9
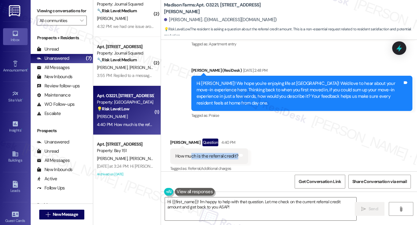
click at [190, 153] on div "How much is the referral credit?" at bounding box center [206, 156] width 63 height 6
click at [246, 205] on textarea "Hi {{first_name}}! I'm happy to help with that question. Let me check on the cu…" at bounding box center [260, 209] width 191 height 23
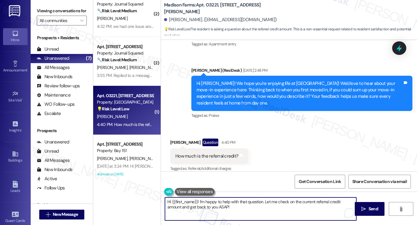
click at [211, 153] on div "How much is the referral credit?" at bounding box center [206, 156] width 63 height 6
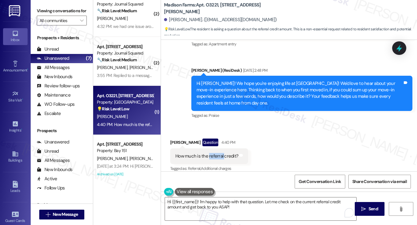
click at [211, 153] on div "How much is the referral credit?" at bounding box center [206, 156] width 63 height 6
click at [207, 153] on div "How much is the referral credit?" at bounding box center [206, 156] width 63 height 6
drag, startPoint x: 207, startPoint y: 149, endPoint x: 235, endPoint y: 148, distance: 27.6
click at [235, 153] on div "How much is the referral credit?" at bounding box center [206, 156] width 63 height 6
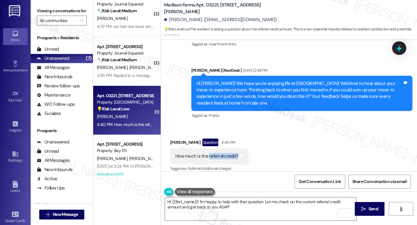
copy div "referral credit?"
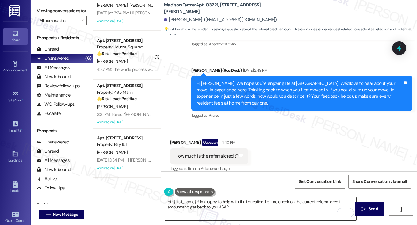
click at [228, 204] on textarea "Hi {{first_name}}! I'm happy to help with that question. Let me check on the cu…" at bounding box center [260, 209] width 191 height 23
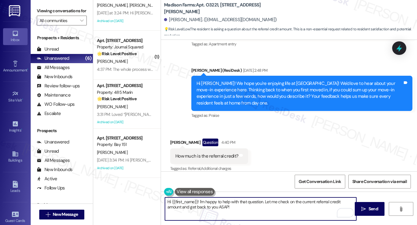
drag, startPoint x: 265, startPoint y: 209, endPoint x: 281, endPoint y: 203, distance: 17.3
click at [267, 205] on textarea "Hi {{first_name}}! I'm happy to help with that question. Let me check on the cu…" at bounding box center [260, 209] width 191 height 23
click at [175, 206] on textarea "Hi {{first_name}}! I'm happy to help with that question. Let me check on the cu…" at bounding box center [260, 209] width 191 height 23
click at [182, 206] on textarea "Hi {{first_name}}! I'm happy to help with that question. Let me check on the cu…" at bounding box center [260, 209] width 191 height 23
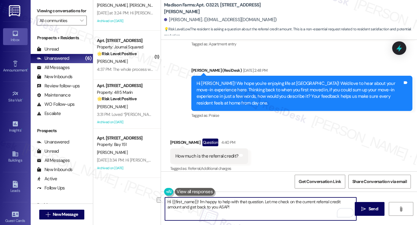
drag, startPoint x: 180, startPoint y: 206, endPoint x: 236, endPoint y: 206, distance: 55.8
click at [236, 206] on textarea "Hi {{first_name}}! I'm happy to help with that question. Let me check on the cu…" at bounding box center [260, 209] width 191 height 23
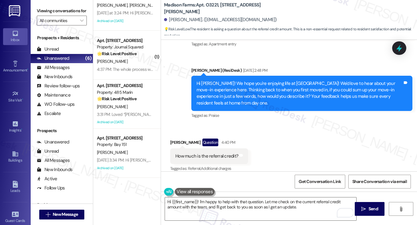
click at [49, 12] on label "Viewing conversations for" at bounding box center [62, 11] width 50 height 10
click at [59, 14] on label "Viewing conversations for" at bounding box center [62, 11] width 50 height 10
click at [221, 204] on textarea "Hi {{first_name}}! I'm happy to help with that question. Let me check on the cu…" at bounding box center [260, 209] width 191 height 23
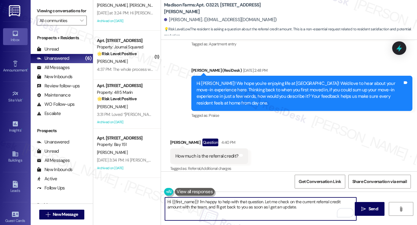
click at [221, 204] on textarea "Hi {{first_name}}! I'm happy to help with that question. Let me check on the cu…" at bounding box center [260, 209] width 191 height 23
click at [293, 208] on textarea "Hi {{first_name}}! I'm happy to help with that question. Let me check on the cu…" at bounding box center [260, 209] width 191 height 23
drag, startPoint x: 262, startPoint y: 201, endPoint x: 199, endPoint y: 200, distance: 63.2
click at [199, 200] on textarea "Hi {{first_name}}! I'm happy to help with that question. Let me check on the cu…" at bounding box center [260, 209] width 191 height 23
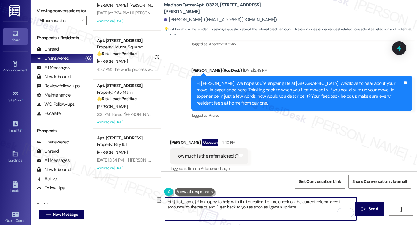
click at [272, 208] on textarea "Hi {{first_name}}! I'm happy to help with that question. Let me check on the cu…" at bounding box center [260, 209] width 191 height 23
drag, startPoint x: 263, startPoint y: 202, endPoint x: 202, endPoint y: 202, distance: 60.7
click at [202, 202] on textarea "Hi {{first_name}}! I'm happy to help with that question. Let me check on the cu…" at bounding box center [260, 209] width 191 height 23
click at [212, 205] on textarea "Let me check on the current referral credit amount with the team, and I'll get …" at bounding box center [260, 209] width 191 height 23
click at [299, 202] on textarea "Let me check on the current referral credit amount with the team, and I'll get …" at bounding box center [260, 209] width 191 height 23
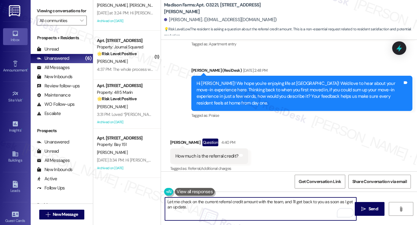
click at [299, 202] on textarea "Let me check on the current referral credit amount with the team, and I'll get …" at bounding box center [260, 209] width 191 height 23
click at [299, 151] on div "Received via SMS Dhwani Mehta Question 4:40 PM How much is the referral credit?…" at bounding box center [289, 151] width 256 height 53
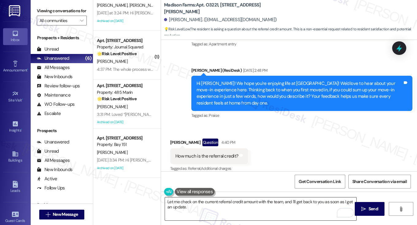
click at [198, 209] on textarea "Let me check on the current referral credit amount with the team, and I'll get …" at bounding box center [260, 209] width 191 height 23
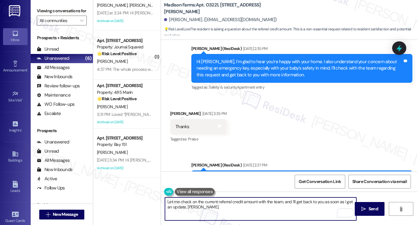
scroll to position [797, 0]
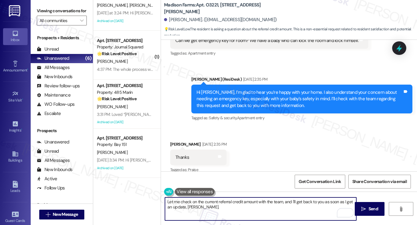
click at [294, 94] on div "Hi [PERSON_NAME], I’m glad to hear you’re happy with your home. I also understa…" at bounding box center [300, 99] width 206 height 20
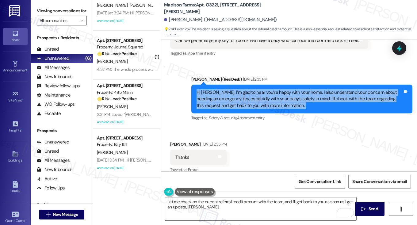
click at [294, 94] on div "Hi [PERSON_NAME], I’m glad to hear you’re happy with your home. I also understa…" at bounding box center [300, 99] width 206 height 20
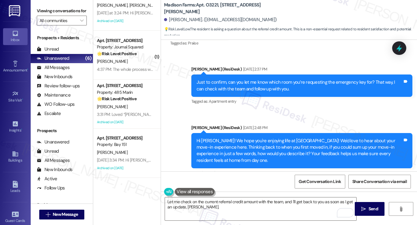
scroll to position [920, 0]
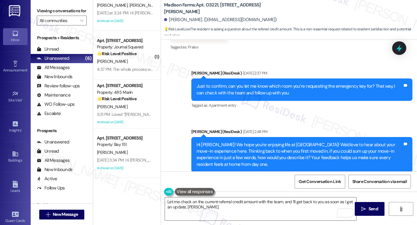
click at [257, 83] on div "Just to confirm, can you let me know which room you’re requesting the emergency…" at bounding box center [300, 89] width 206 height 13
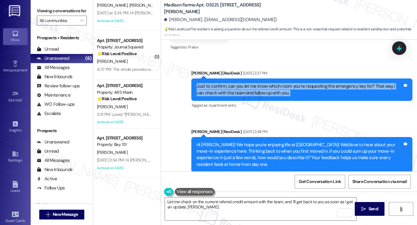
click at [257, 83] on div "Just to confirm, can you let me know which room you’re requesting the emergency…" at bounding box center [300, 89] width 206 height 13
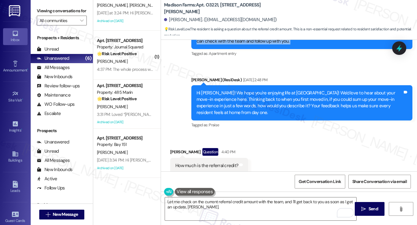
scroll to position [981, 0]
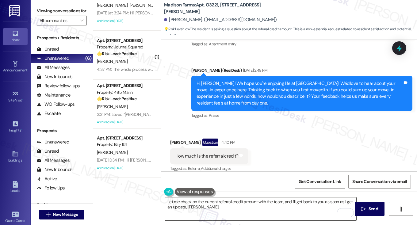
click at [216, 206] on textarea "Let me check on the current referral credit amount with the team, and I'll get …" at bounding box center [260, 209] width 191 height 23
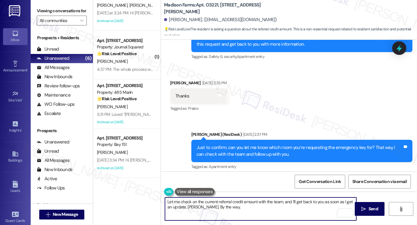
scroll to position [736, 0]
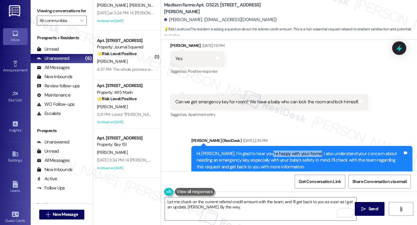
drag, startPoint x: 264, startPoint y: 144, endPoint x: 309, endPoint y: 146, distance: 45.2
click at [309, 151] on div "Hi [PERSON_NAME], I’m glad to hear you’re happy with your home. I also understa…" at bounding box center [300, 161] width 206 height 20
click at [266, 153] on div "Hi [PERSON_NAME], I’m glad to hear you’re happy with your home. I also understa…" at bounding box center [300, 161] width 206 height 20
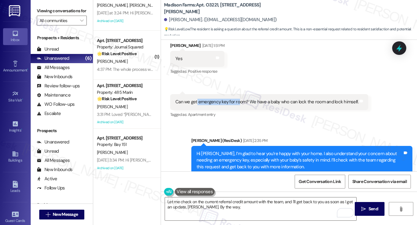
drag, startPoint x: 195, startPoint y: 96, endPoint x: 238, endPoint y: 97, distance: 43.0
click at [238, 99] on div "Can we get emergency key for room? We have a baby who can lock the room and loc…" at bounding box center [266, 102] width 183 height 6
click at [255, 102] on div "Can we get emergency key for room? We have a baby who can lock the room and loc…" at bounding box center [269, 102] width 198 height 16
click at [269, 99] on div "Can we get emergency key for room? We have a baby who can lock the room and loc…" at bounding box center [266, 102] width 183 height 6
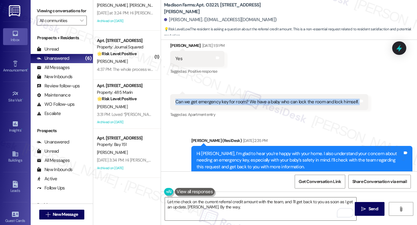
click at [269, 99] on div "Can we get emergency key for room? We have a baby who can lock the room and loc…" at bounding box center [266, 102] width 183 height 6
click at [312, 99] on div "Can we get emergency key for room? We have a baby who can lock the room and loc…" at bounding box center [266, 102] width 183 height 6
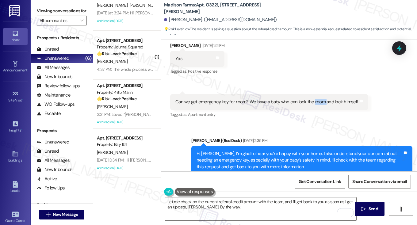
click at [312, 99] on div "Can we get emergency key for room? We have a baby who can lock the room and loc…" at bounding box center [266, 102] width 183 height 6
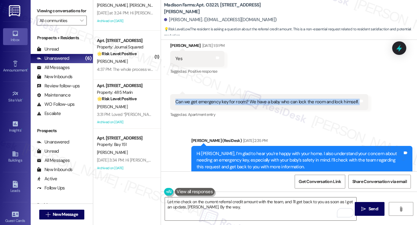
click at [312, 99] on div "Can we get emergency key for room? We have a baby who can lock the room and loc…" at bounding box center [266, 102] width 183 height 6
click at [191, 99] on div "Can we get emergency key for room? We have a baby who can lock the room and loc…" at bounding box center [269, 102] width 198 height 16
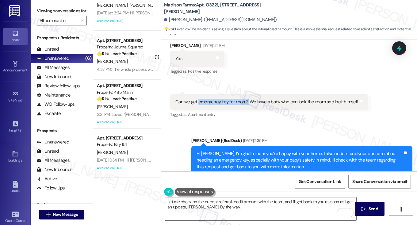
drag, startPoint x: 196, startPoint y: 95, endPoint x: 246, endPoint y: 95, distance: 49.4
click at [246, 99] on div "Can we get emergency key for room? We have a baby who can lock the room and loc…" at bounding box center [266, 102] width 183 height 6
copy div "emergency key for room?"
click at [227, 211] on textarea "Let me check on the current referral credit amount with the team, and I'll get …" at bounding box center [260, 209] width 191 height 23
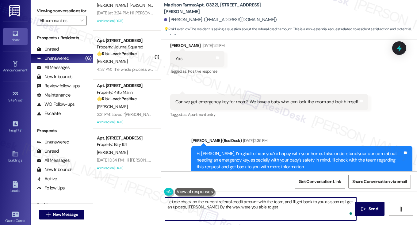
paste textarea "emergency key for room?"
click at [258, 207] on textarea "Let me check on the current referral credit amount with the team, and I'll get …" at bounding box center [260, 209] width 191 height 23
click at [324, 210] on textarea "Let me check on the current referral credit amount with the team, and I'll get …" at bounding box center [260, 209] width 191 height 23
click at [328, 210] on textarea "Let me check on the current referral credit amount with the team, and I'll get …" at bounding box center [260, 209] width 191 height 23
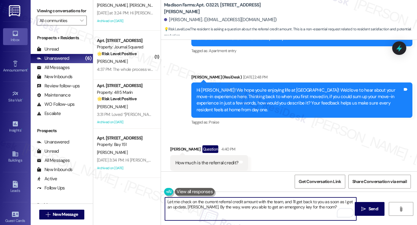
scroll to position [981, 0]
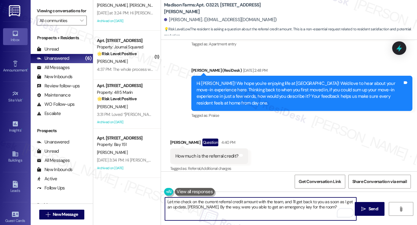
click at [327, 207] on textarea "Let me check on the current referral credit amount with the team, and I'll get …" at bounding box center [260, 209] width 191 height 23
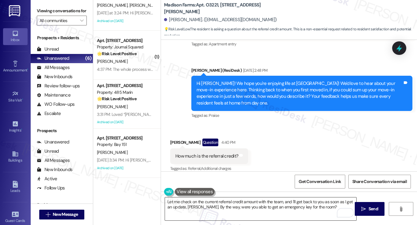
drag, startPoint x: 372, startPoint y: 209, endPoint x: 296, endPoint y: 209, distance: 76.4
click at [310, 209] on div "Let me check on the current referral credit amount with the team, and I'll get …" at bounding box center [289, 215] width 256 height 46
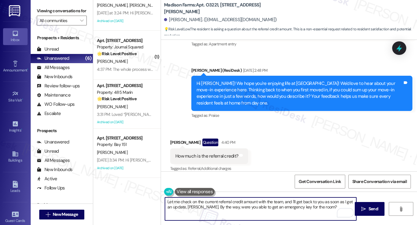
click at [222, 206] on textarea "Let me check on the current referral credit amount with the team, and I'll get …" at bounding box center [260, 209] width 191 height 23
type textarea "Let me check on the current referral credit amount with the team, and I'll get …"
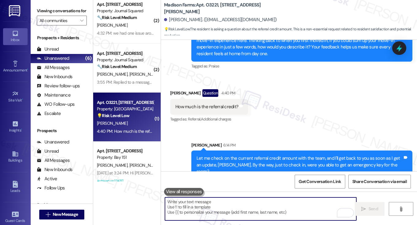
scroll to position [0, 0]
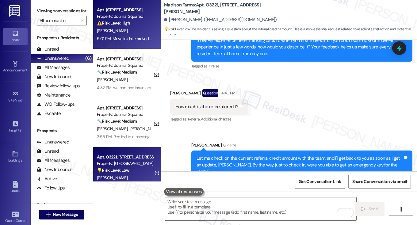
click at [127, 33] on div "A. Delore" at bounding box center [125, 31] width 58 height 8
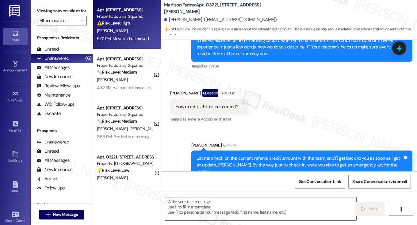
type textarea "Fetching suggested responses. Please feel free to read through the conversation…"
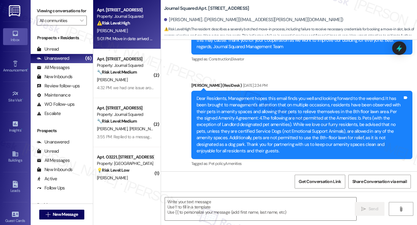
type textarea "Fetching suggested responses. Please feel free to read through the conversation…"
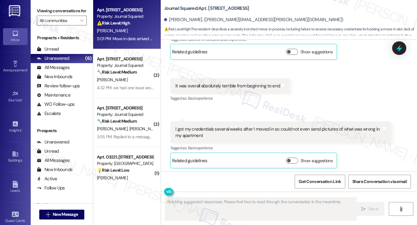
scroll to position [4308, 0]
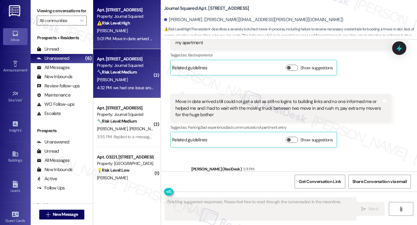
click at [139, 89] on div "4:32 PM: we had one issue around the elevator block.. the people who booked bef…" at bounding box center [330, 88] width 467 height 6
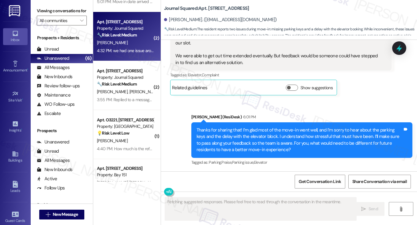
scroll to position [61, 0]
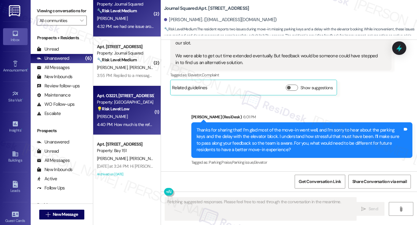
click at [118, 122] on div "4:40 PM: How much is the referral credit? 4:40 PM: How much is the referral cre…" at bounding box center [134, 125] width 74 height 6
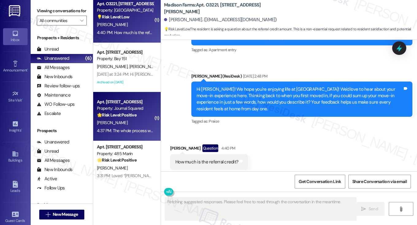
scroll to position [981, 0]
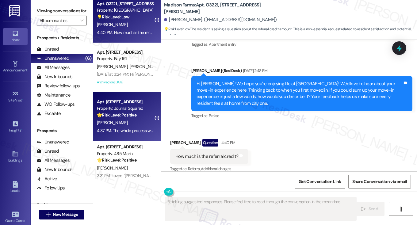
click at [122, 133] on div "4:37 PM: The whole process was pretty organized and efficient. Lift reservation…" at bounding box center [180, 131] width 167 height 6
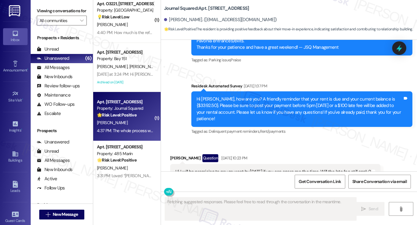
type textarea "Fetching suggested responses. Please feel free to read through the conversation…"
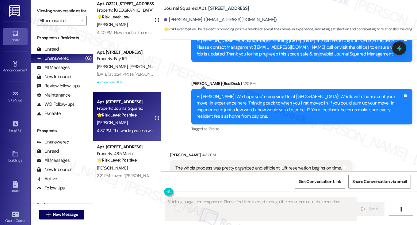
scroll to position [3433, 0]
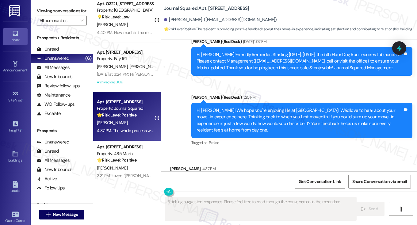
click at [227, 179] on div "The whole process was pretty organized and efficient. Lift reservation begins o…" at bounding box center [258, 182] width 167 height 6
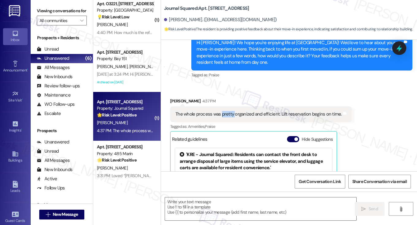
scroll to position [3433, 0]
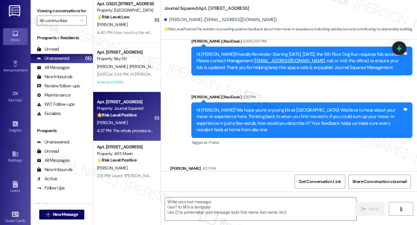
click at [296, 204] on button "Hide Suggestions" at bounding box center [293, 207] width 12 height 6
click at [225, 107] on div "Hi [PERSON_NAME]! We hope you're enjoying life at [GEOGRAPHIC_DATA]! We'd love …" at bounding box center [300, 120] width 206 height 26
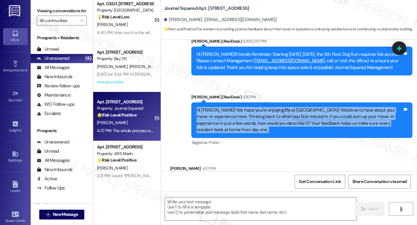
click at [225, 107] on div "Hi [PERSON_NAME]! We hope you're enjoying life at [GEOGRAPHIC_DATA]! We'd love …" at bounding box center [300, 120] width 206 height 26
copy div "Hi Yifei! We hope you're enjoying life at Journal Squared! We'd love to hear ab…"
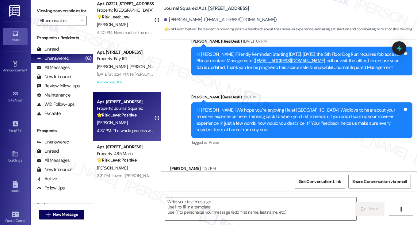
click at [60, 16] on label "Viewing conversations for" at bounding box center [62, 11] width 50 height 10
click at [195, 179] on div "The whole process was pretty organized and efficient. Lift reservation begins o…" at bounding box center [258, 182] width 167 height 6
copy div "The whole process was pretty organized and efficient. Lift reservation begins o…"
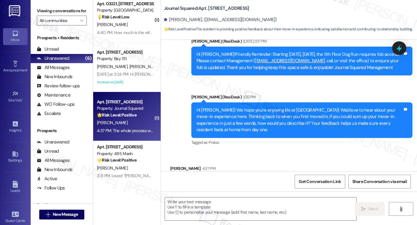
click at [50, 12] on label "Viewing conversations for" at bounding box center [62, 11] width 50 height 10
click at [224, 174] on div "The whole process was pretty organized and efficient. Lift reservation begins o…" at bounding box center [261, 182] width 182 height 16
copy div "The whole process was pretty organized and efficient. Lift reservation begins o…"
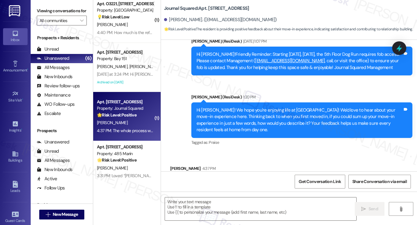
click at [59, 1] on div "Viewing conversations for All communities " at bounding box center [62, 16] width 62 height 32
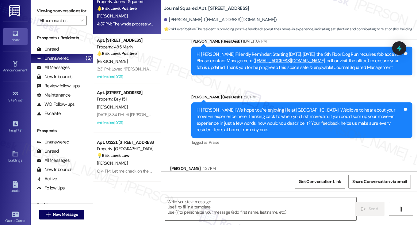
scroll to position [64, 0]
click at [309, 179] on div "The whole process was pretty organized and efficient. Lift reservation begins o…" at bounding box center [258, 182] width 167 height 6
drag, startPoint x: 49, startPoint y: 13, endPoint x: 85, endPoint y: 40, distance: 45.1
click at [49, 13] on label "Viewing conversations for" at bounding box center [62, 11] width 50 height 10
click at [217, 197] on div at bounding box center [261, 209] width 192 height 24
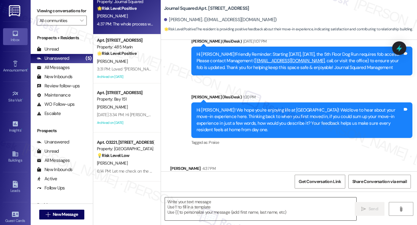
click at [211, 203] on textarea at bounding box center [260, 209] width 191 height 23
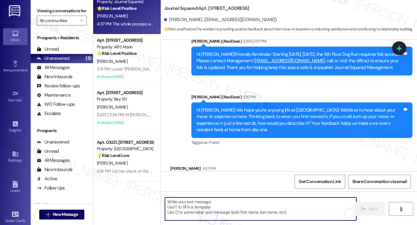
paste textarea "Thanks so much for sharing that, Yifei—I’m glad to hear the process was organiz…"
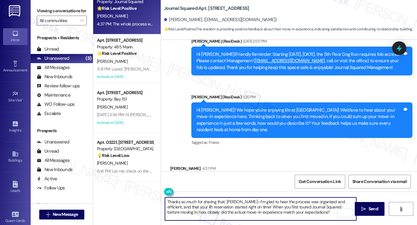
click at [171, 165] on div "Yifei Wang 4:37 PM" at bounding box center [261, 169] width 182 height 9
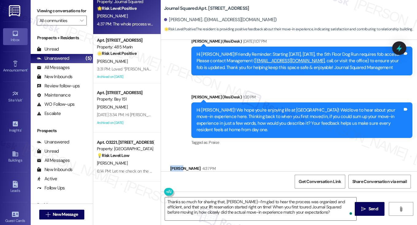
drag, startPoint x: 171, startPoint y: 122, endPoint x: 205, endPoint y: 158, distance: 49.5
click at [171, 165] on div "Yifei Wang 4:37 PM" at bounding box center [261, 169] width 182 height 9
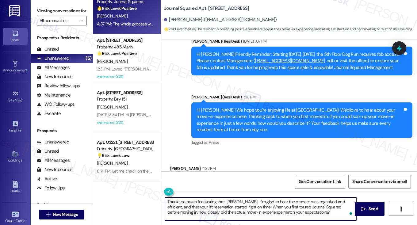
click at [233, 201] on textarea "Thanks so much for sharing that, Yifei—I’m glad to hear the process was organiz…" at bounding box center [260, 209] width 191 height 23
click at [276, 203] on textarea "Thanks so much for sharing that, [PERSON_NAME]! I’m glad to hear the process wa…" at bounding box center [260, 209] width 191 height 23
click at [217, 207] on textarea "Thanks so much for sharing that, [PERSON_NAME]! I’m glad to hear the process wa…" at bounding box center [260, 209] width 191 height 23
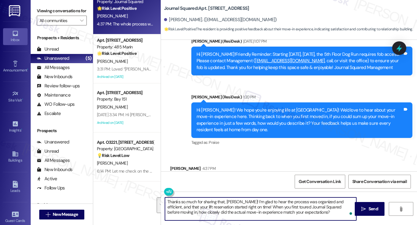
click at [217, 207] on textarea "Thanks so much for sharing that, [PERSON_NAME]! I’m glad to hear the process wa…" at bounding box center [260, 209] width 191 height 23
click at [253, 208] on textarea "Thanks so much for sharing that, [PERSON_NAME]! I’m glad to hear the process wa…" at bounding box center [260, 209] width 191 height 23
click at [309, 210] on textarea "Thanks so much for sharing that, [PERSON_NAME]! I’m glad to hear the process wa…" at bounding box center [260, 209] width 191 height 23
drag, startPoint x: 324, startPoint y: 216, endPoint x: 236, endPoint y: 198, distance: 89.8
click at [236, 198] on textarea "Thanks so much for sharing that, [PERSON_NAME]! I’m glad to hear the process wa…" at bounding box center [260, 209] width 191 height 23
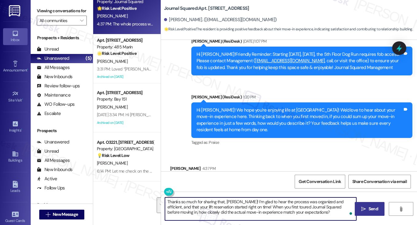
type textarea "Thanks so much for sharing that, [PERSON_NAME]! I’m glad to hear the process wa…"
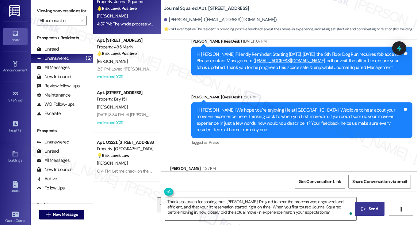
click at [361, 205] on button " Send" at bounding box center [370, 209] width 30 height 14
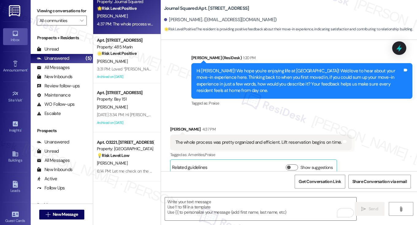
scroll to position [3491, 0]
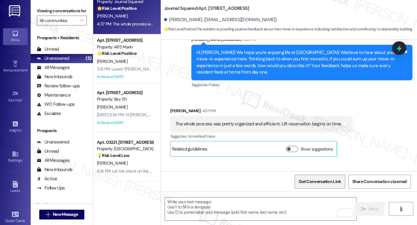
click at [320, 180] on span "Get Conversation Link" at bounding box center [320, 182] width 42 height 6
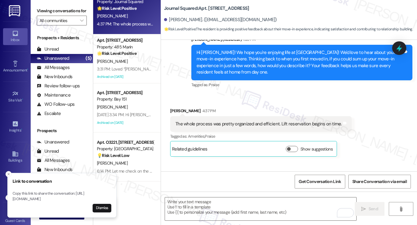
click at [374, 113] on div "Received via SMS Yifei Wang 4:37 PM The whole process was pretty organized and …" at bounding box center [289, 127] width 256 height 67
click at [53, 12] on label "Viewing conversations for" at bounding box center [62, 11] width 50 height 10
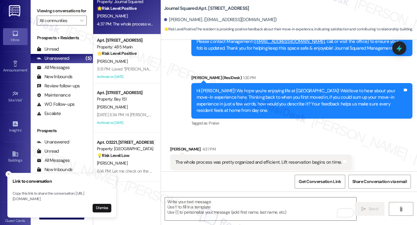
scroll to position [3429, 0]
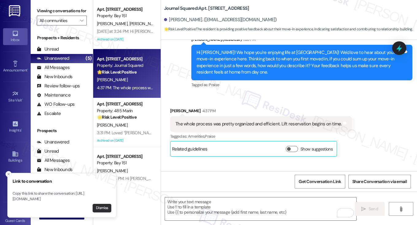
click at [107, 209] on button "Dismiss" at bounding box center [102, 208] width 19 height 9
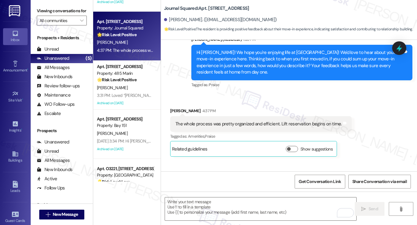
scroll to position [64, 0]
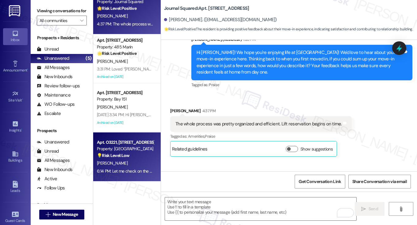
click at [136, 157] on div "💡 Risk Level: Low The resident is asking a question about the referral credit a…" at bounding box center [125, 155] width 57 height 6
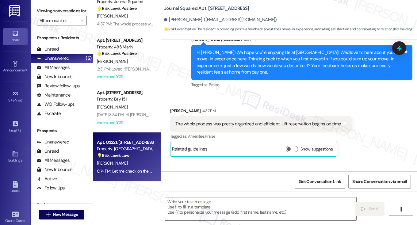
type textarea "Fetching suggested responses. Please feel free to read through the conversation…"
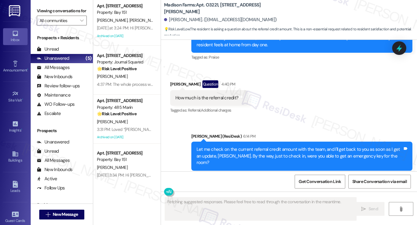
scroll to position [0, 0]
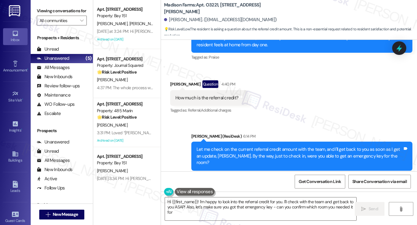
type textarea "Hi {{first_name}}! I'm happy to look into the referral credit for you. I'll che…"
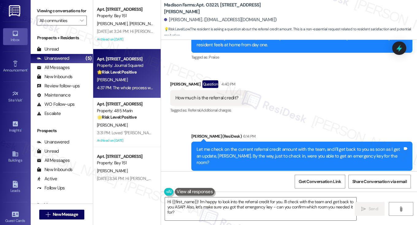
click at [140, 73] on div "🌟 Risk Level: Positive The resident is providing positive feedback about their …" at bounding box center [125, 72] width 57 height 6
type textarea "Fetching suggested responses. Please feel free to read through the conversation…"
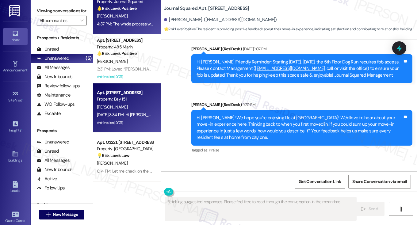
scroll to position [3525, 0]
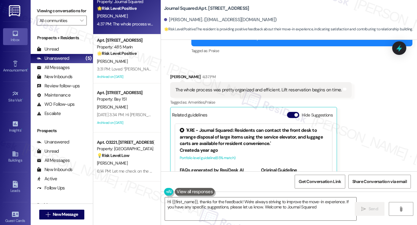
type textarea "Hi {{first_name}}, thanks for the feedback! We're always striving to improve th…"
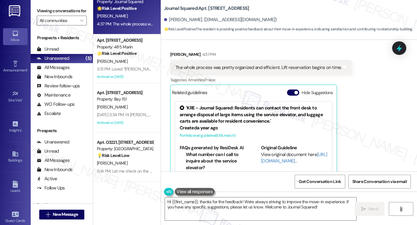
scroll to position [3590, 0]
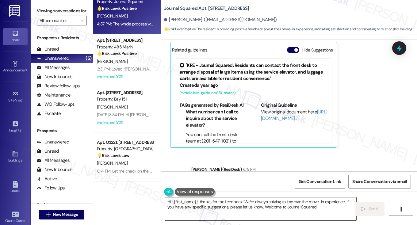
click at [218, 208] on textarea "Hi {{first_name}}, thanks for the feedback! We're always striving to improve th…" at bounding box center [260, 209] width 191 height 23
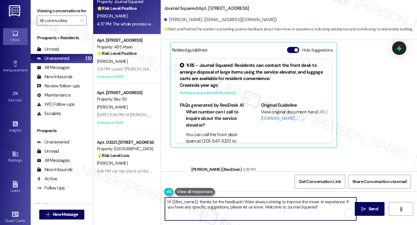
click at [218, 208] on textarea "Hi {{first_name}}, thanks for the feedback! We're always striving to improve th…" at bounding box center [260, 209] width 191 height 23
click at [223, 207] on textarea "Hi {{first_name}}, thanks for the feedback! We're always striving to improve th…" at bounding box center [260, 209] width 191 height 23
click at [243, 179] on div "Thanks so much for sharing that, [PERSON_NAME]! I’m glad to hear the process wa…" at bounding box center [300, 189] width 206 height 20
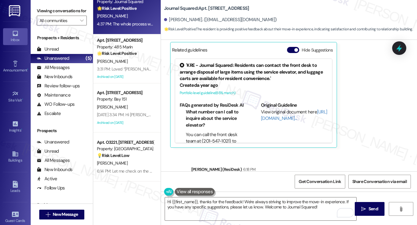
click at [243, 179] on div "Thanks so much for sharing that, [PERSON_NAME]! I’m glad to hear the process wa…" at bounding box center [300, 189] width 206 height 20
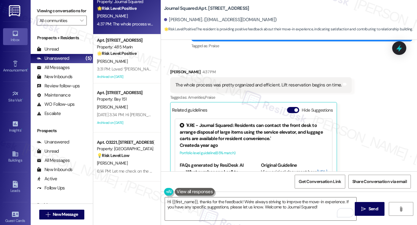
scroll to position [3590, 0]
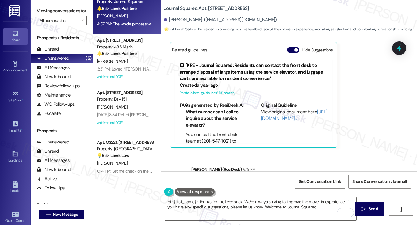
click at [240, 179] on div "Thanks so much for sharing that, [PERSON_NAME]! I’m glad to hear the process wa…" at bounding box center [300, 189] width 206 height 20
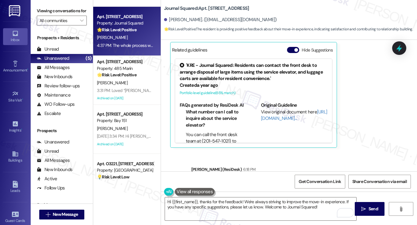
scroll to position [0, 0]
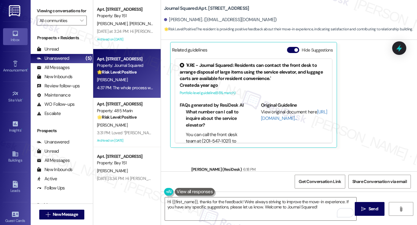
click at [233, 179] on div "Thanks so much for sharing that, [PERSON_NAME]! I’m glad to hear the process wa…" at bounding box center [300, 189] width 206 height 20
click at [61, 13] on label "Viewing conversations for" at bounding box center [62, 11] width 50 height 10
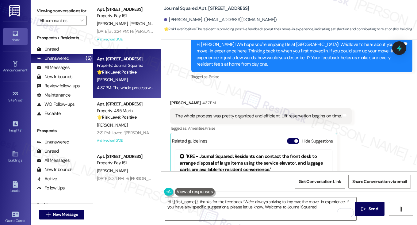
scroll to position [3498, 0]
